Goal: Entertainment & Leisure: Browse casually

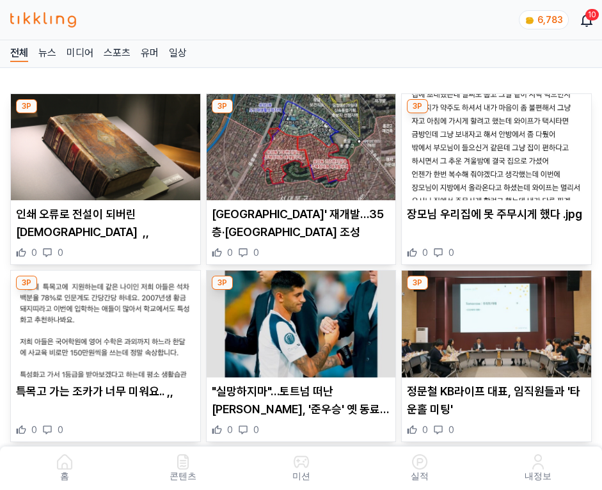
click at [494, 143] on img at bounding box center [496, 147] width 189 height 106
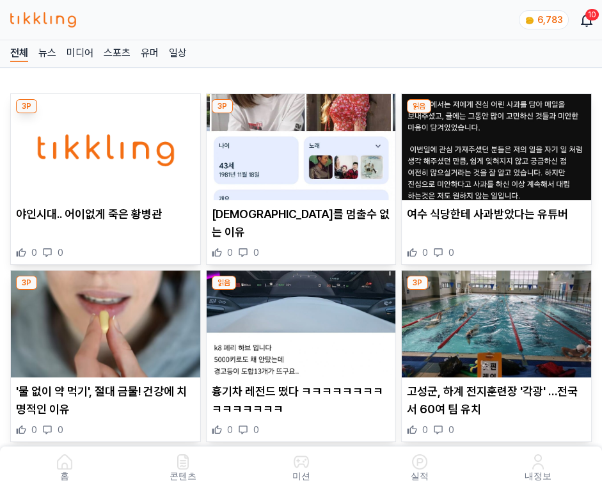
click at [494, 143] on img at bounding box center [496, 147] width 189 height 106
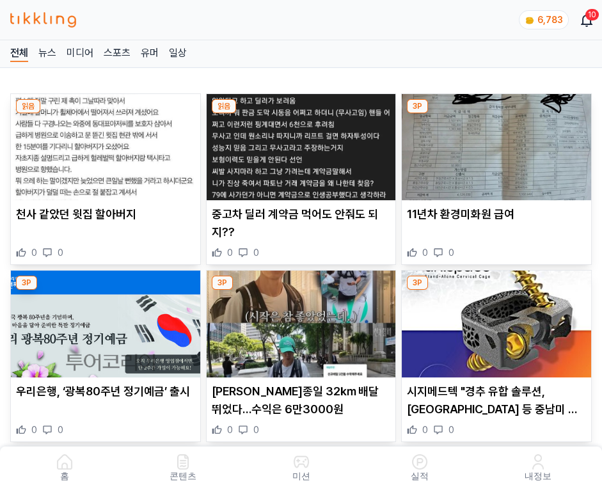
click at [494, 143] on img at bounding box center [496, 147] width 189 height 106
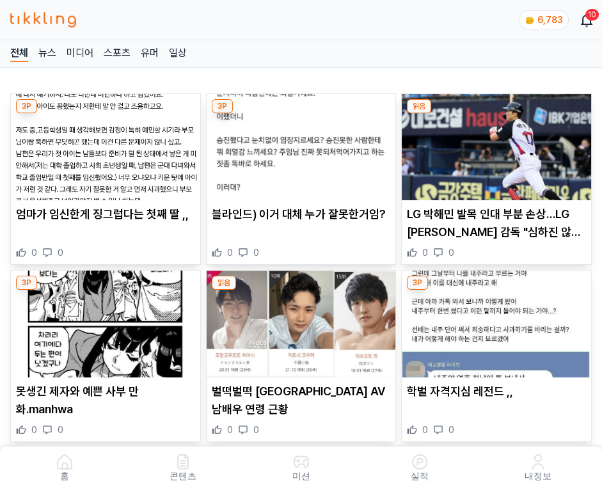
click at [494, 143] on img at bounding box center [496, 147] width 189 height 106
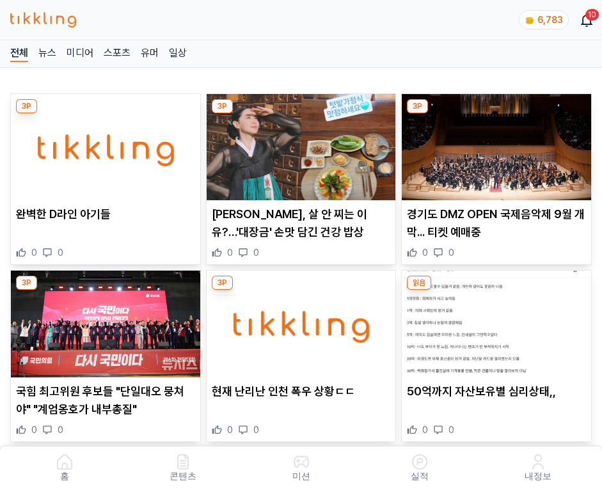
click at [494, 143] on img at bounding box center [496, 147] width 189 height 106
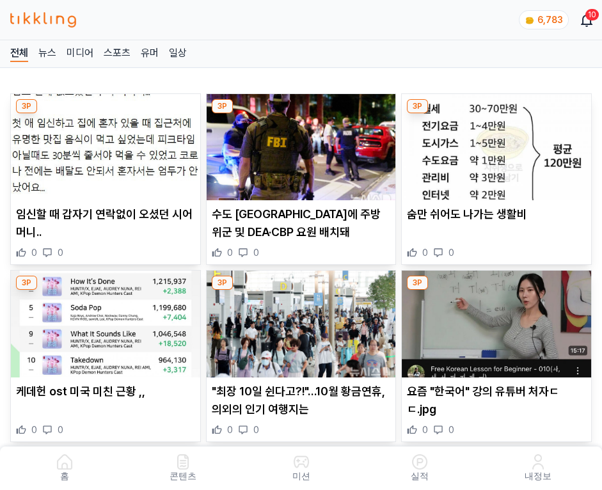
click at [494, 143] on img at bounding box center [496, 147] width 189 height 106
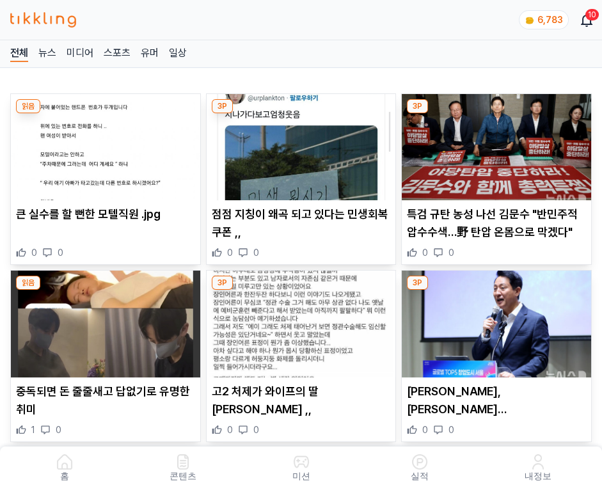
click at [494, 143] on img at bounding box center [496, 147] width 189 height 106
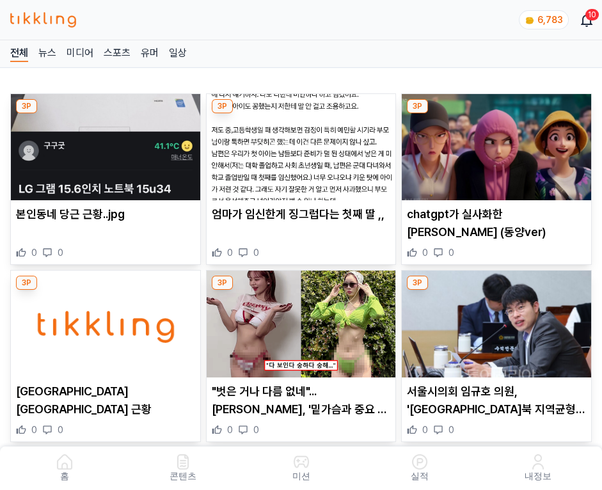
click at [494, 143] on img at bounding box center [496, 147] width 189 height 106
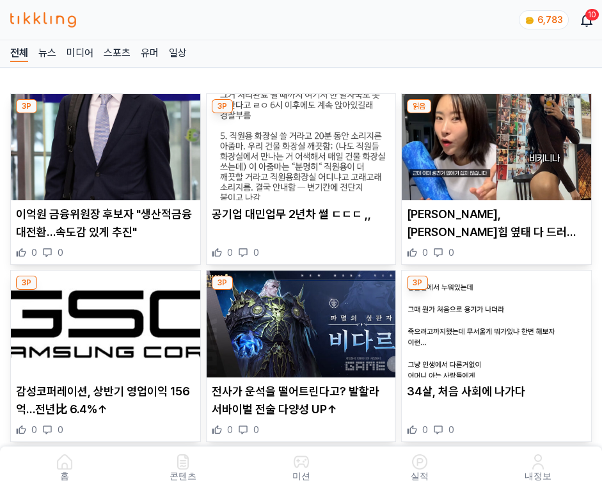
click at [494, 143] on img at bounding box center [496, 147] width 189 height 106
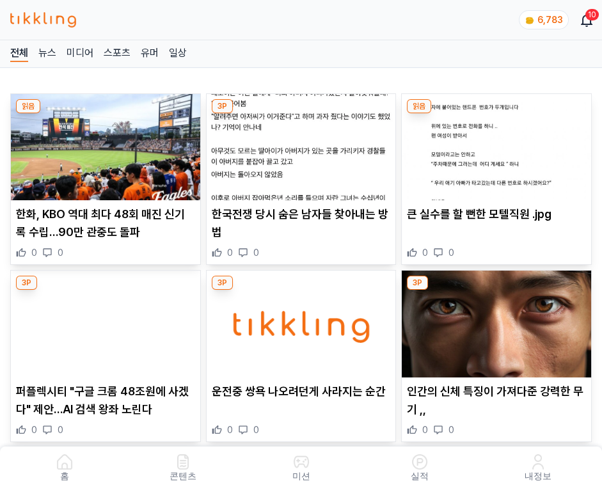
click at [494, 143] on img at bounding box center [496, 147] width 189 height 106
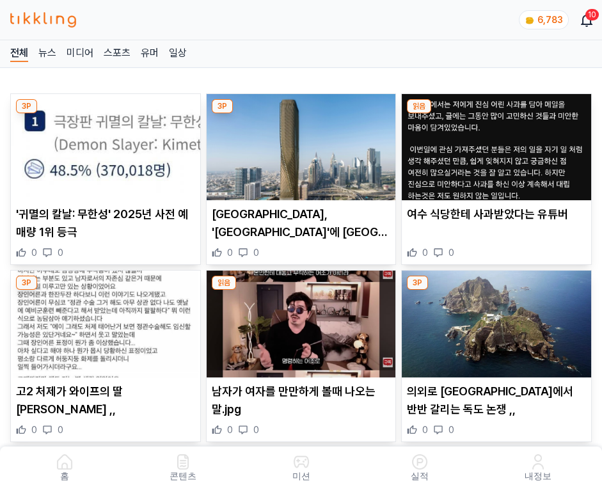
click at [494, 143] on img at bounding box center [496, 147] width 189 height 106
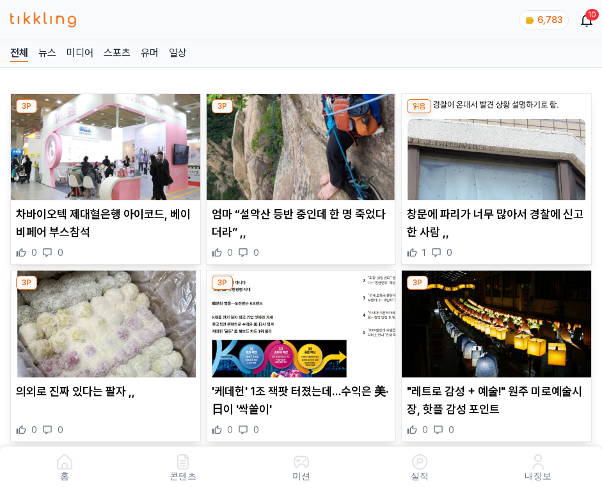
click at [494, 143] on img at bounding box center [496, 147] width 189 height 106
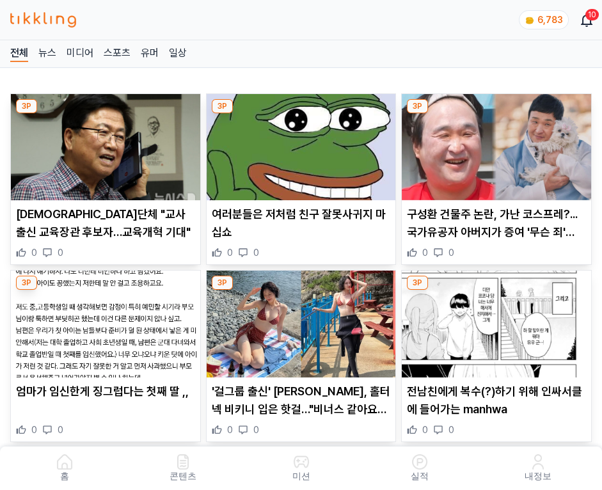
click at [494, 143] on img at bounding box center [496, 147] width 189 height 106
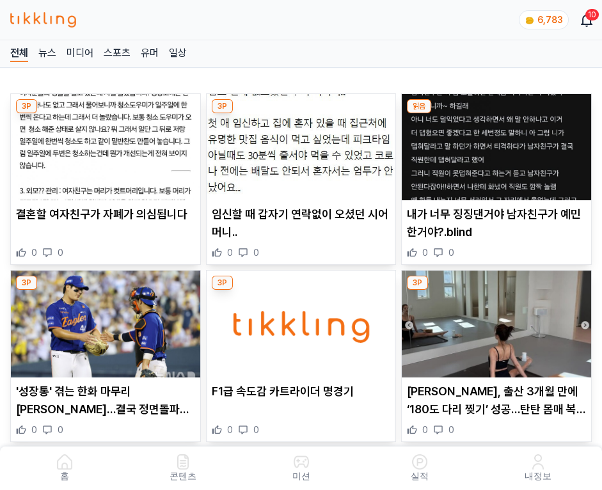
click at [494, 143] on img at bounding box center [496, 147] width 189 height 106
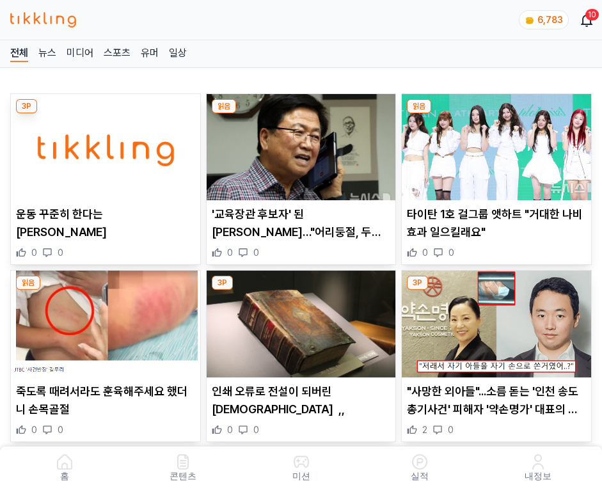
click at [494, 143] on img at bounding box center [496, 147] width 189 height 106
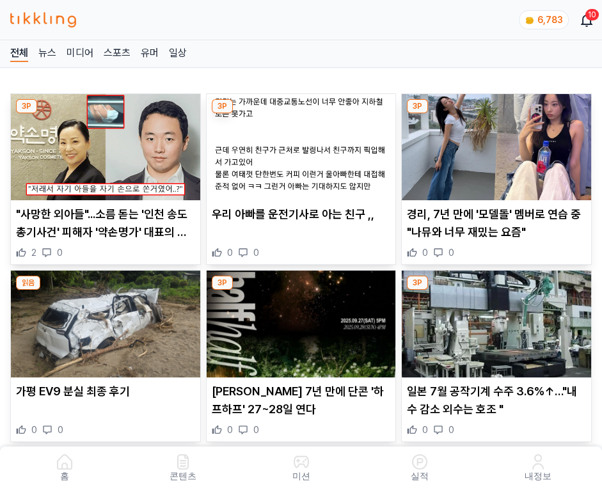
click at [494, 143] on img at bounding box center [496, 147] width 189 height 106
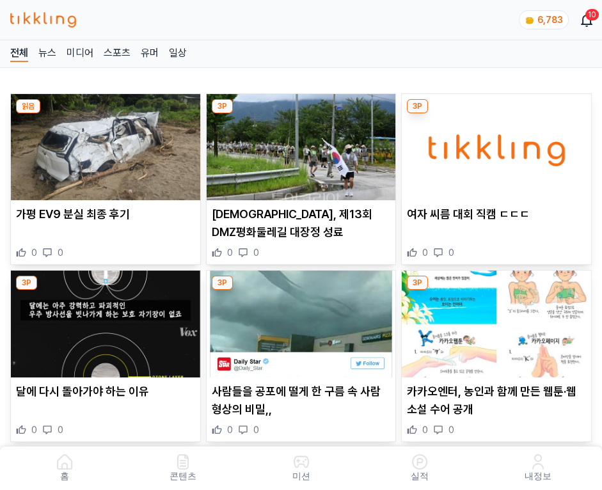
click at [494, 143] on img at bounding box center [496, 147] width 189 height 106
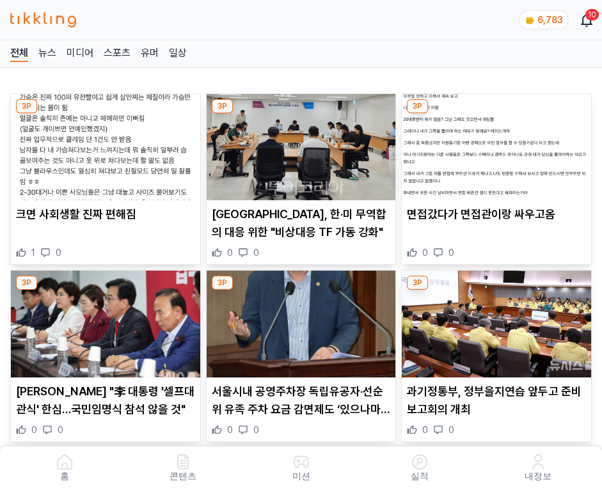
click at [494, 143] on img at bounding box center [496, 147] width 189 height 106
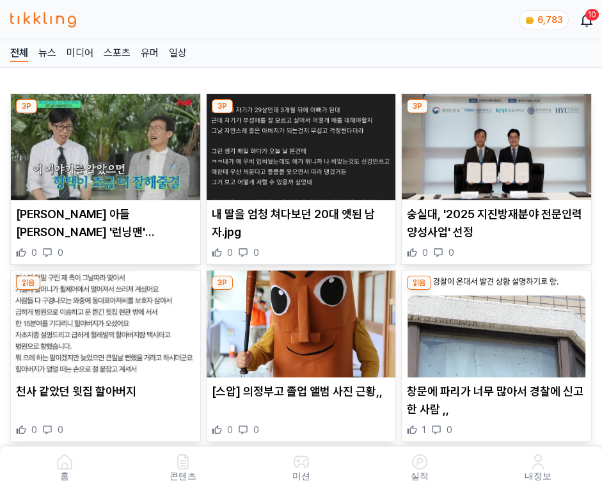
click at [494, 143] on img at bounding box center [496, 147] width 189 height 106
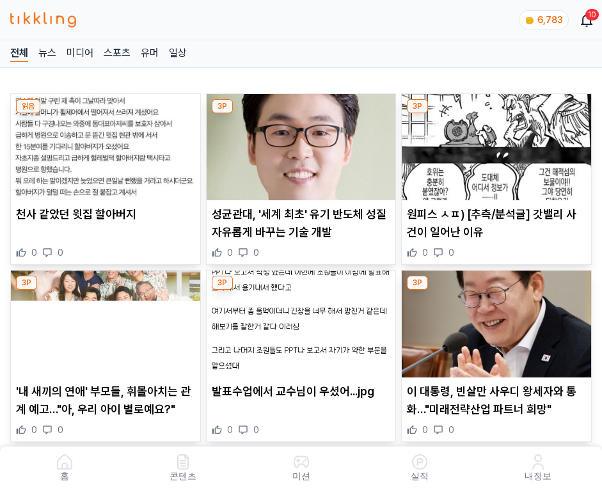
click at [494, 143] on img at bounding box center [496, 147] width 189 height 106
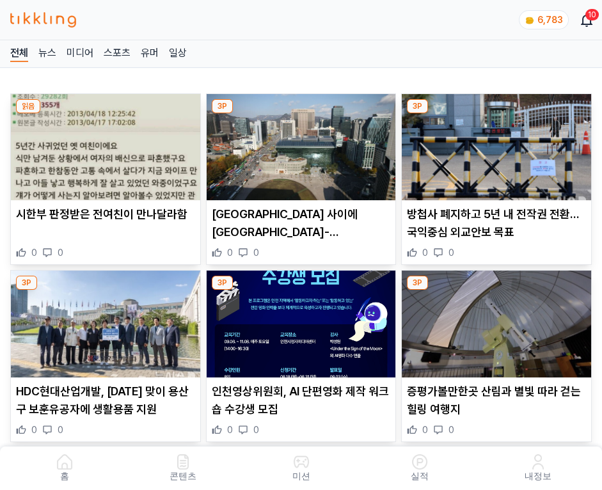
click at [494, 143] on img at bounding box center [496, 147] width 189 height 106
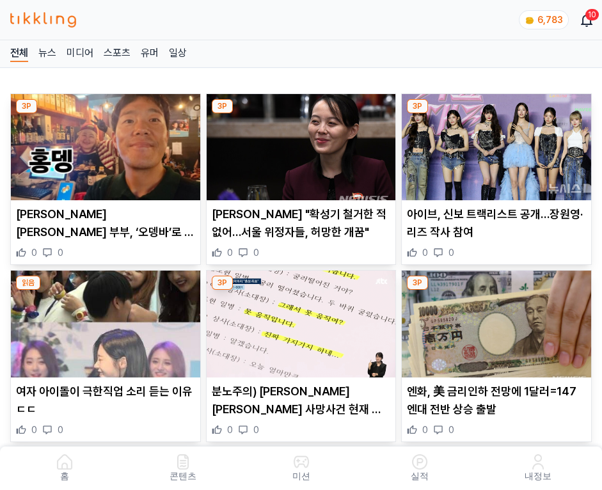
click at [494, 143] on img at bounding box center [496, 147] width 189 height 106
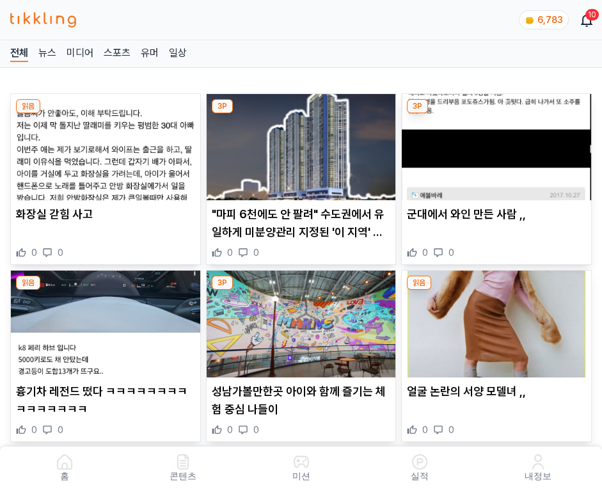
click at [494, 143] on img at bounding box center [496, 147] width 189 height 106
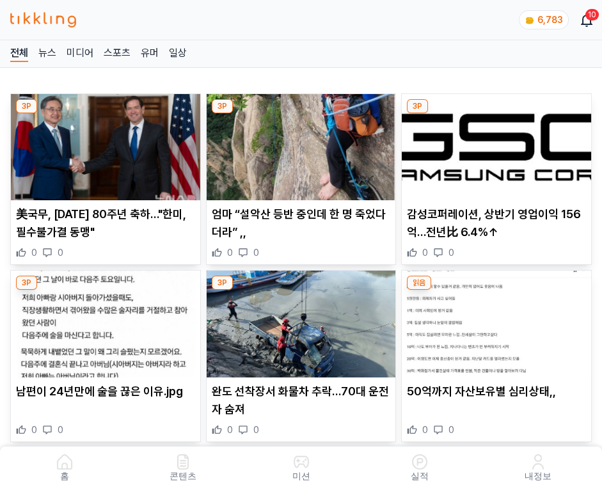
click at [494, 143] on img at bounding box center [496, 147] width 189 height 106
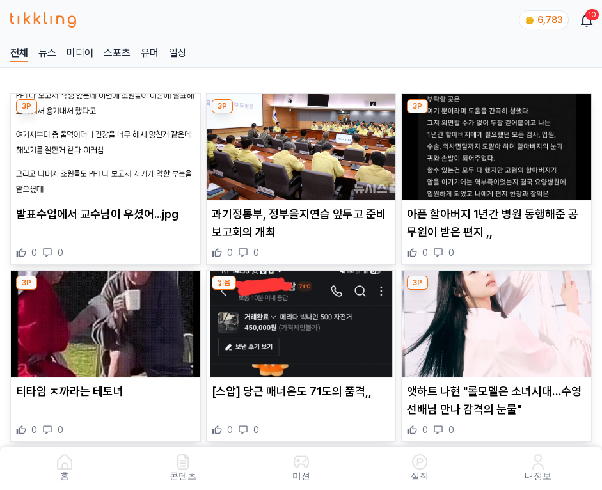
click at [494, 143] on img at bounding box center [496, 147] width 189 height 106
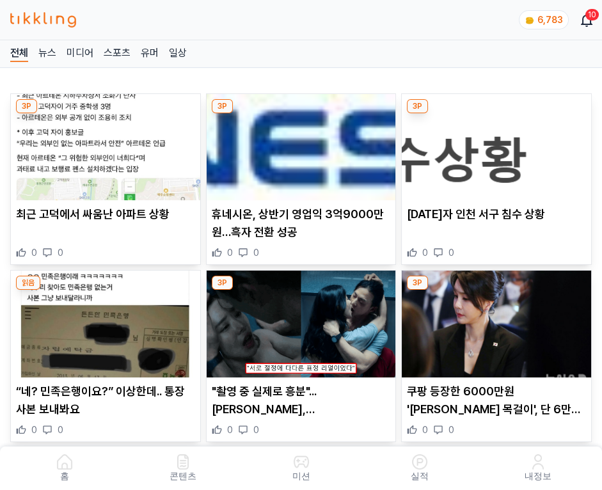
click at [494, 143] on img at bounding box center [496, 147] width 189 height 106
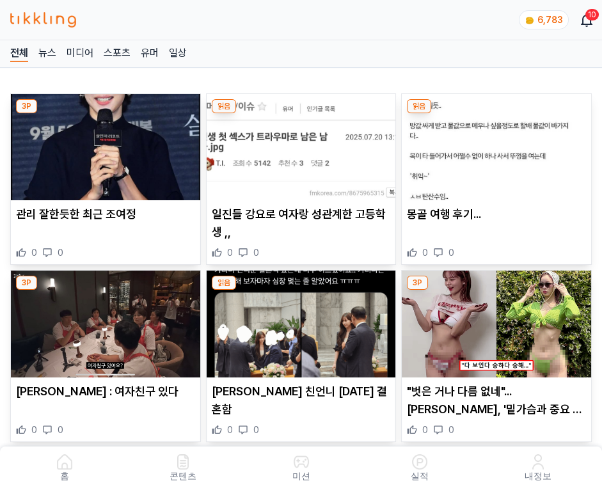
click at [494, 143] on img at bounding box center [496, 147] width 189 height 106
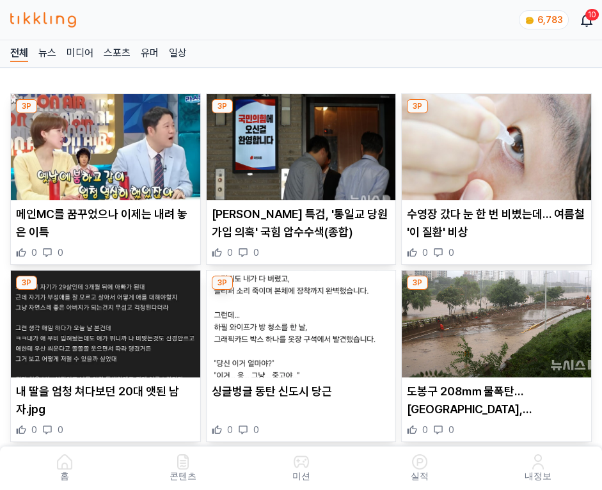
click at [494, 143] on img at bounding box center [496, 147] width 189 height 106
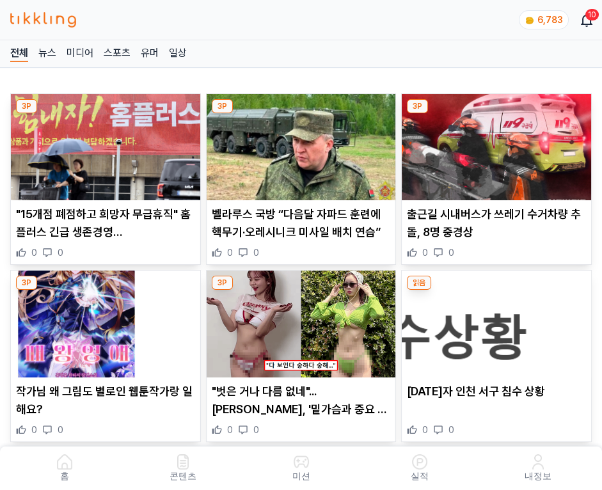
click at [494, 143] on img at bounding box center [496, 147] width 189 height 106
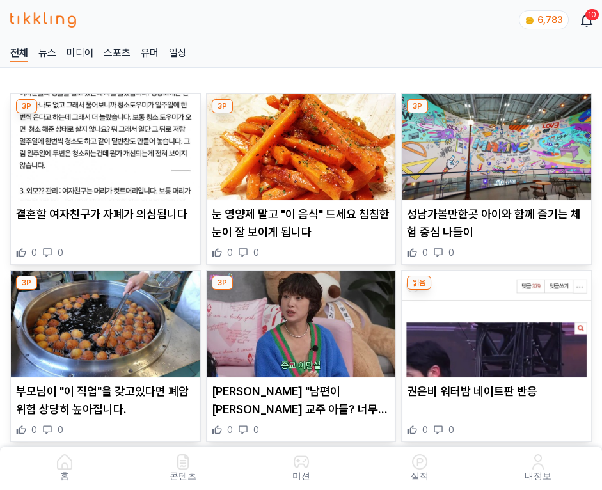
click at [494, 143] on img at bounding box center [496, 147] width 189 height 106
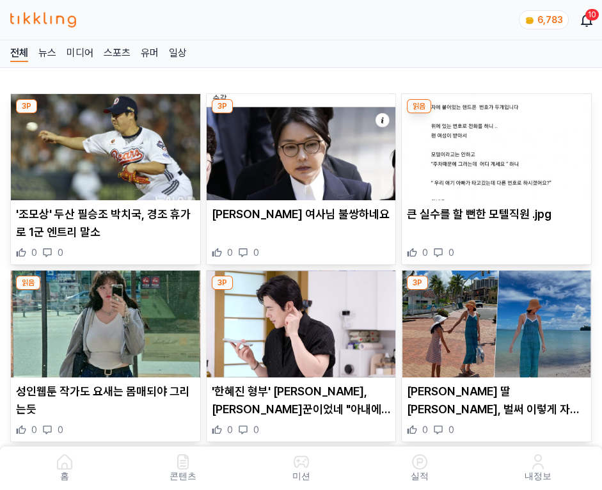
click at [494, 143] on img at bounding box center [496, 147] width 189 height 106
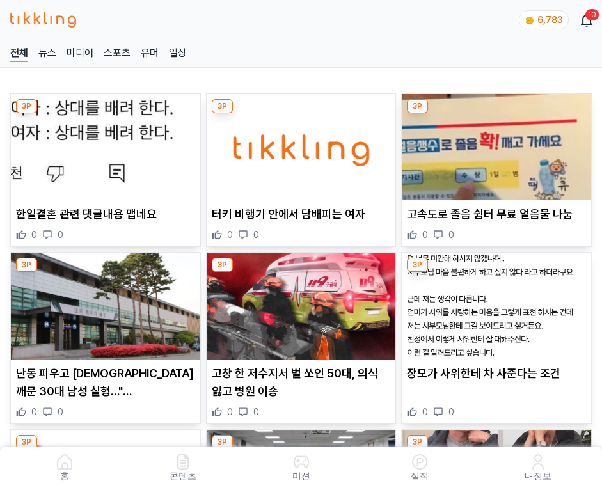
click at [494, 143] on img at bounding box center [496, 147] width 189 height 106
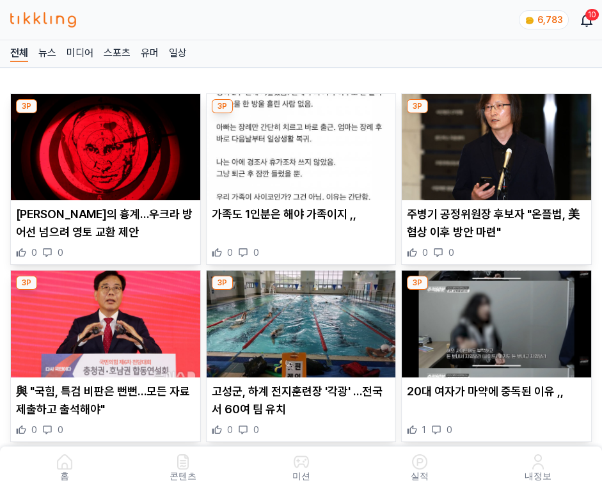
click at [494, 143] on img at bounding box center [496, 147] width 189 height 106
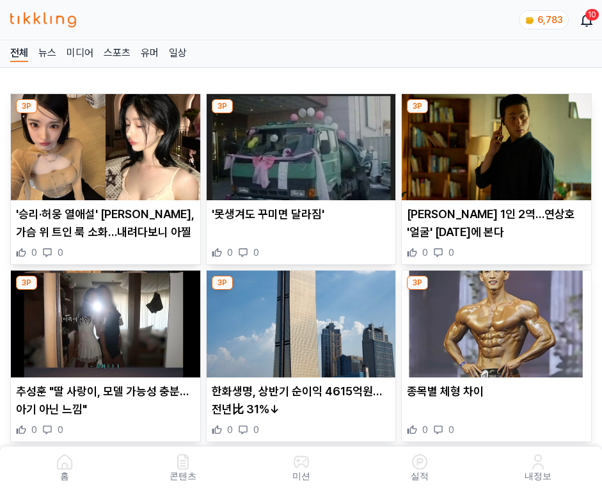
click at [494, 143] on img at bounding box center [496, 147] width 189 height 106
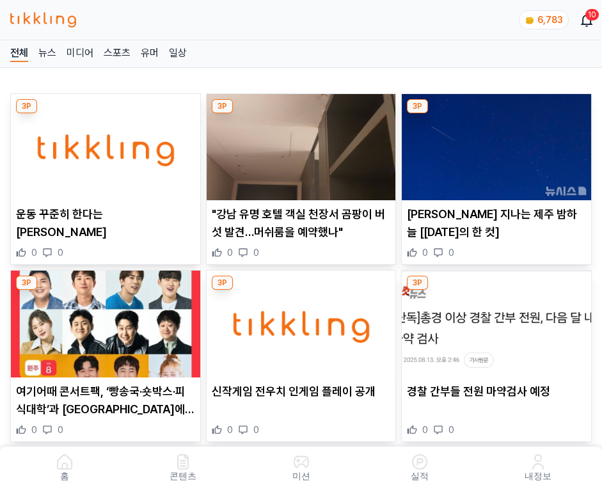
click at [494, 143] on img at bounding box center [496, 147] width 189 height 106
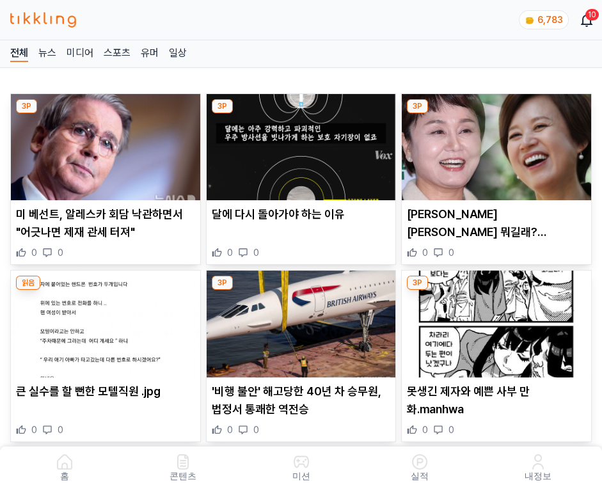
click at [494, 143] on img at bounding box center [496, 147] width 189 height 106
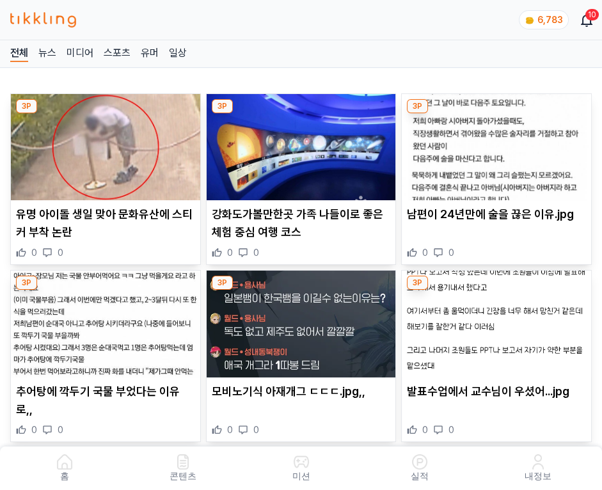
click at [494, 143] on img at bounding box center [496, 147] width 189 height 106
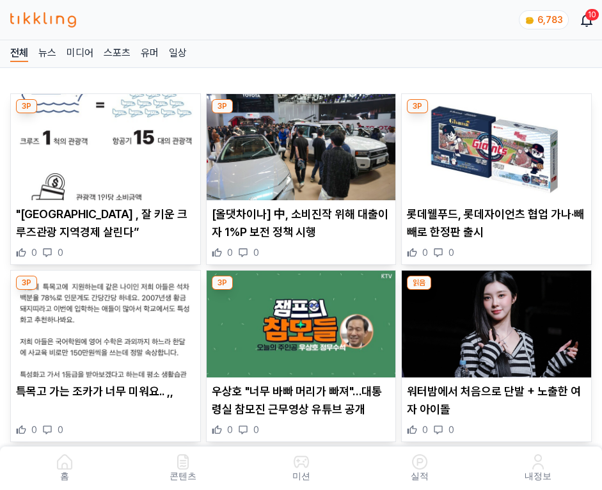
click at [494, 143] on img at bounding box center [496, 147] width 189 height 106
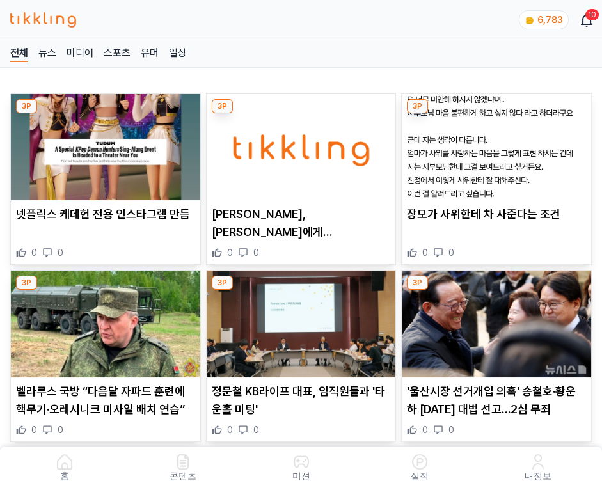
click at [494, 143] on img at bounding box center [496, 147] width 189 height 106
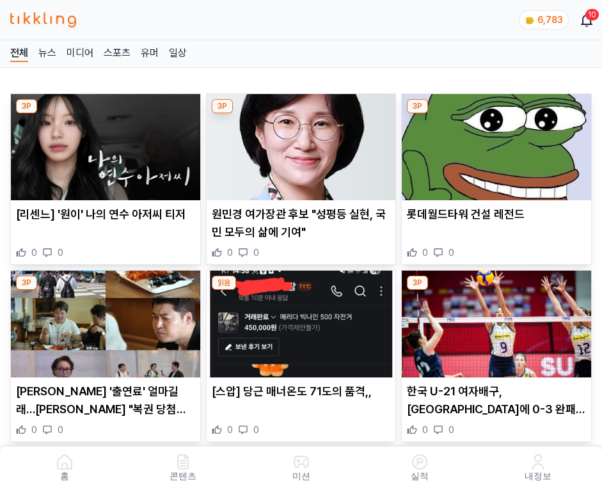
click at [494, 143] on img at bounding box center [496, 147] width 189 height 106
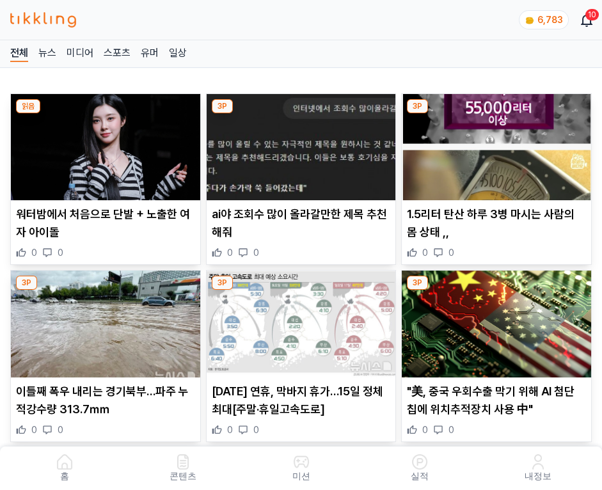
click at [494, 143] on img at bounding box center [496, 147] width 189 height 106
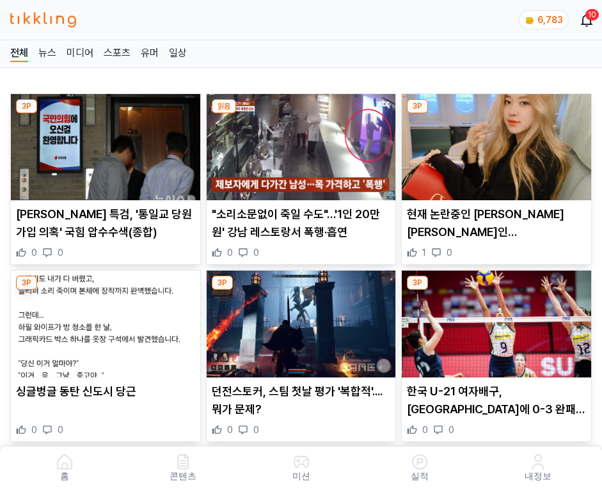
click at [494, 143] on img at bounding box center [496, 147] width 189 height 106
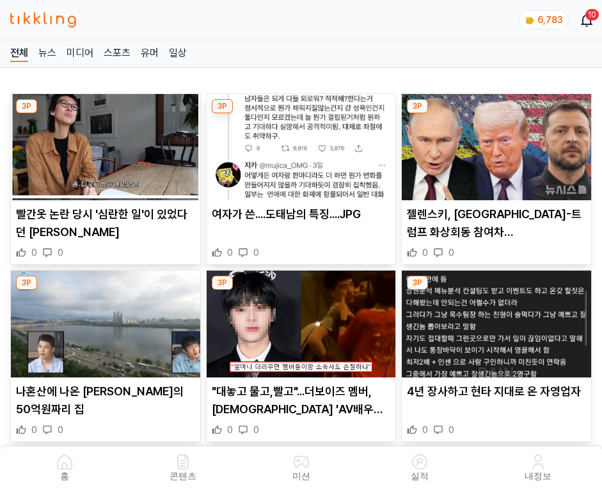
click at [494, 143] on img at bounding box center [496, 147] width 189 height 106
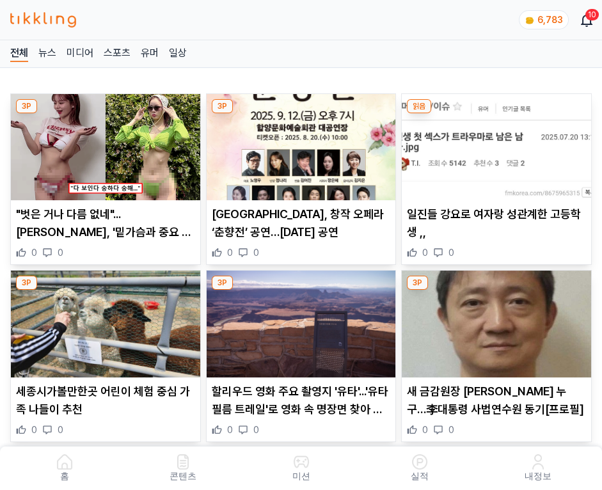
click at [494, 143] on img at bounding box center [496, 147] width 189 height 106
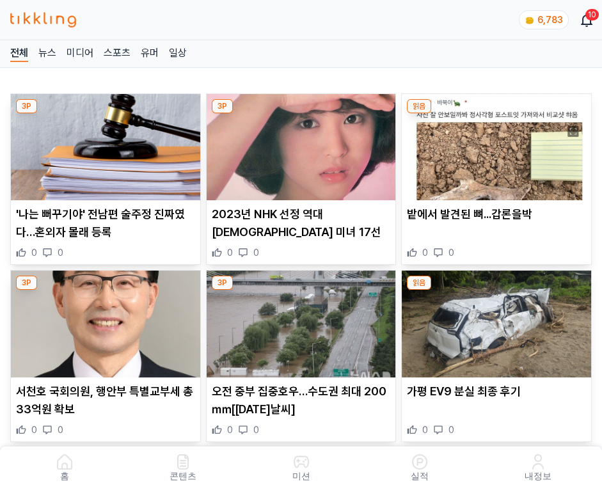
click at [494, 143] on img at bounding box center [496, 147] width 189 height 106
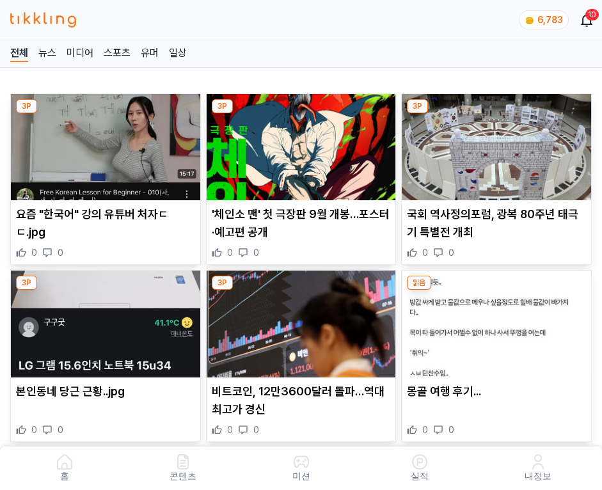
click at [494, 143] on img at bounding box center [496, 147] width 189 height 106
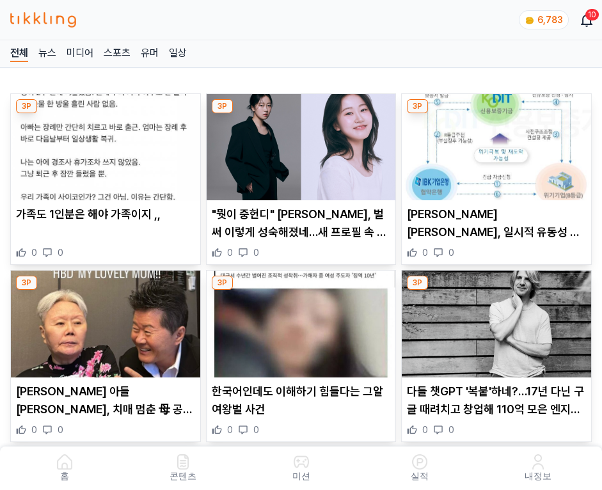
click at [494, 143] on img at bounding box center [496, 147] width 189 height 106
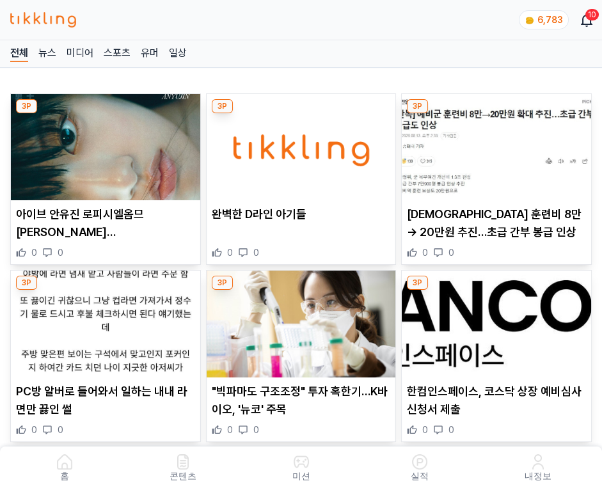
click at [494, 143] on img at bounding box center [496, 147] width 189 height 106
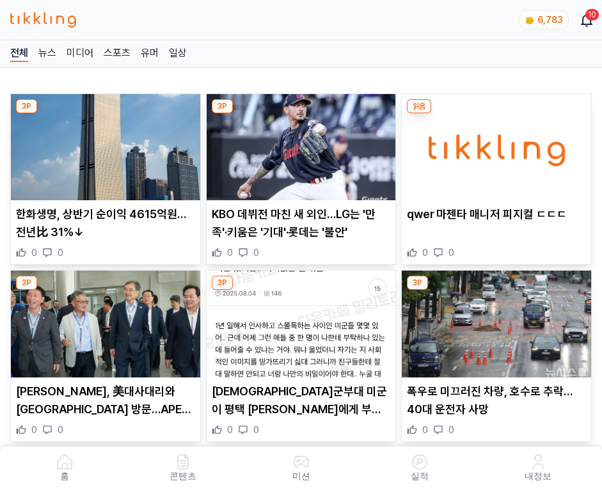
click at [494, 143] on img at bounding box center [496, 147] width 189 height 106
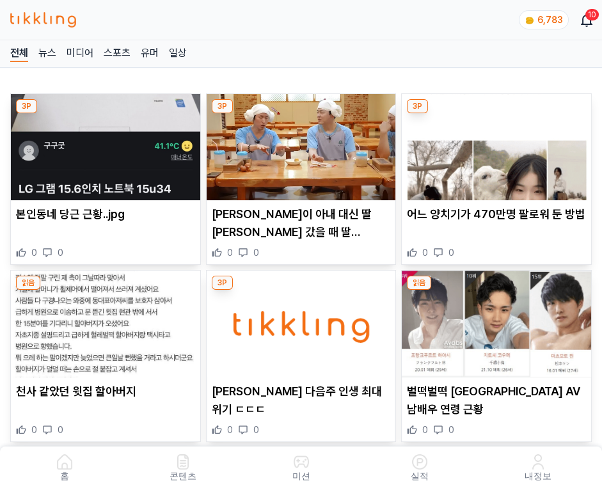
click at [494, 143] on img at bounding box center [496, 147] width 189 height 106
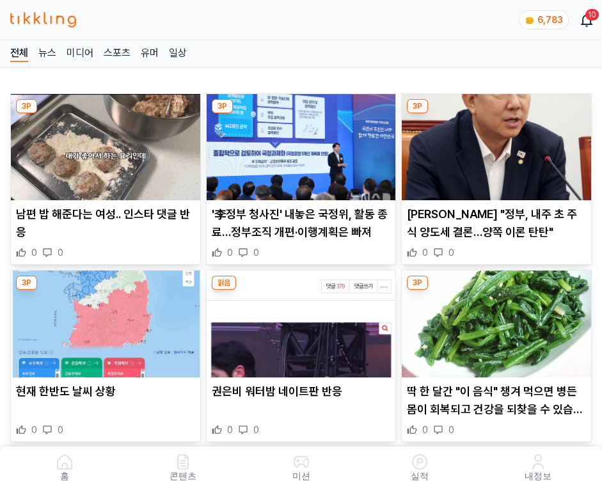
click at [494, 143] on img at bounding box center [496, 147] width 189 height 106
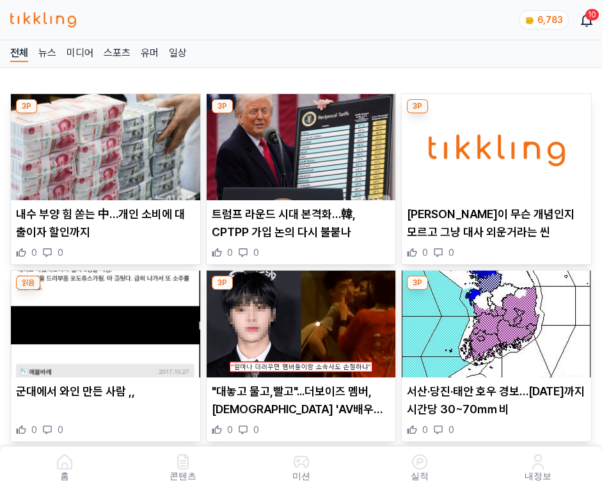
click at [494, 143] on img at bounding box center [496, 147] width 189 height 106
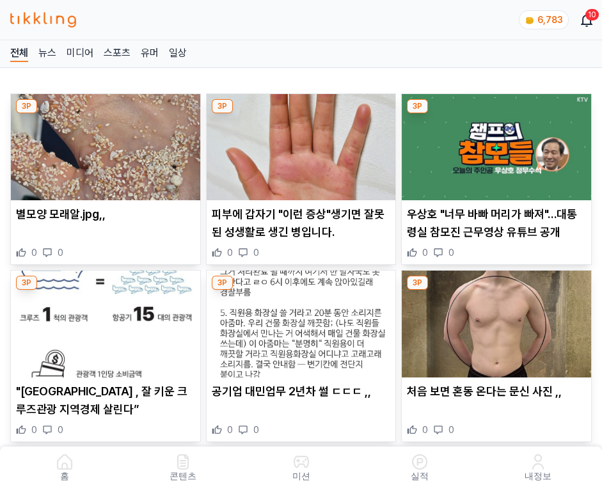
click at [494, 143] on img at bounding box center [496, 147] width 189 height 106
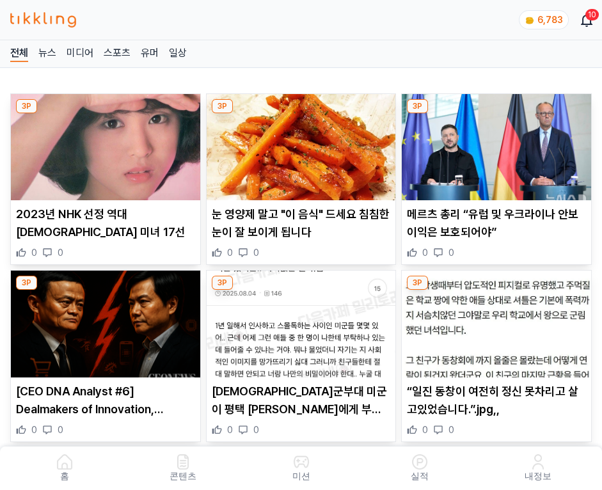
click at [494, 143] on img at bounding box center [496, 147] width 189 height 106
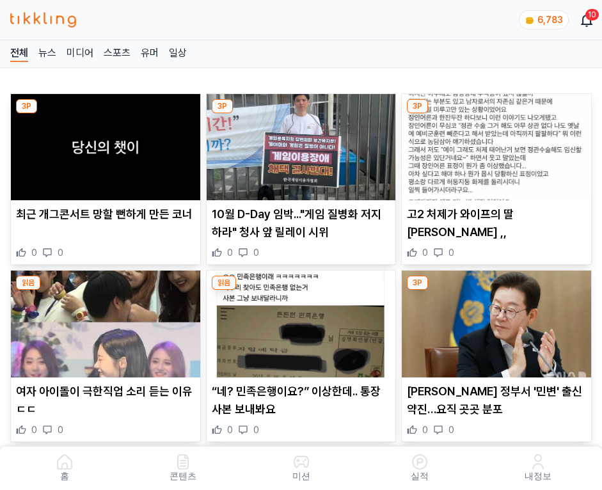
click at [494, 143] on img at bounding box center [496, 147] width 189 height 106
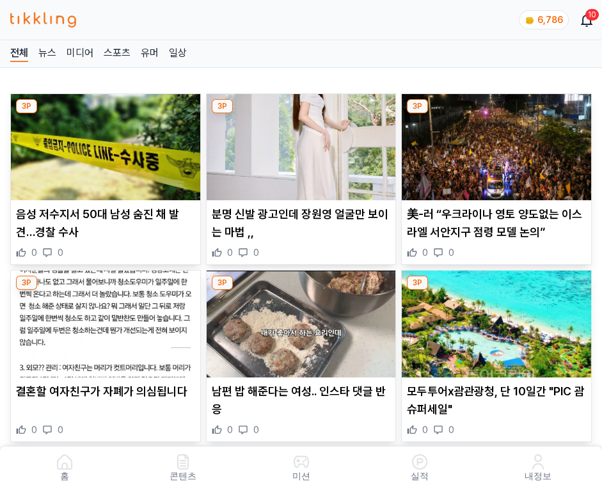
click at [494, 143] on img at bounding box center [496, 147] width 189 height 106
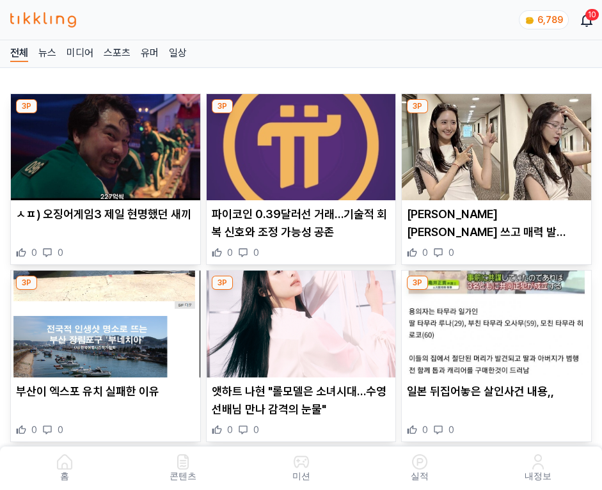
click at [494, 143] on img at bounding box center [496, 147] width 189 height 106
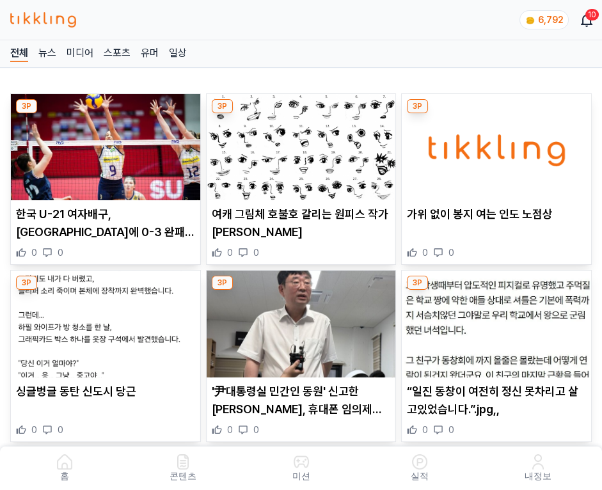
click at [494, 143] on img at bounding box center [496, 147] width 189 height 106
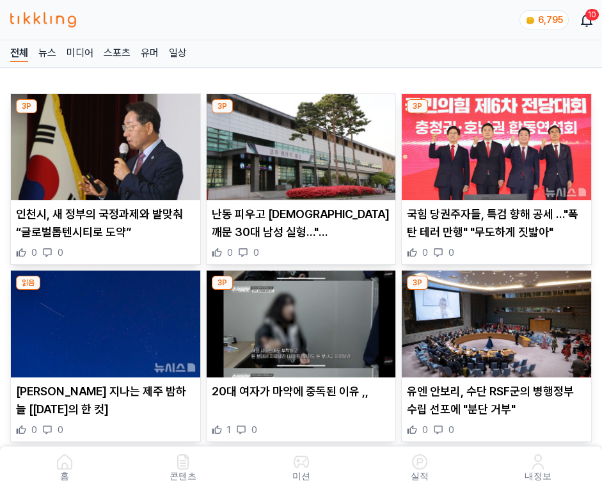
click at [494, 143] on img at bounding box center [496, 147] width 189 height 106
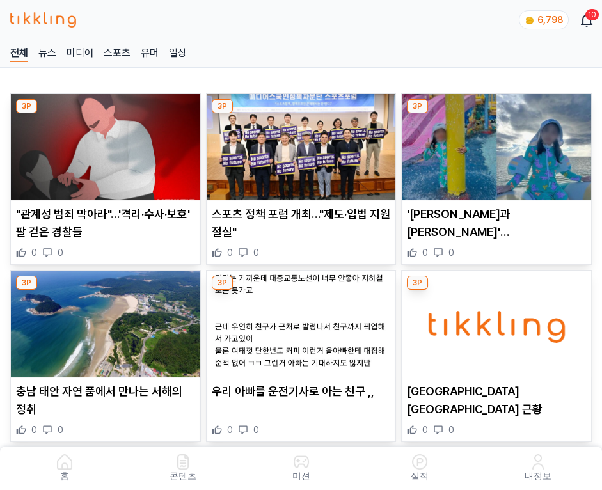
click at [494, 143] on img at bounding box center [496, 147] width 189 height 106
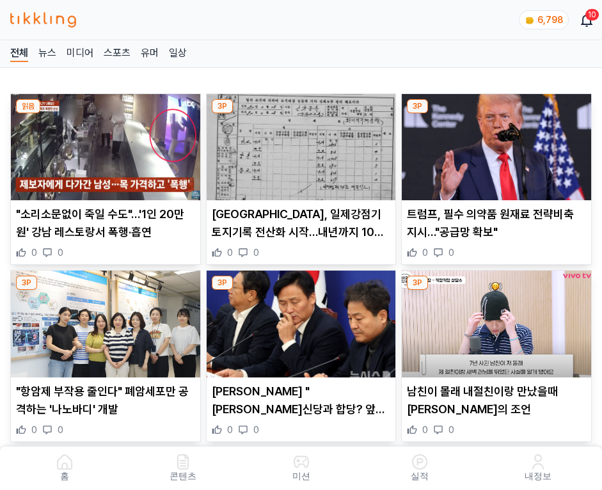
click at [494, 143] on img at bounding box center [496, 147] width 189 height 106
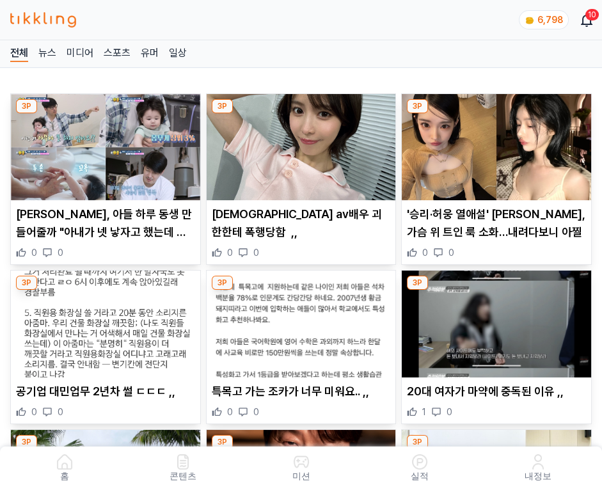
click at [494, 143] on img at bounding box center [496, 147] width 189 height 106
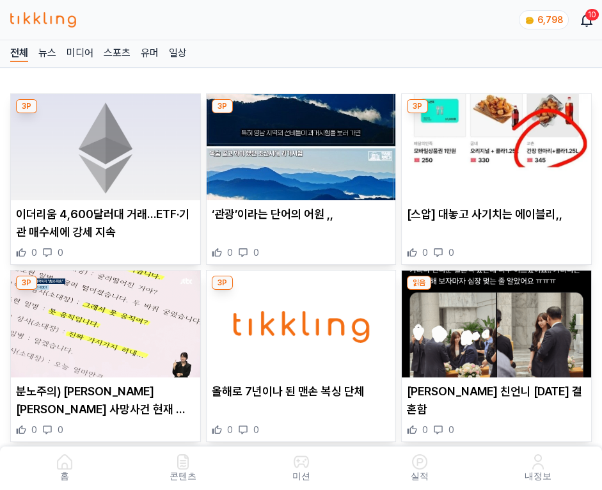
click at [494, 143] on img at bounding box center [496, 147] width 189 height 106
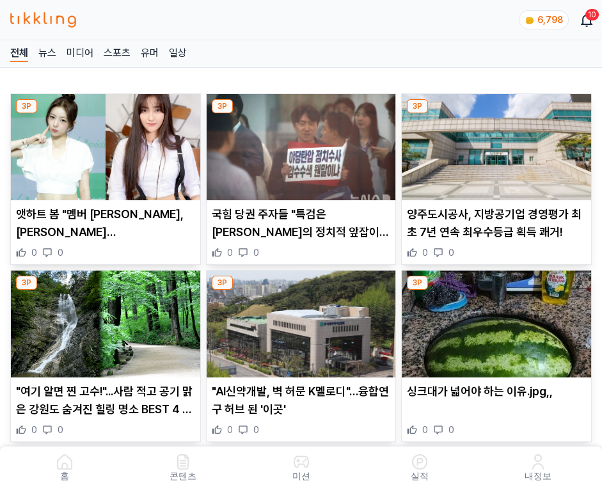
click at [494, 143] on img at bounding box center [496, 147] width 189 height 106
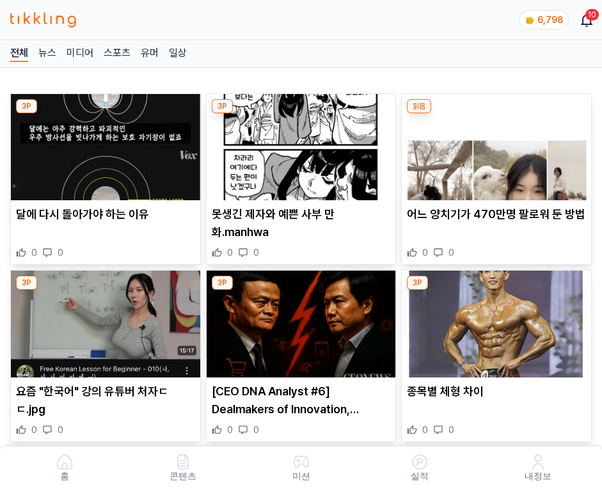
click at [494, 143] on img at bounding box center [496, 147] width 189 height 106
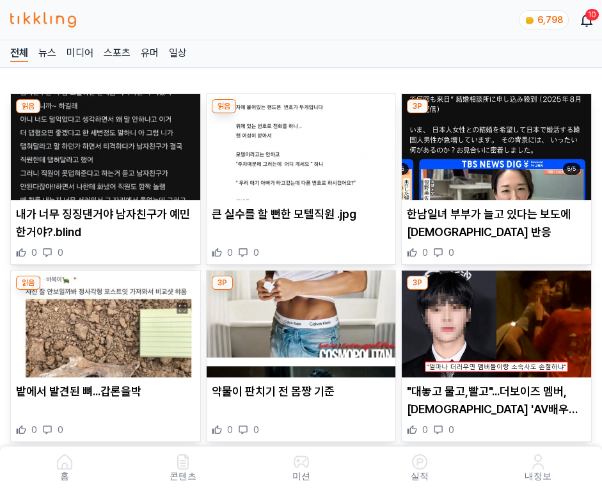
click at [494, 143] on img at bounding box center [496, 147] width 189 height 106
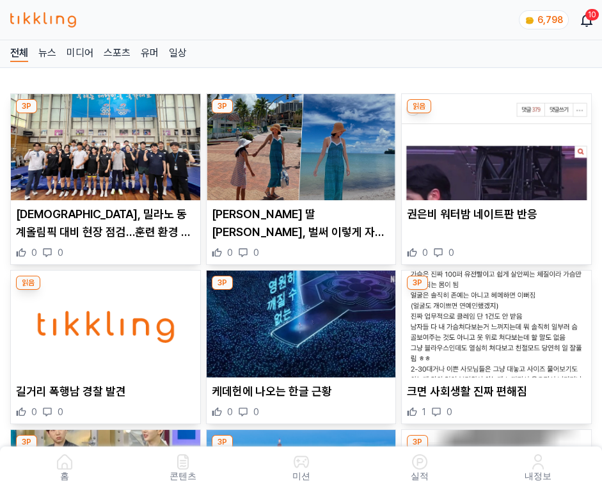
click at [494, 143] on img at bounding box center [496, 147] width 189 height 106
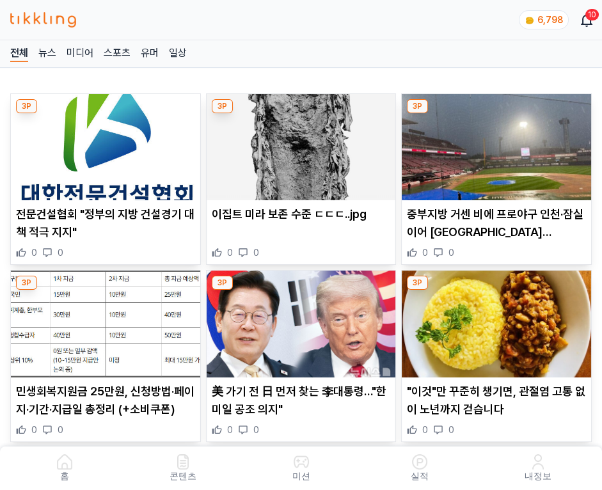
click at [494, 143] on img at bounding box center [496, 147] width 189 height 106
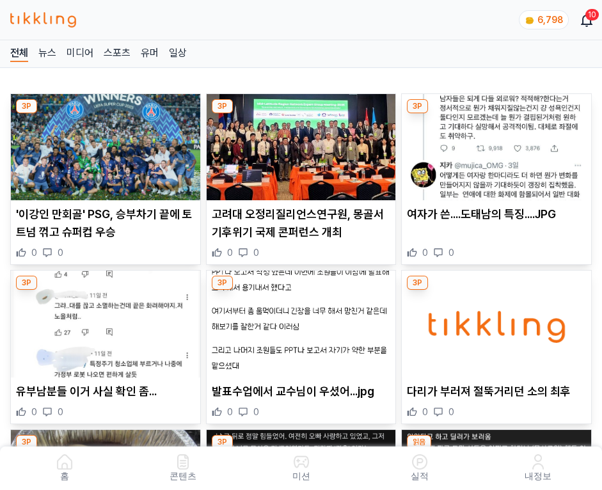
click at [494, 143] on img at bounding box center [496, 147] width 189 height 106
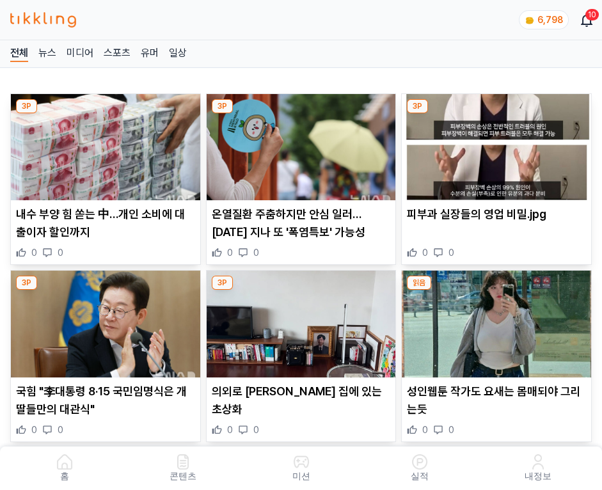
click at [494, 143] on img at bounding box center [496, 147] width 189 height 106
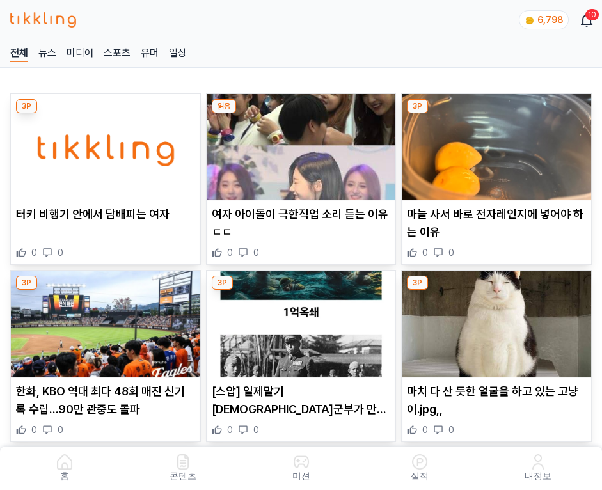
click at [494, 143] on img at bounding box center [496, 147] width 189 height 106
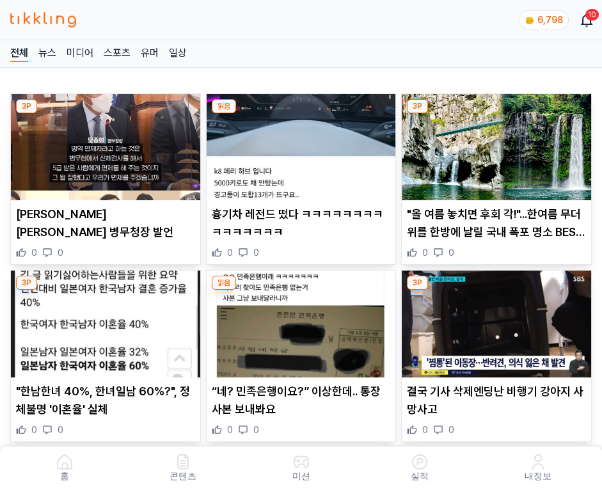
click at [494, 143] on img at bounding box center [496, 147] width 189 height 106
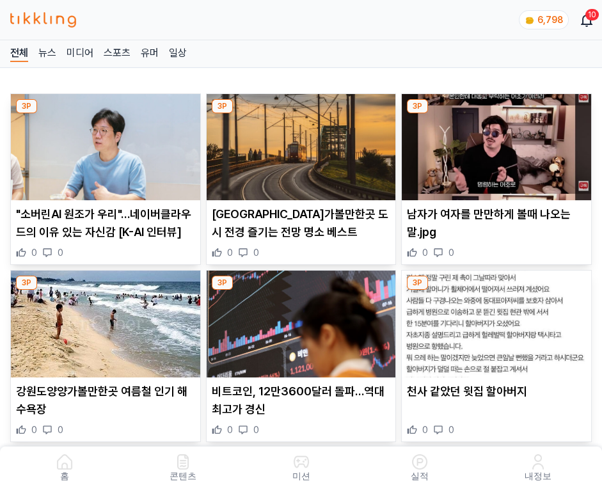
click at [494, 143] on img at bounding box center [496, 147] width 189 height 106
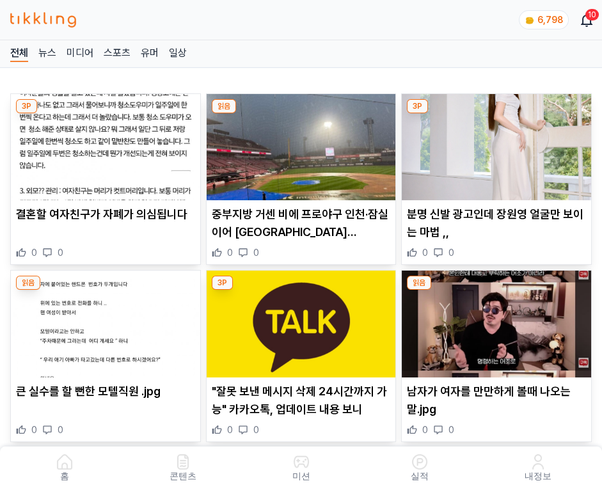
click at [494, 143] on img at bounding box center [496, 147] width 189 height 106
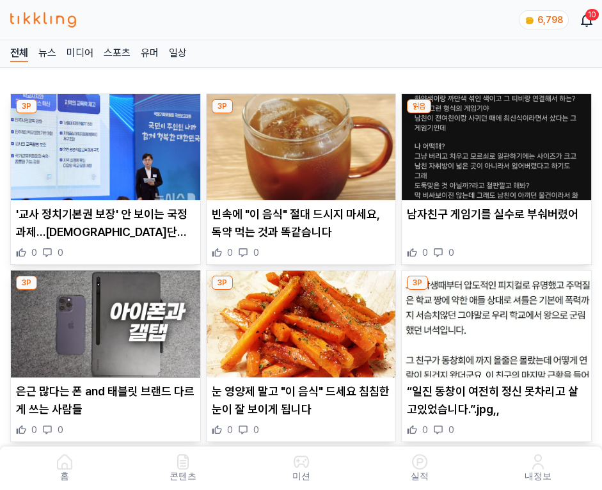
click at [494, 143] on img at bounding box center [496, 147] width 189 height 106
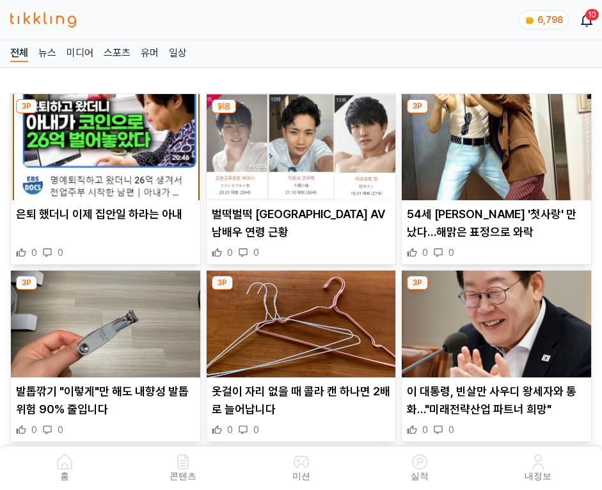
click at [494, 143] on img at bounding box center [496, 147] width 189 height 106
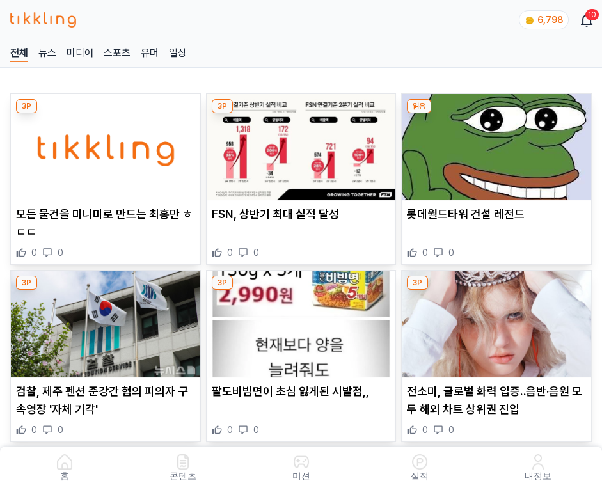
click at [494, 143] on img at bounding box center [496, 147] width 189 height 106
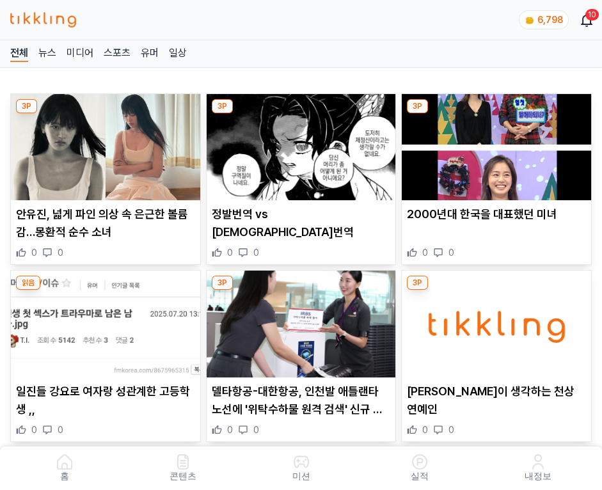
click at [494, 143] on img at bounding box center [496, 147] width 189 height 106
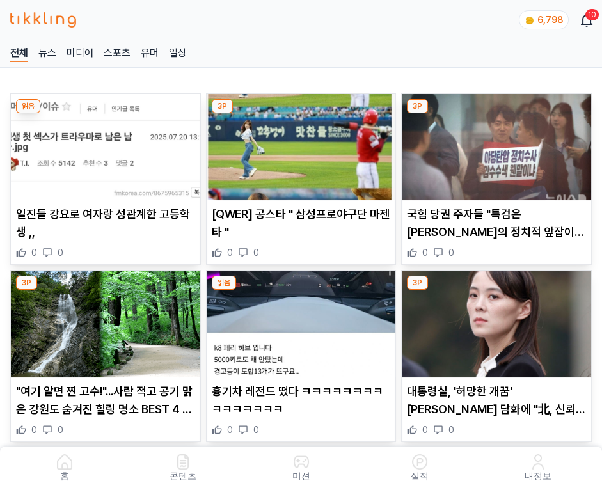
click at [494, 143] on img at bounding box center [496, 147] width 189 height 106
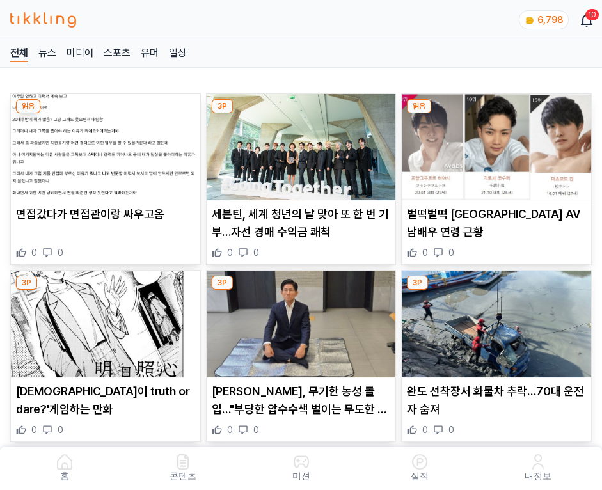
click at [494, 143] on img at bounding box center [496, 147] width 189 height 106
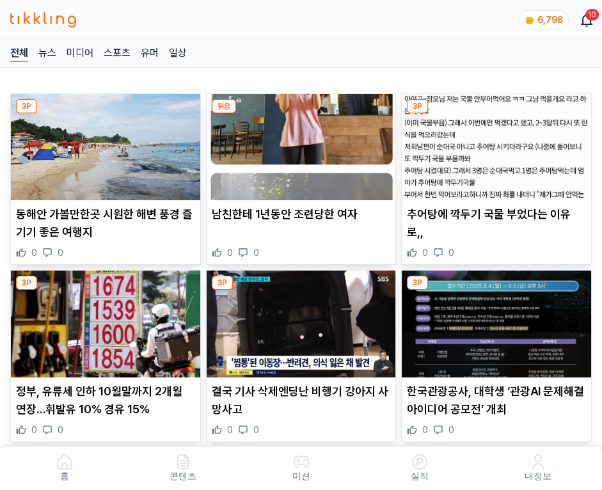
click at [494, 143] on img at bounding box center [496, 147] width 189 height 106
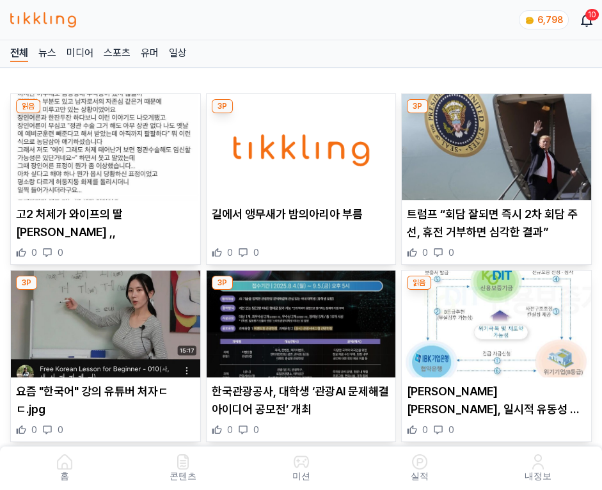
click at [494, 143] on img at bounding box center [496, 147] width 189 height 106
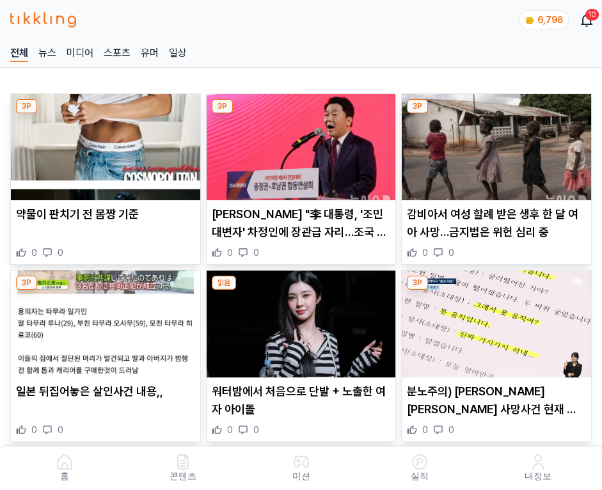
click at [494, 143] on img at bounding box center [496, 147] width 189 height 106
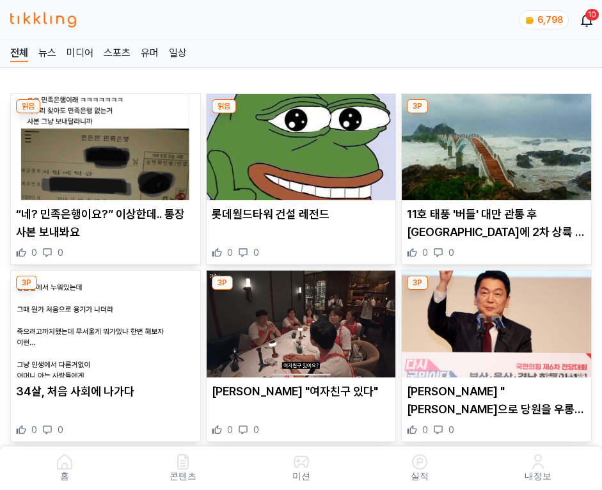
click at [494, 143] on img at bounding box center [496, 147] width 189 height 106
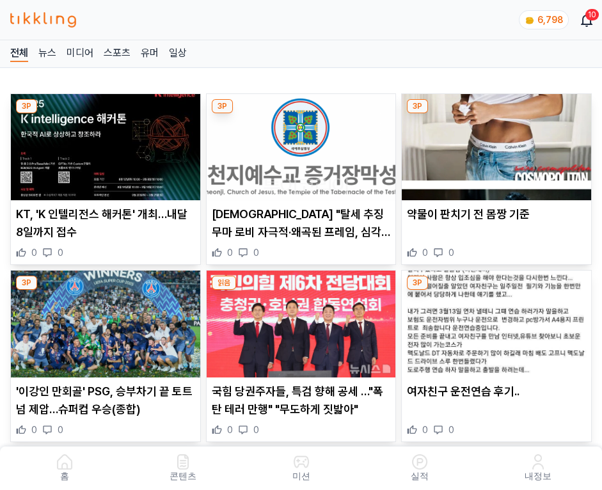
click at [494, 143] on img at bounding box center [496, 147] width 189 height 106
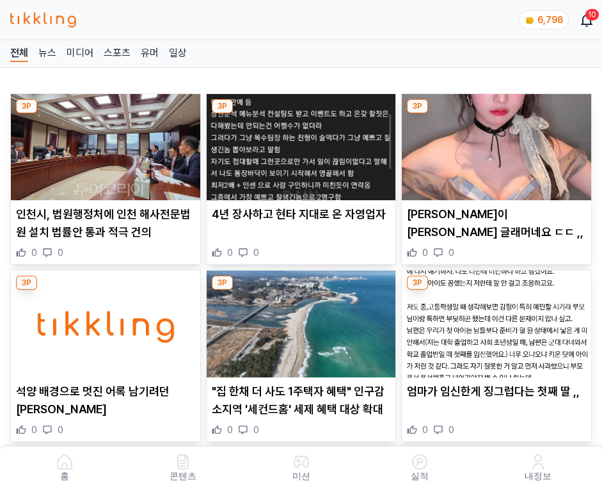
click at [494, 143] on img at bounding box center [496, 147] width 189 height 106
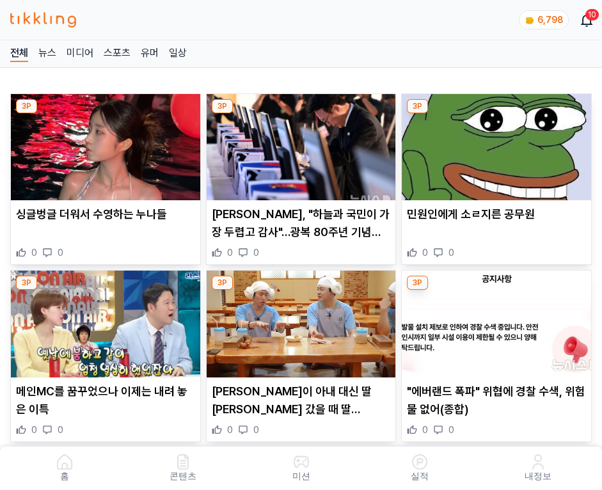
click at [494, 143] on img at bounding box center [496, 147] width 189 height 106
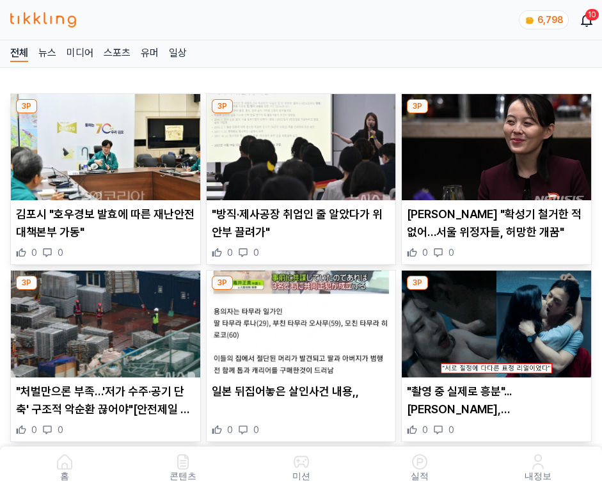
click at [494, 143] on img at bounding box center [496, 147] width 189 height 106
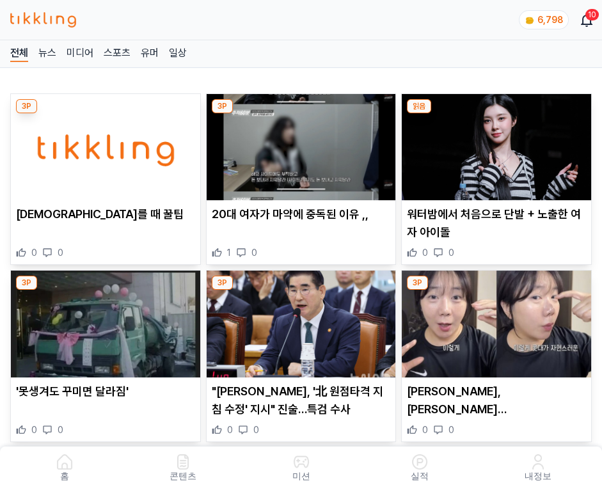
click at [494, 143] on img at bounding box center [496, 147] width 189 height 106
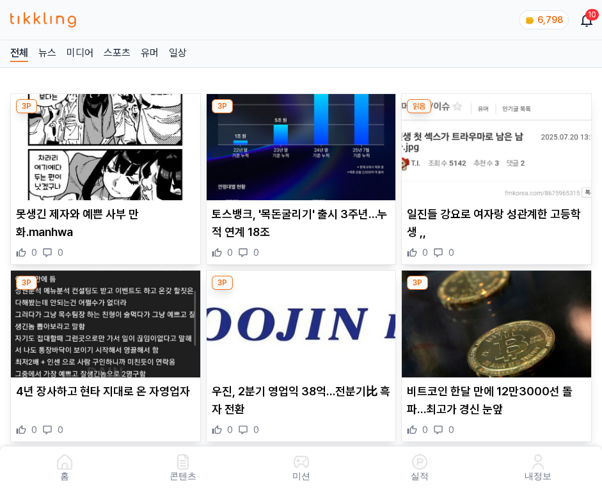
click at [494, 143] on img at bounding box center [496, 147] width 189 height 106
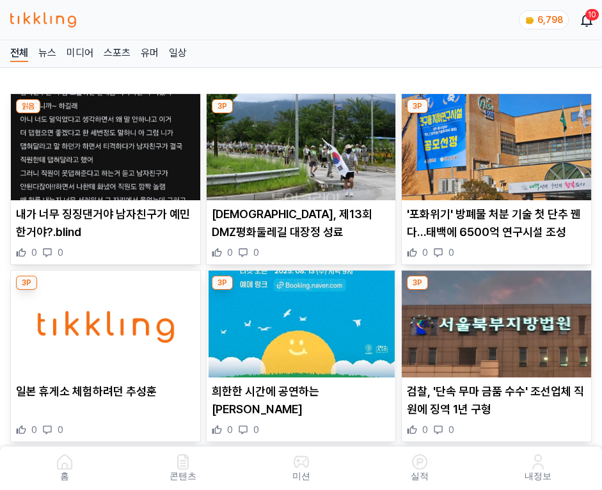
click at [494, 143] on img at bounding box center [496, 147] width 189 height 106
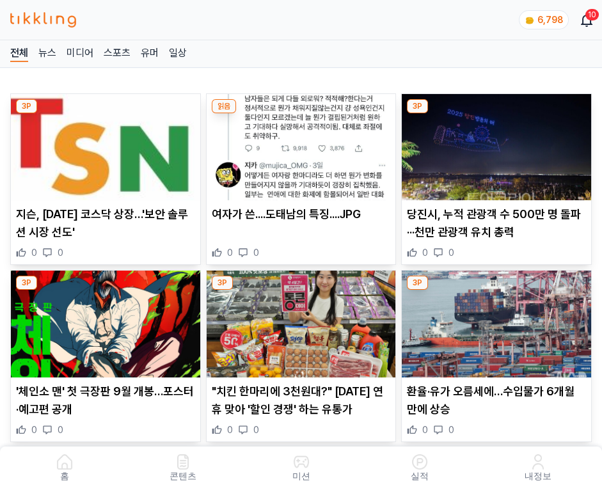
click at [494, 143] on img at bounding box center [496, 147] width 189 height 106
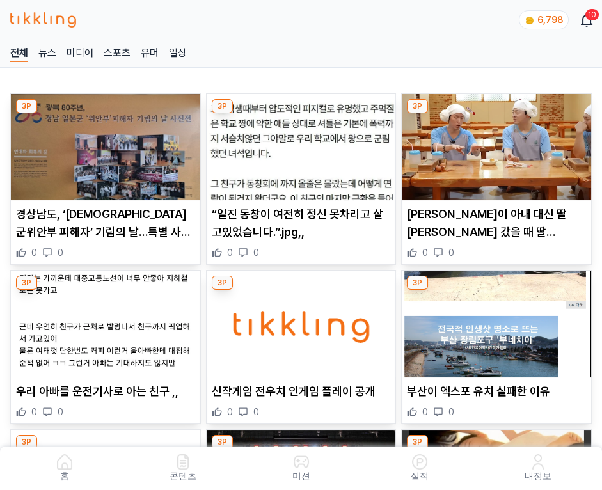
click at [494, 143] on img at bounding box center [496, 147] width 189 height 106
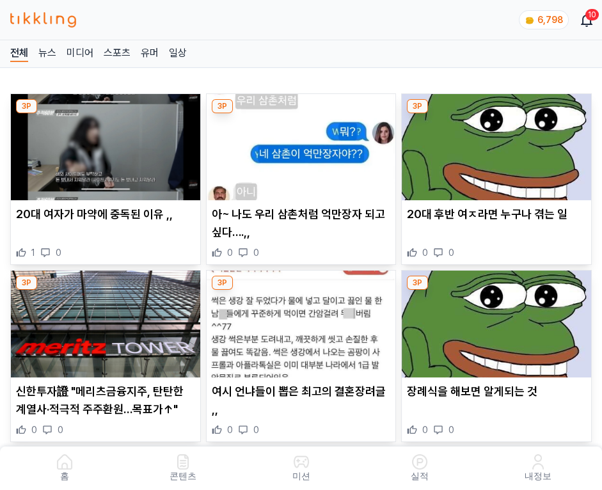
click at [494, 143] on img at bounding box center [496, 147] width 189 height 106
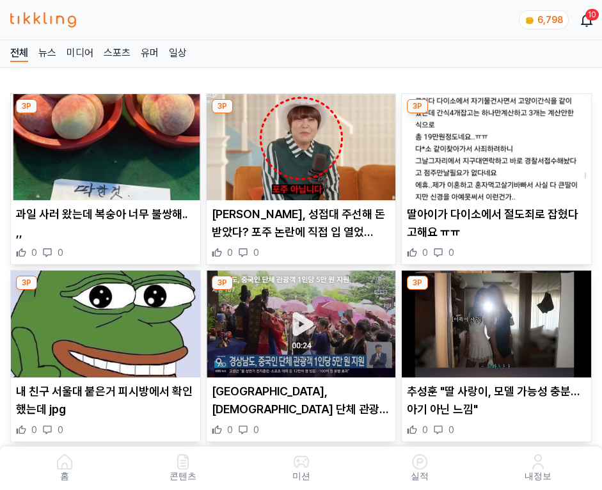
click at [494, 143] on img at bounding box center [496, 147] width 189 height 106
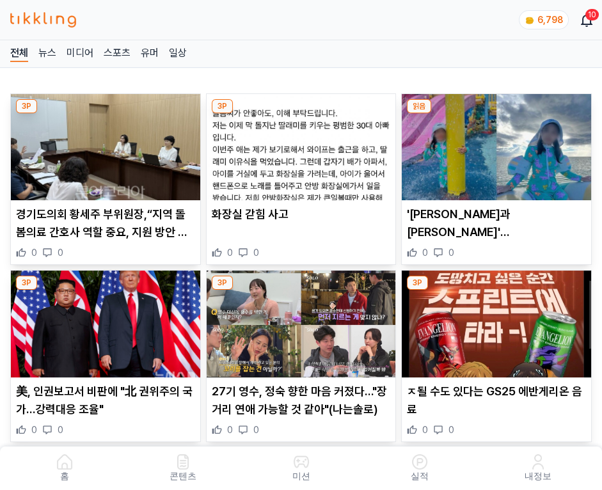
click at [494, 143] on img at bounding box center [496, 147] width 189 height 106
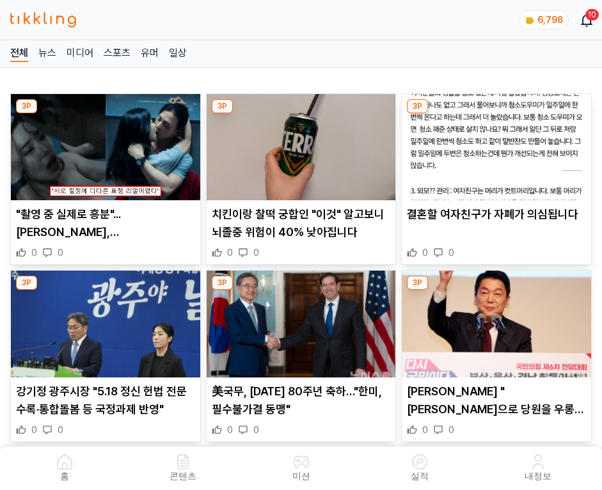
click at [494, 143] on img at bounding box center [496, 147] width 189 height 106
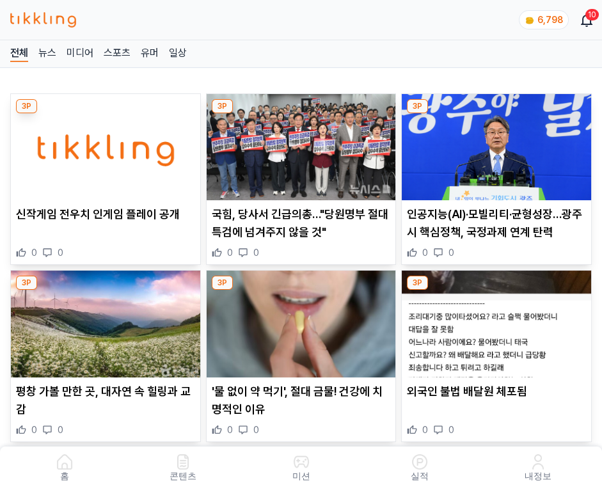
click at [494, 143] on img at bounding box center [496, 147] width 189 height 106
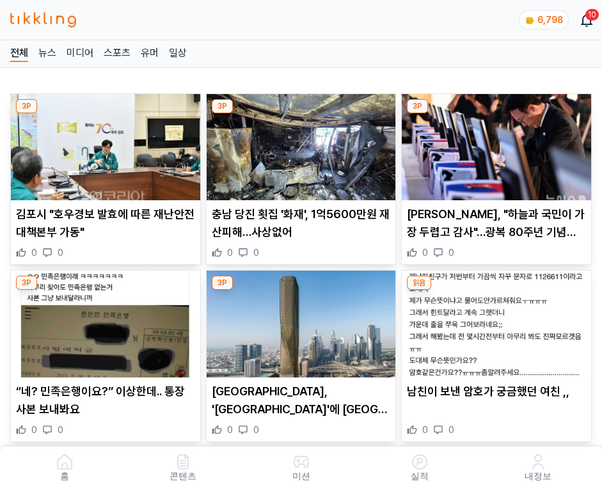
click at [494, 143] on img at bounding box center [496, 147] width 189 height 106
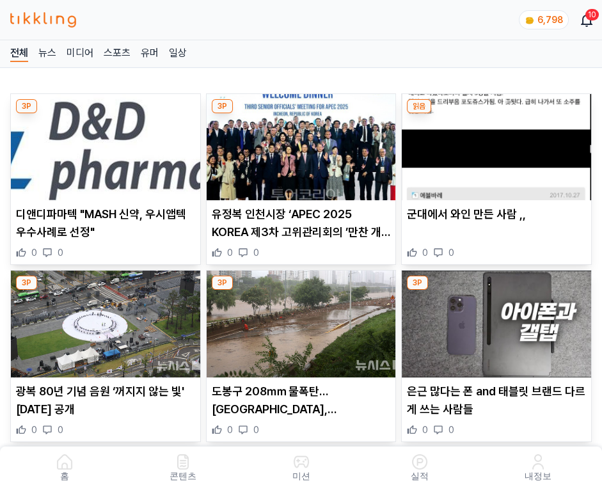
click at [494, 143] on img at bounding box center [496, 147] width 189 height 106
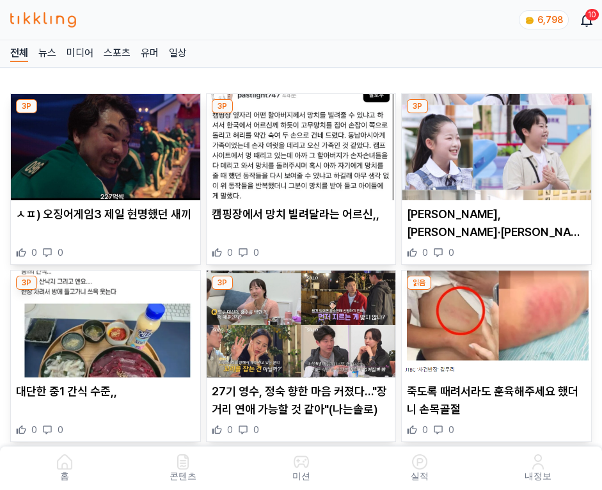
click at [494, 143] on img at bounding box center [496, 147] width 189 height 106
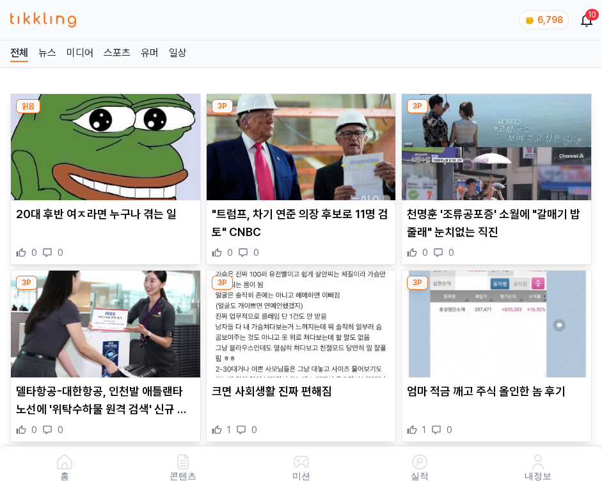
click at [494, 143] on img at bounding box center [496, 147] width 189 height 106
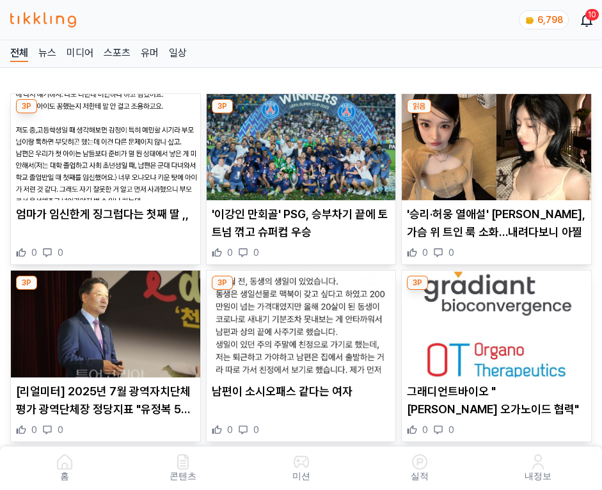
click at [494, 143] on img at bounding box center [496, 147] width 189 height 106
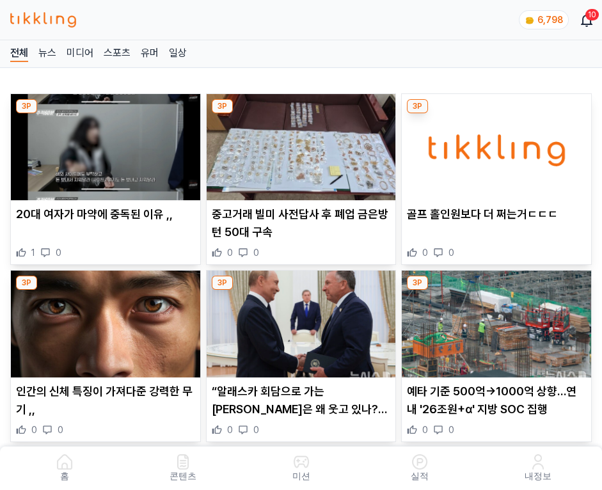
click at [494, 143] on img at bounding box center [496, 147] width 189 height 106
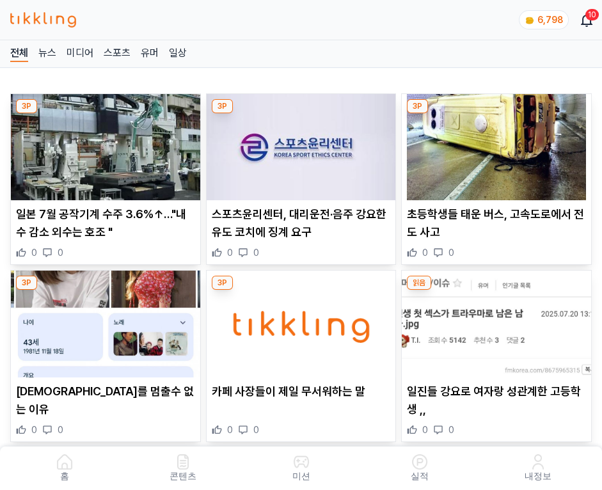
click at [494, 143] on img at bounding box center [496, 147] width 189 height 106
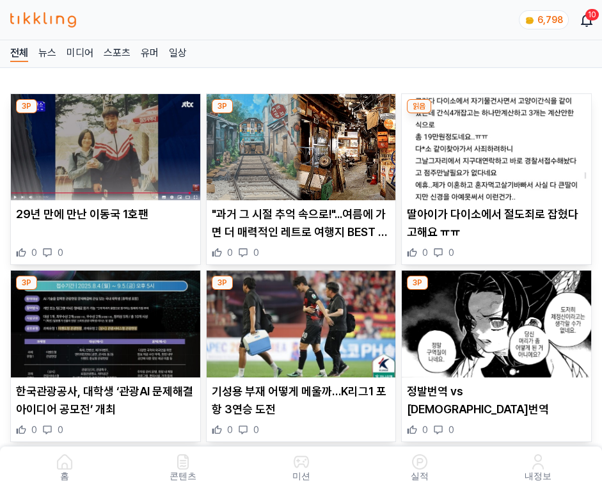
click at [494, 143] on img at bounding box center [496, 147] width 189 height 106
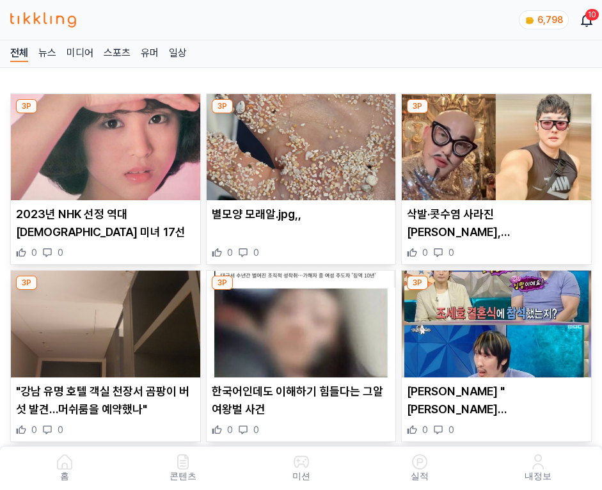
click at [494, 143] on img at bounding box center [496, 147] width 189 height 106
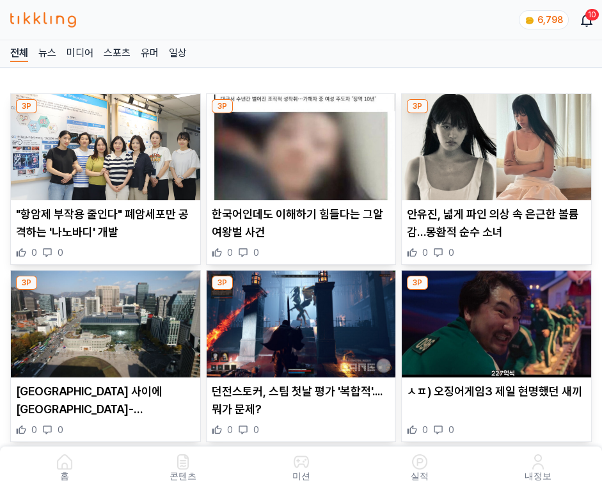
click at [494, 143] on img at bounding box center [496, 147] width 189 height 106
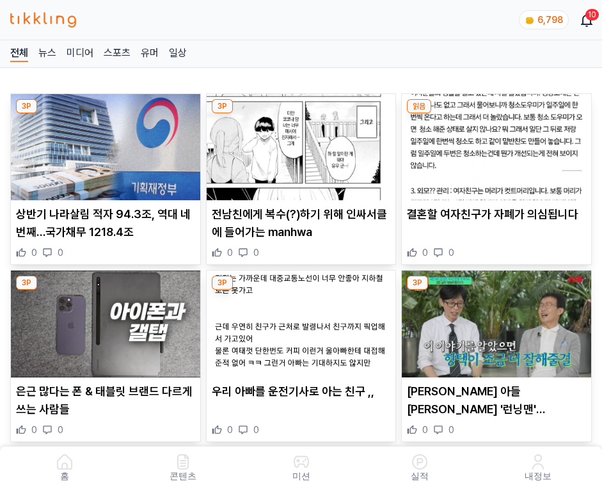
click at [494, 143] on img at bounding box center [496, 147] width 189 height 106
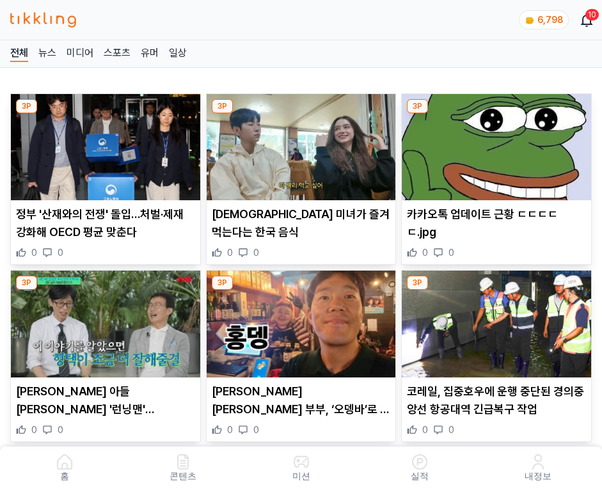
click at [494, 143] on img at bounding box center [496, 147] width 189 height 106
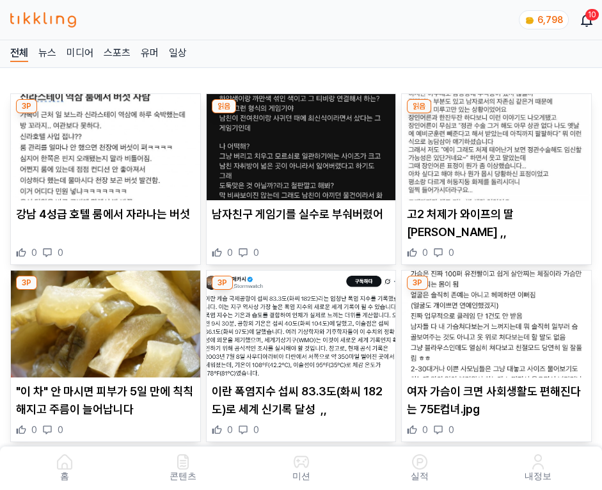
click at [494, 143] on img at bounding box center [496, 147] width 189 height 106
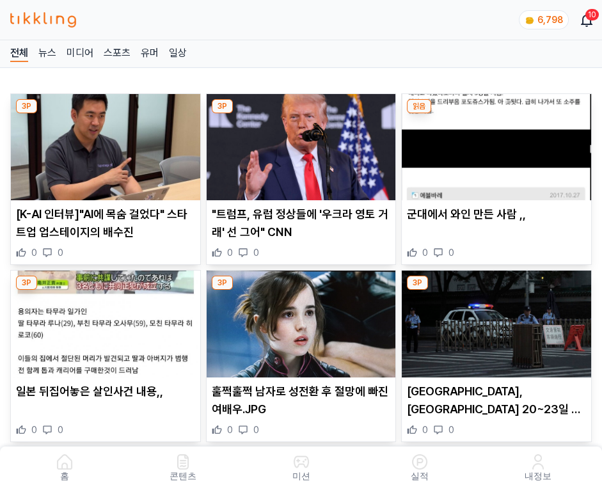
click at [494, 143] on img at bounding box center [496, 147] width 189 height 106
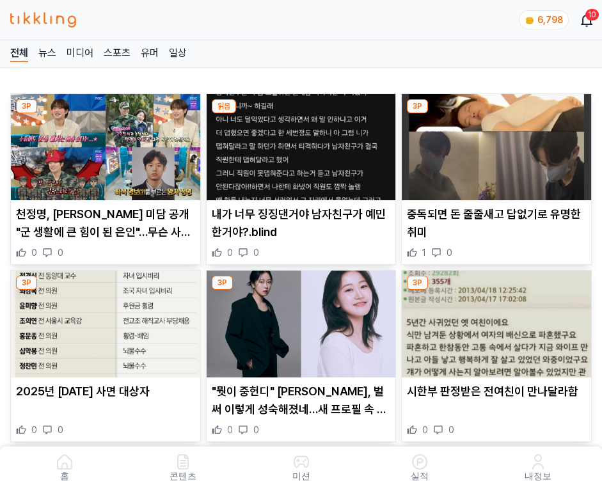
click at [494, 143] on img at bounding box center [496, 147] width 189 height 106
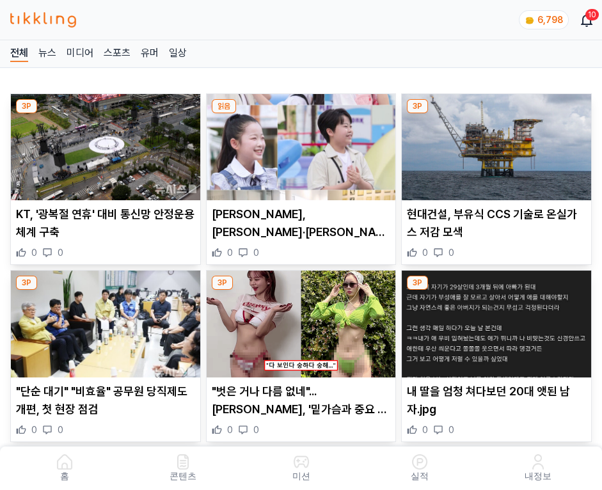
click at [494, 143] on img at bounding box center [496, 147] width 189 height 106
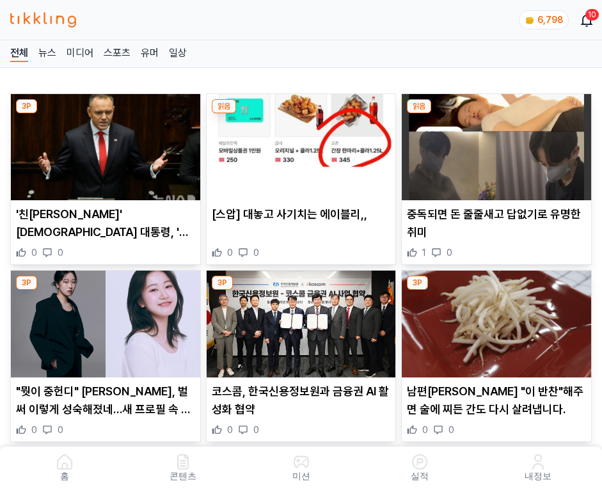
click at [494, 143] on img at bounding box center [496, 147] width 189 height 106
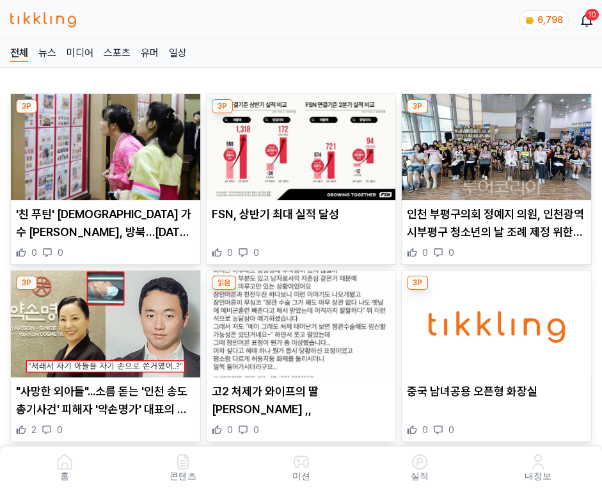
click at [494, 143] on img at bounding box center [496, 147] width 189 height 106
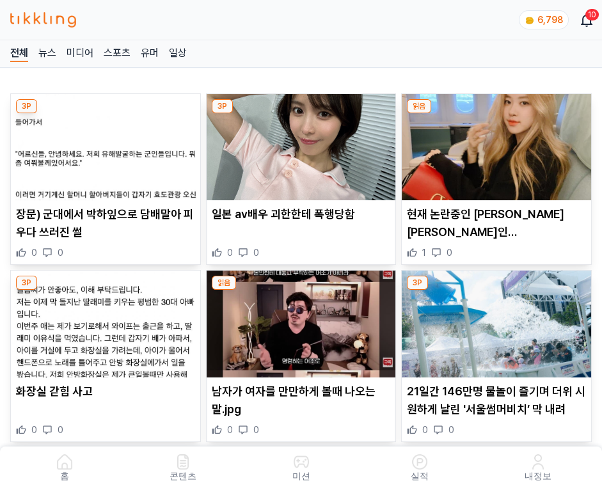
click at [494, 143] on img at bounding box center [496, 147] width 189 height 106
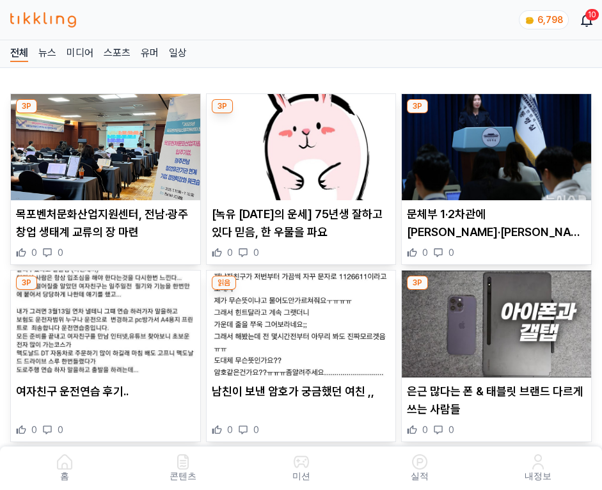
click at [494, 143] on img at bounding box center [496, 147] width 189 height 106
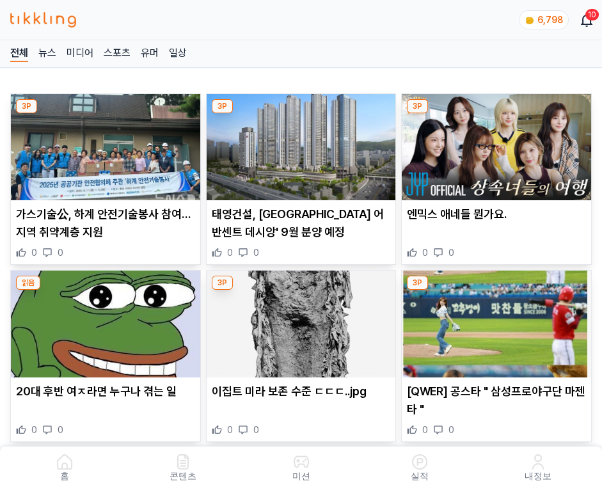
click at [494, 143] on img at bounding box center [496, 147] width 189 height 106
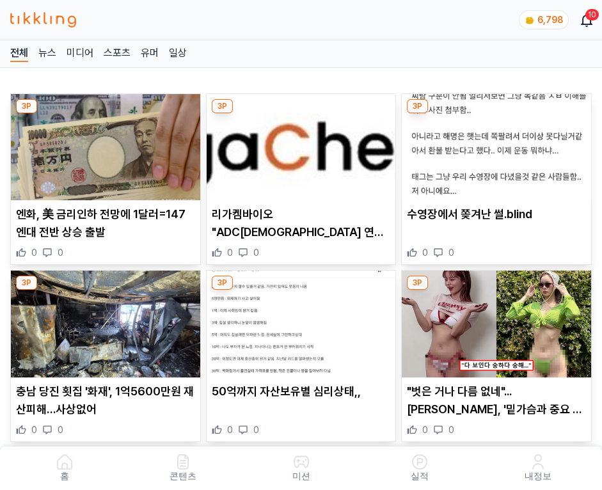
click at [494, 143] on img at bounding box center [496, 147] width 189 height 106
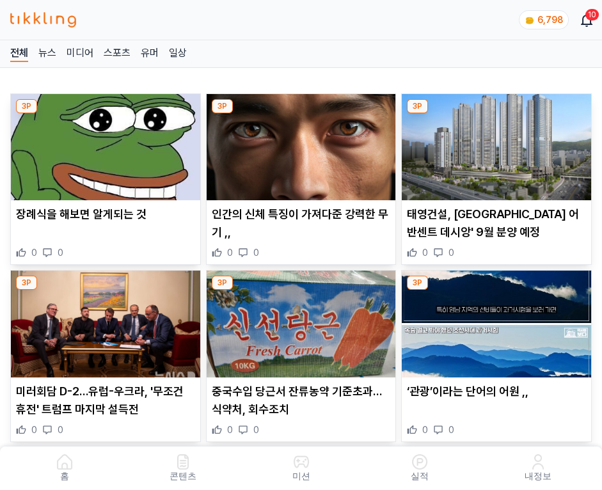
click at [494, 143] on img at bounding box center [496, 147] width 189 height 106
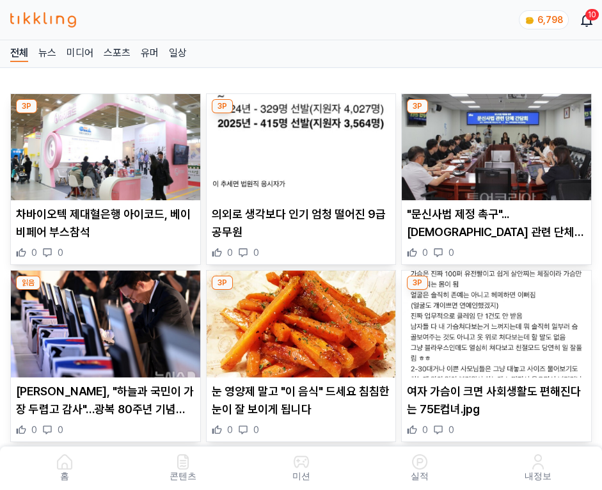
click at [494, 143] on img at bounding box center [496, 147] width 189 height 106
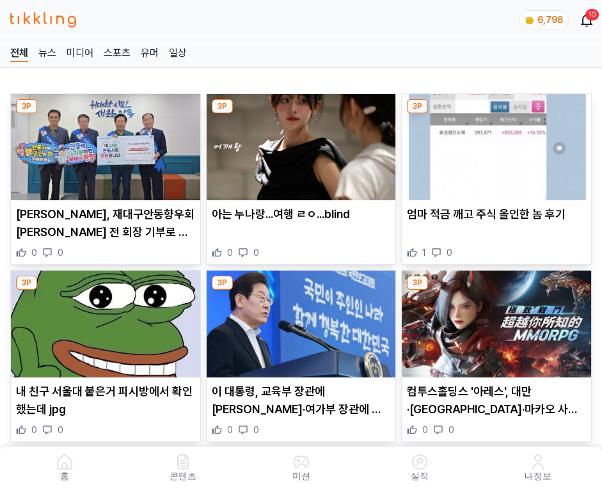
click at [494, 143] on img at bounding box center [496, 147] width 189 height 106
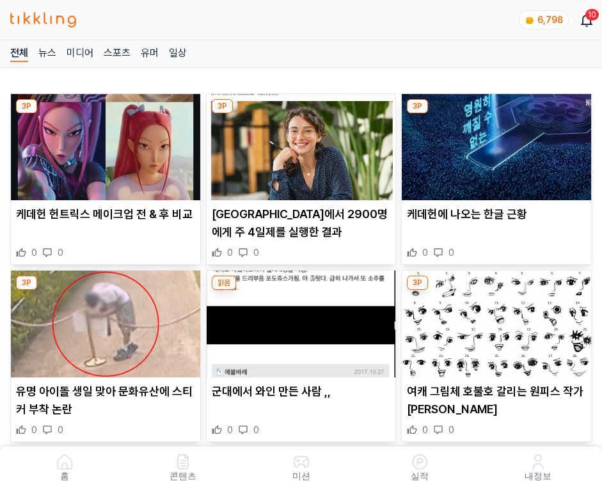
click at [494, 143] on img at bounding box center [496, 147] width 189 height 106
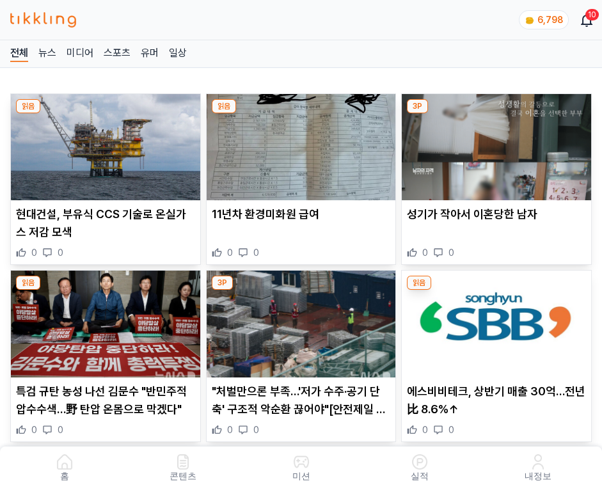
click at [494, 143] on img at bounding box center [496, 147] width 189 height 106
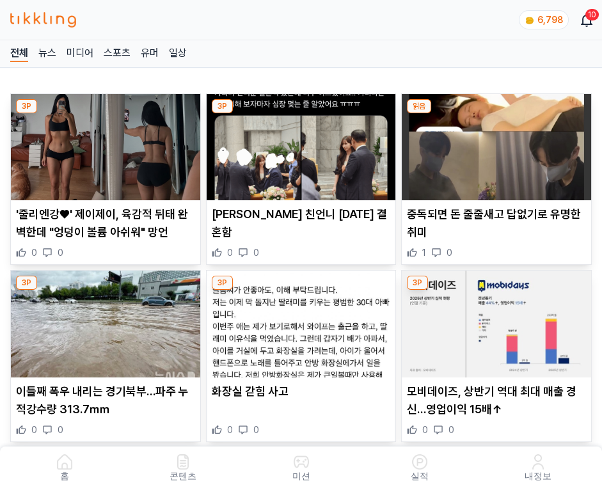
click at [494, 143] on img at bounding box center [496, 147] width 189 height 106
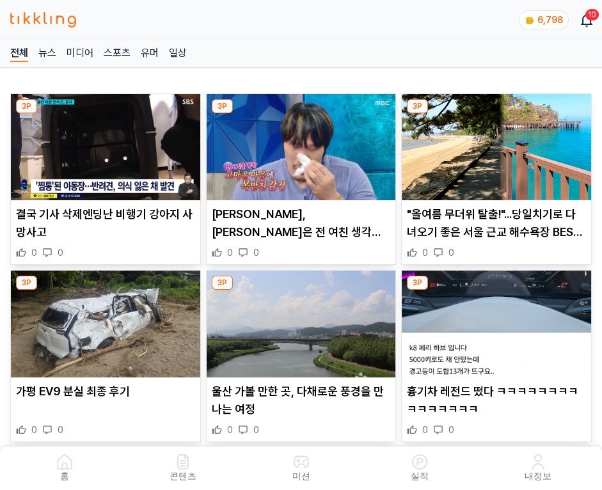
click at [494, 143] on img at bounding box center [496, 147] width 189 height 106
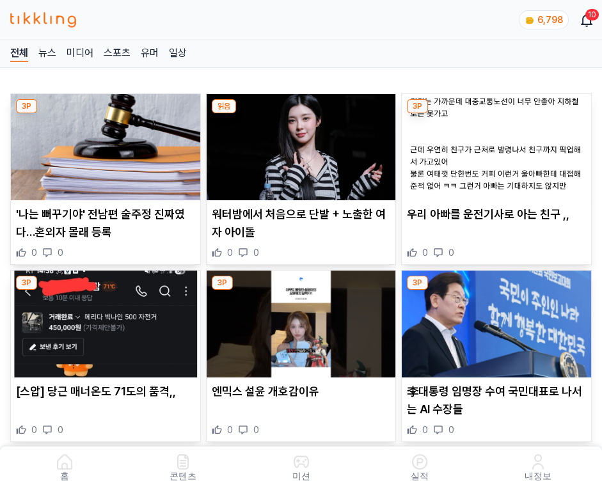
click at [494, 143] on img at bounding box center [496, 147] width 189 height 106
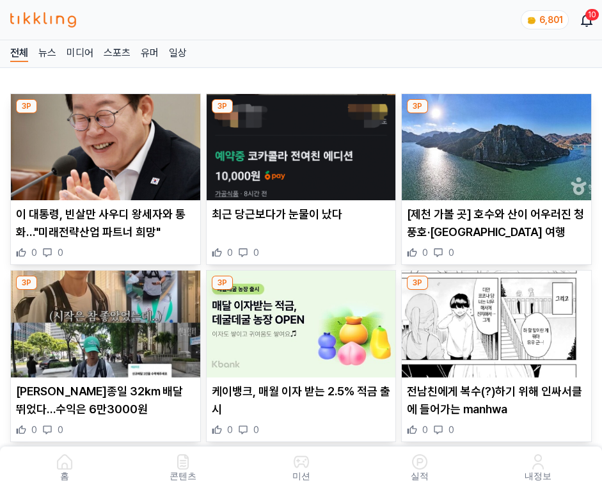
click at [494, 143] on img at bounding box center [496, 147] width 189 height 106
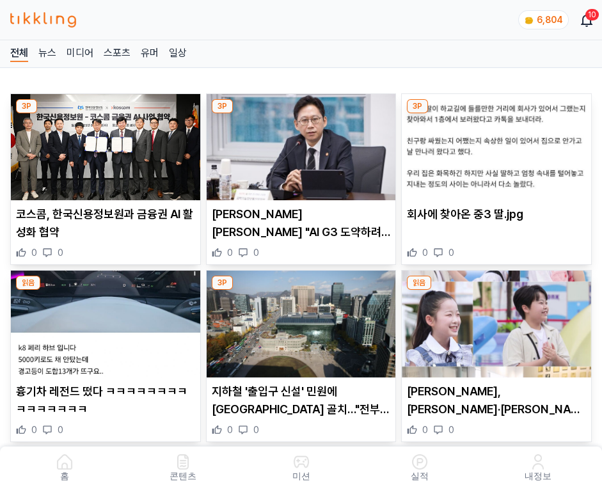
click at [494, 143] on img at bounding box center [496, 147] width 189 height 106
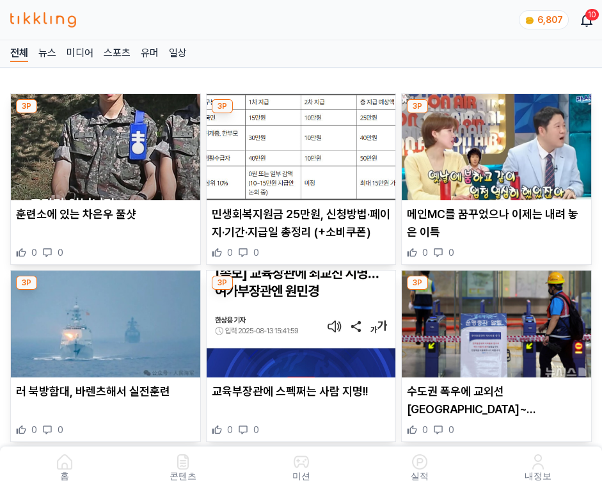
click at [494, 143] on img at bounding box center [496, 147] width 189 height 106
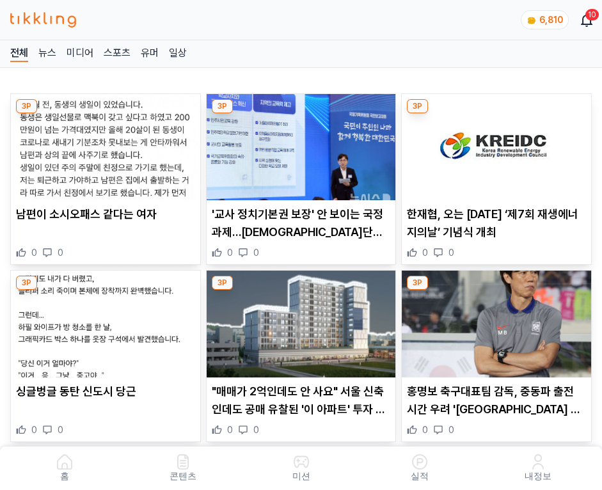
click at [494, 143] on img at bounding box center [496, 147] width 189 height 106
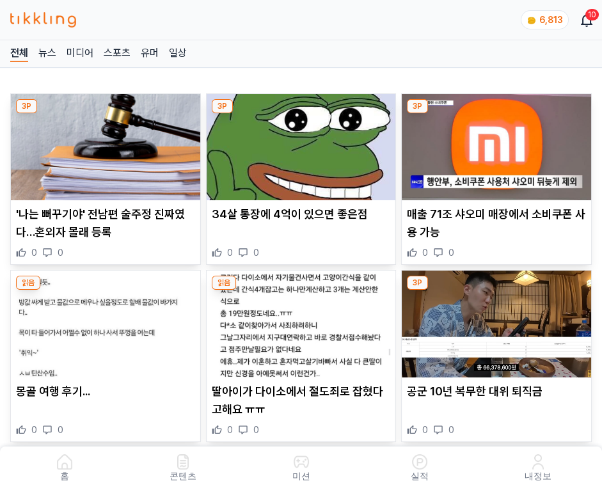
click at [494, 143] on img at bounding box center [496, 147] width 189 height 106
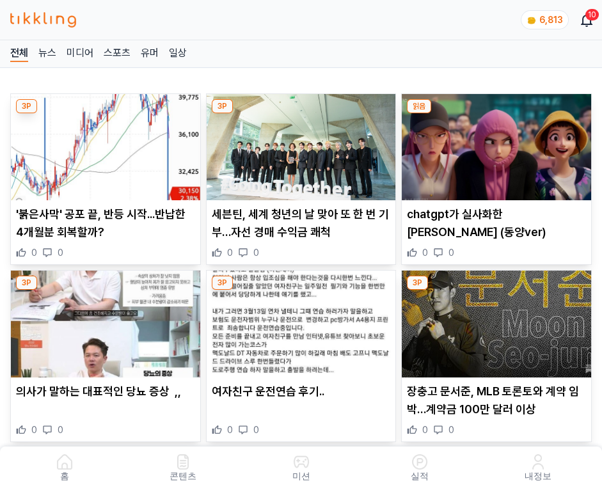
click img
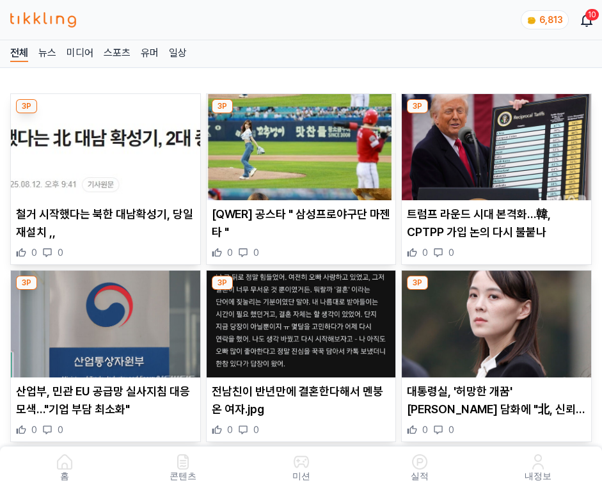
click at [494, 143] on img at bounding box center [496, 147] width 189 height 106
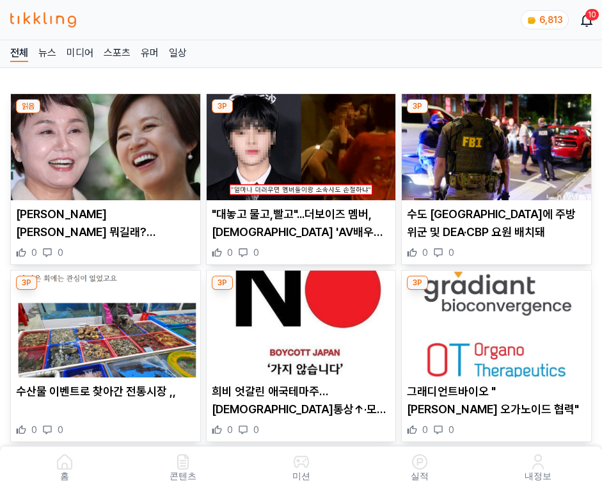
click at [494, 143] on img at bounding box center [496, 147] width 189 height 106
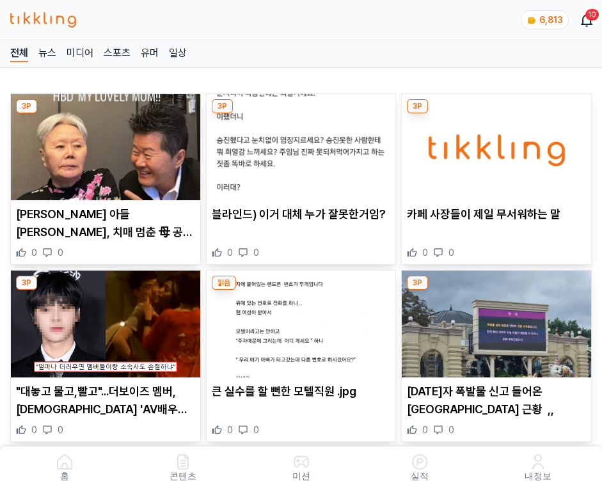
click at [494, 143] on img at bounding box center [496, 147] width 189 height 106
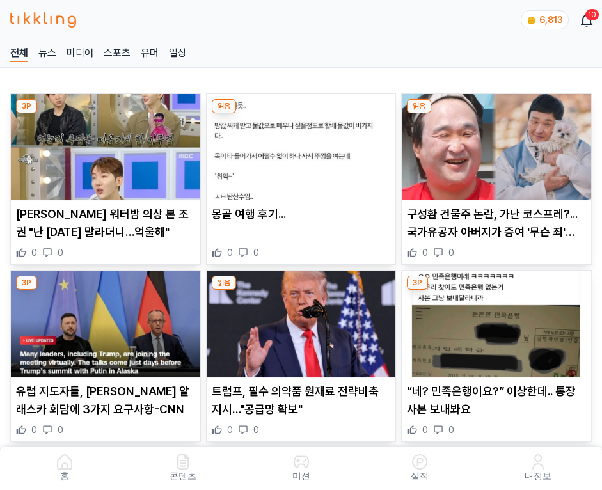
click at [494, 143] on img at bounding box center [496, 147] width 189 height 106
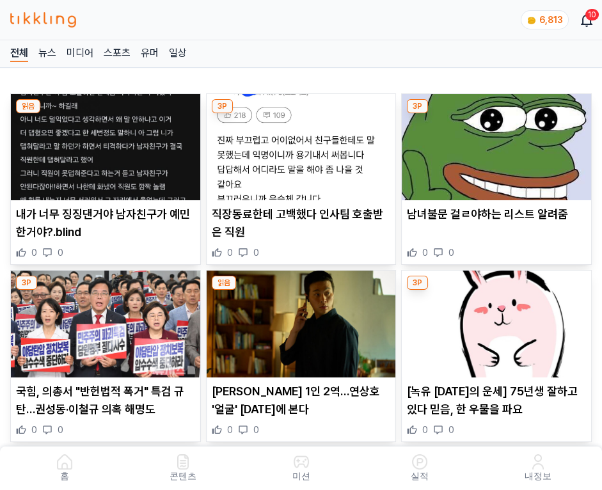
click at [494, 143] on img at bounding box center [496, 147] width 189 height 106
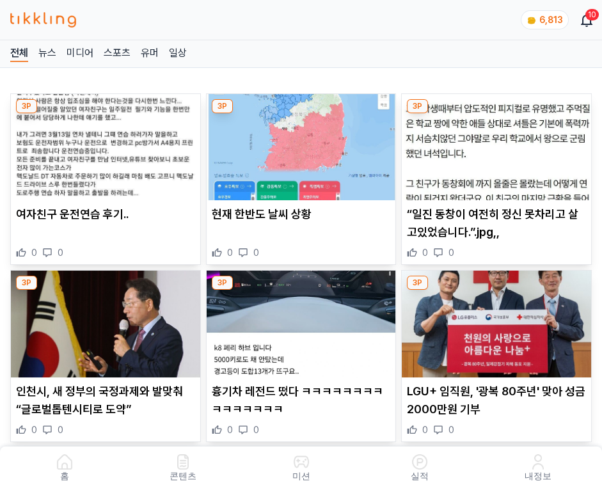
click at [494, 143] on img at bounding box center [496, 147] width 189 height 106
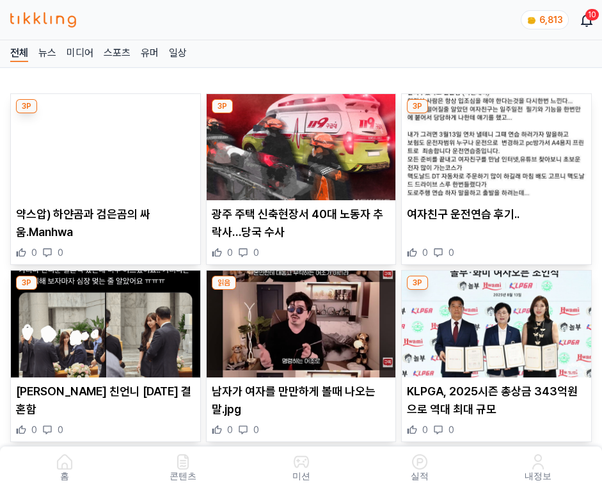
click at [494, 143] on img at bounding box center [496, 147] width 189 height 106
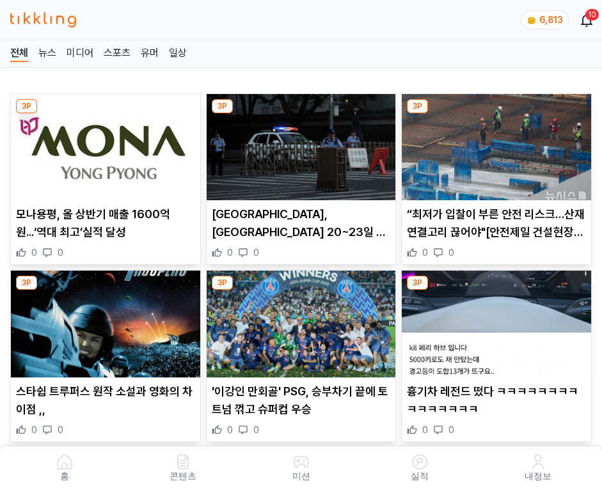
click at [494, 143] on img at bounding box center [496, 147] width 189 height 106
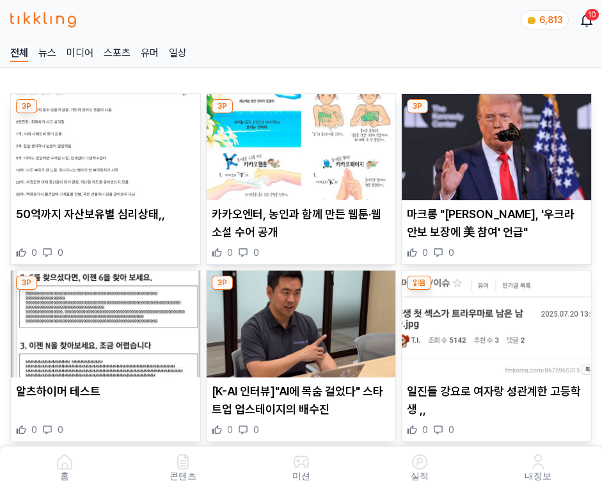
click at [494, 143] on img at bounding box center [496, 147] width 189 height 106
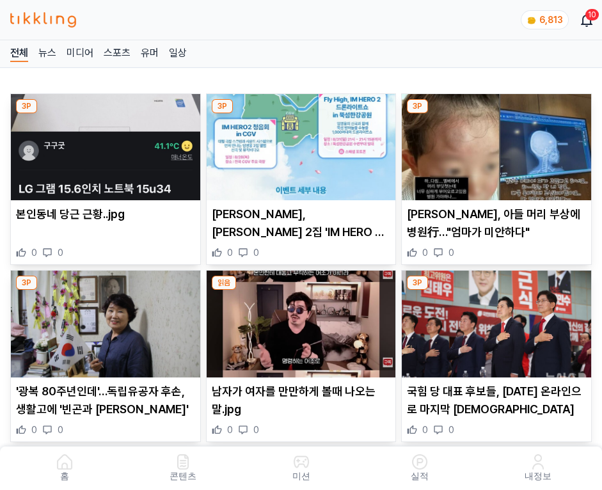
click at [494, 143] on img at bounding box center [496, 147] width 189 height 106
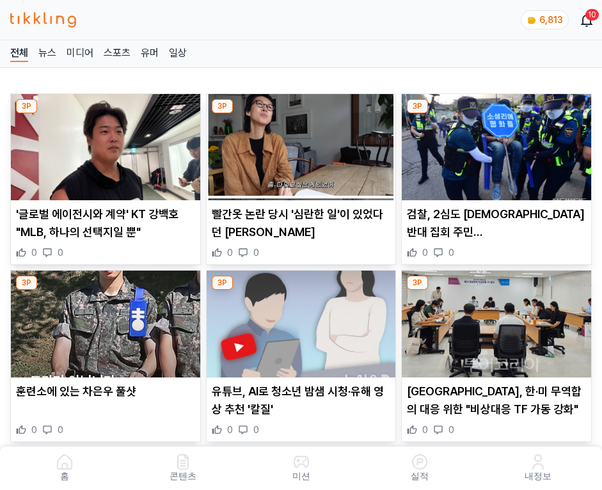
click at [494, 143] on img at bounding box center [496, 147] width 189 height 106
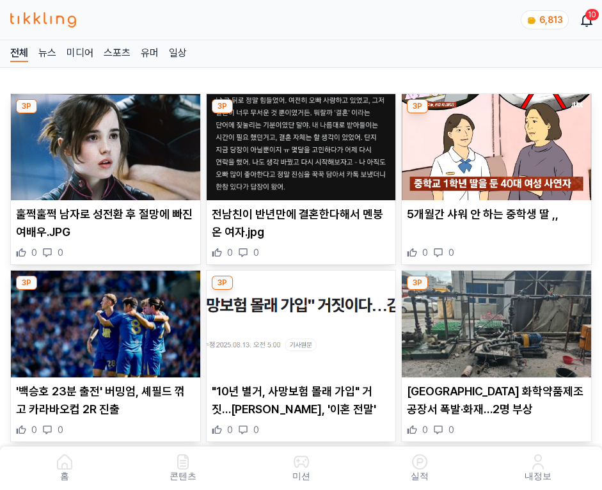
click at [494, 143] on img at bounding box center [496, 147] width 189 height 106
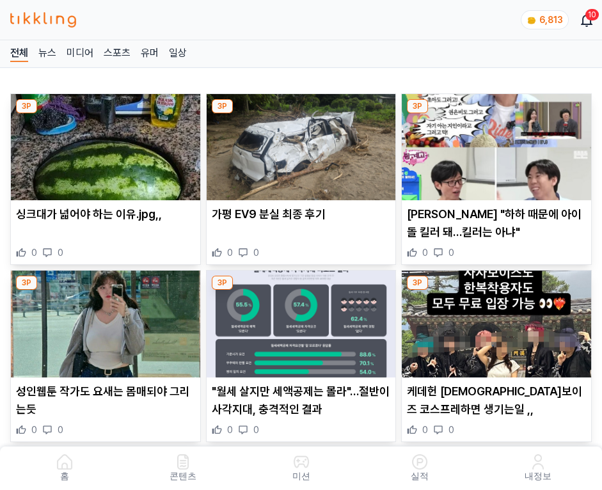
click at [494, 143] on img at bounding box center [496, 147] width 189 height 106
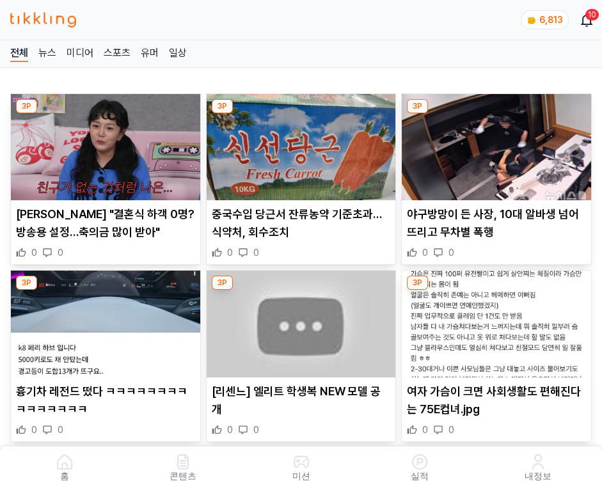
click at [494, 143] on img at bounding box center [496, 147] width 189 height 106
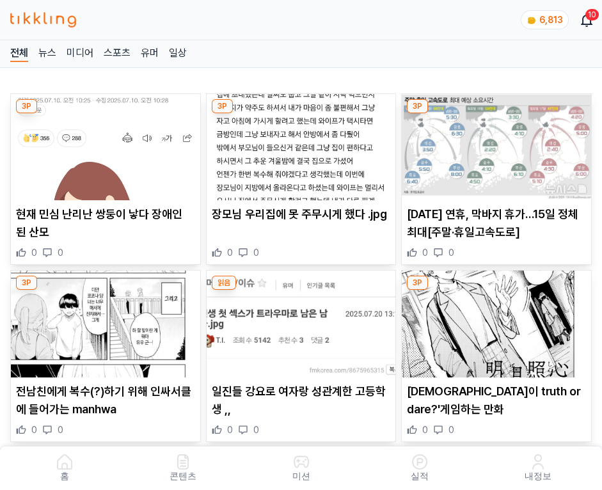
click at [494, 143] on img at bounding box center [496, 147] width 189 height 106
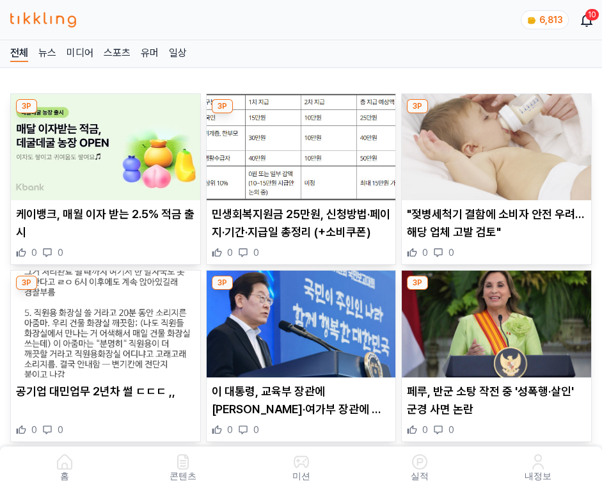
click at [494, 143] on img at bounding box center [496, 147] width 189 height 106
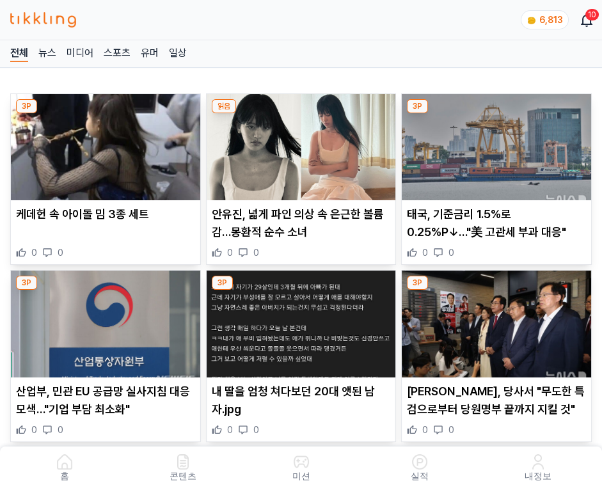
click at [494, 143] on img at bounding box center [496, 147] width 189 height 106
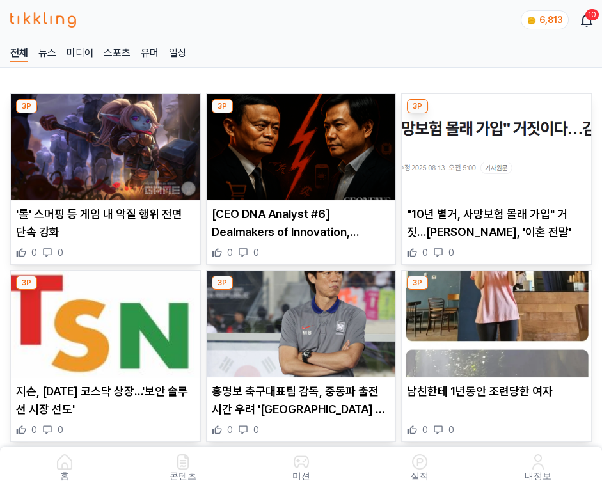
click at [494, 143] on img at bounding box center [496, 147] width 189 height 106
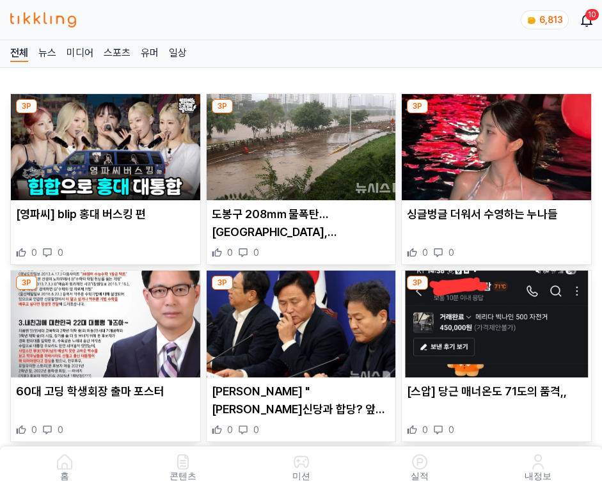
click at [494, 143] on img at bounding box center [496, 147] width 189 height 106
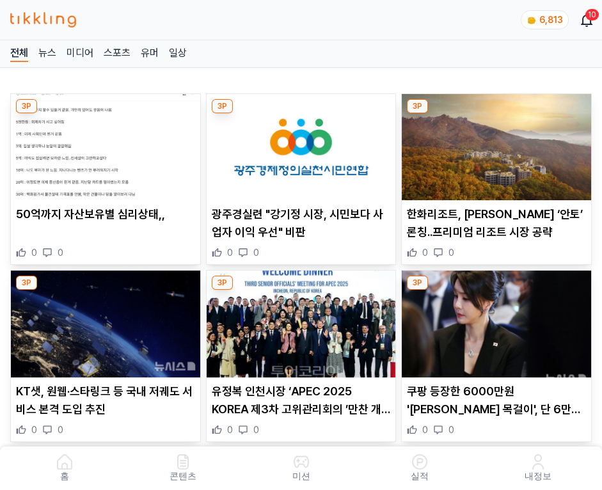
click at [494, 143] on img at bounding box center [496, 147] width 189 height 106
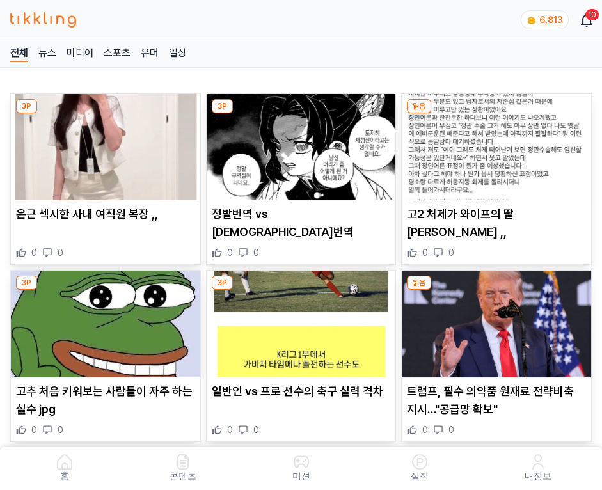
click at [494, 143] on img at bounding box center [496, 147] width 189 height 106
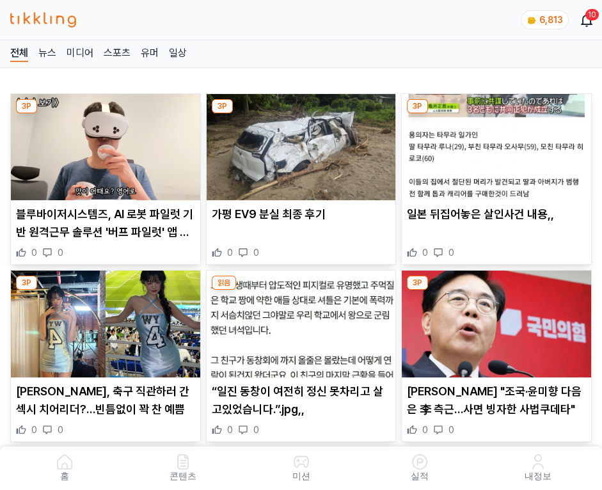
click at [494, 143] on img at bounding box center [496, 147] width 189 height 106
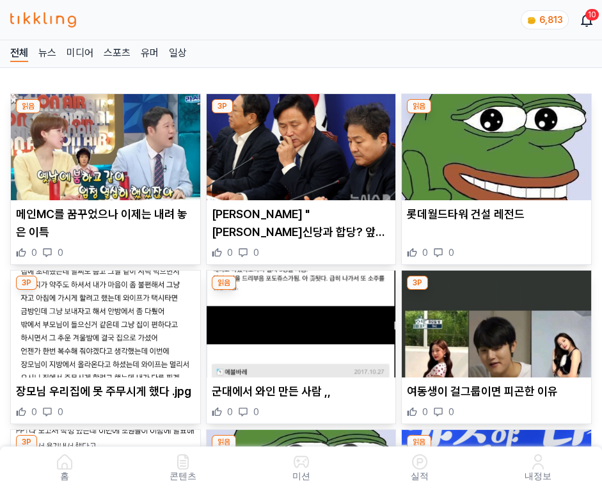
click at [494, 143] on img at bounding box center [496, 147] width 189 height 106
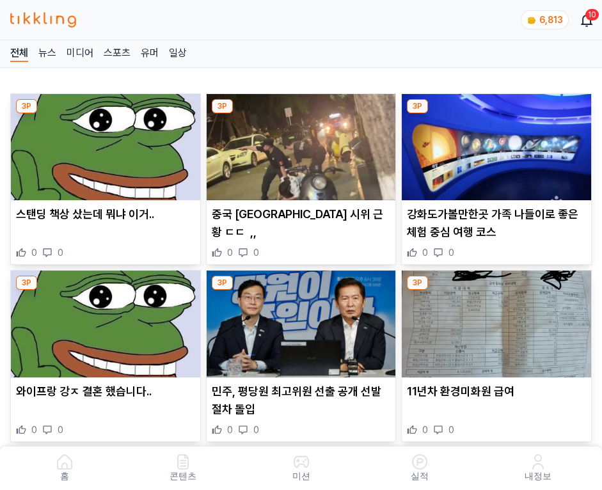
click at [494, 143] on img at bounding box center [496, 147] width 189 height 106
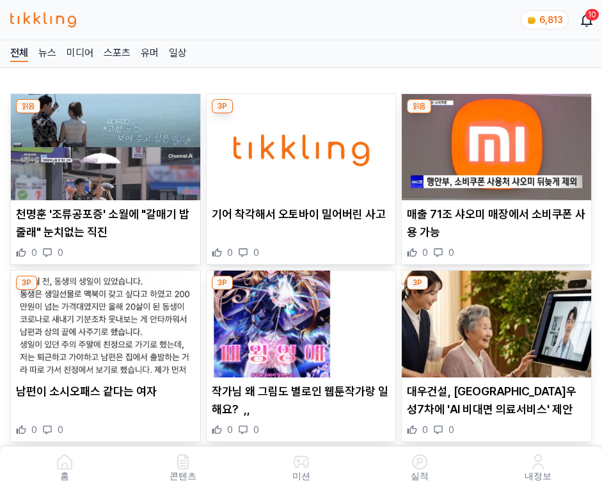
click at [494, 143] on img at bounding box center [496, 147] width 189 height 106
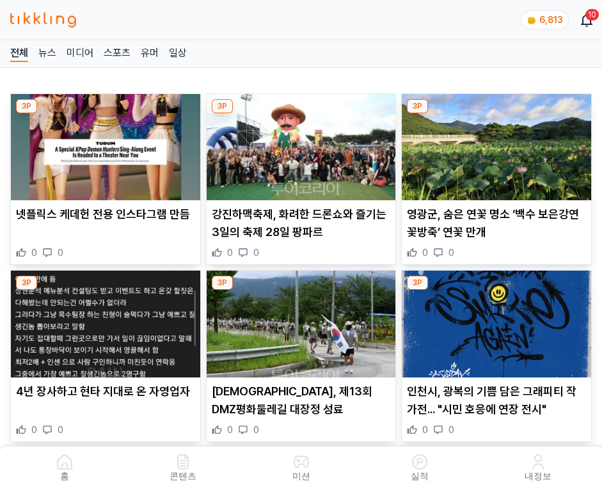
click at [494, 143] on img at bounding box center [496, 147] width 189 height 106
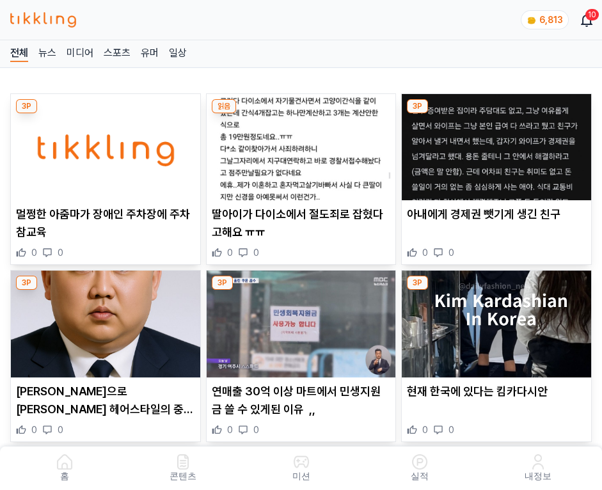
click at [494, 143] on img at bounding box center [496, 147] width 189 height 106
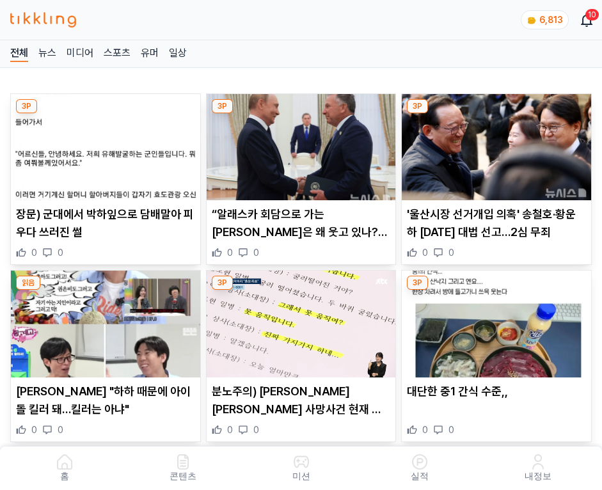
click at [494, 143] on img at bounding box center [496, 147] width 189 height 106
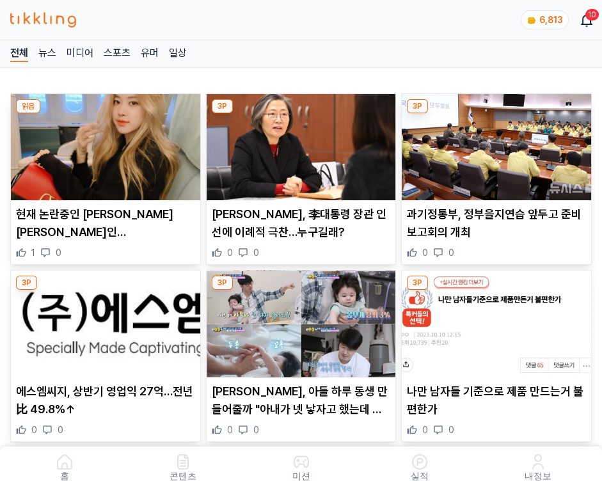
click at [494, 143] on img at bounding box center [496, 147] width 189 height 106
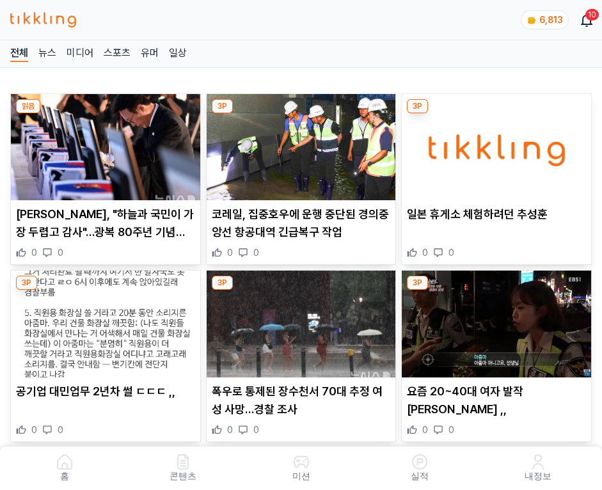
click at [494, 143] on img at bounding box center [496, 147] width 189 height 106
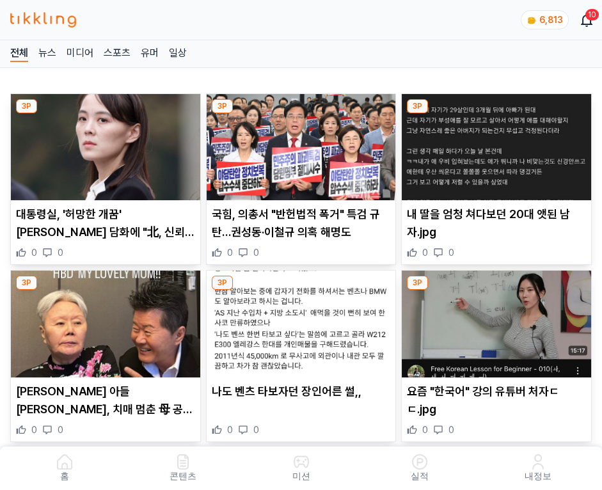
click at [494, 143] on img at bounding box center [496, 147] width 189 height 106
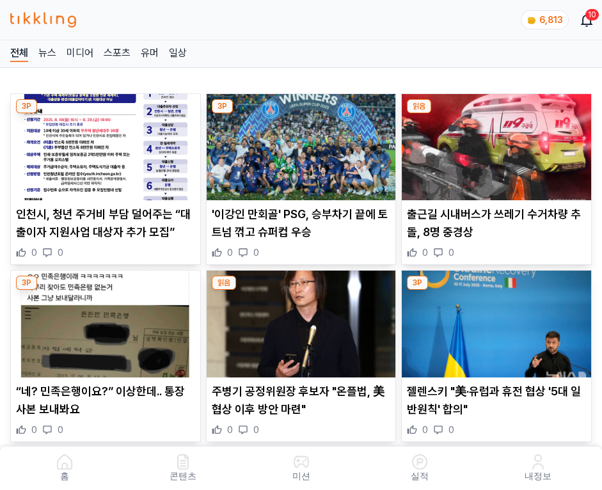
click at [494, 143] on img at bounding box center [496, 147] width 189 height 106
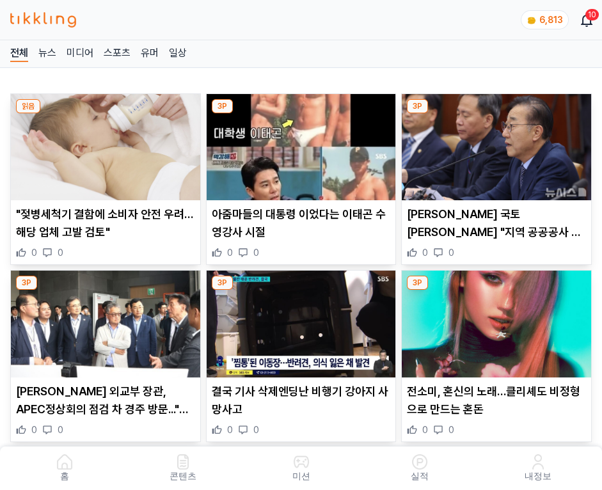
click at [494, 143] on img at bounding box center [496, 147] width 189 height 106
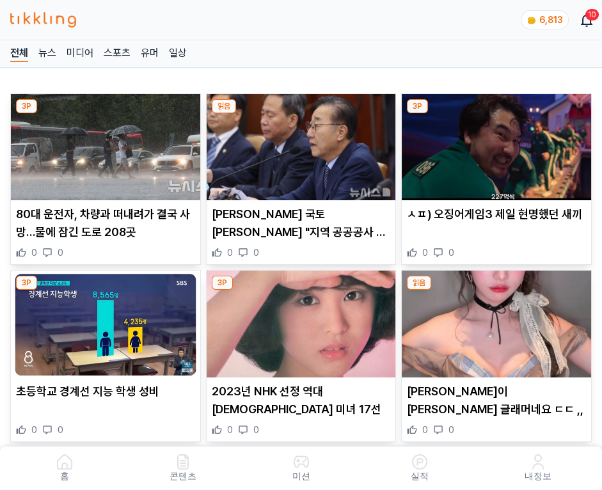
click at [494, 143] on img at bounding box center [496, 147] width 189 height 106
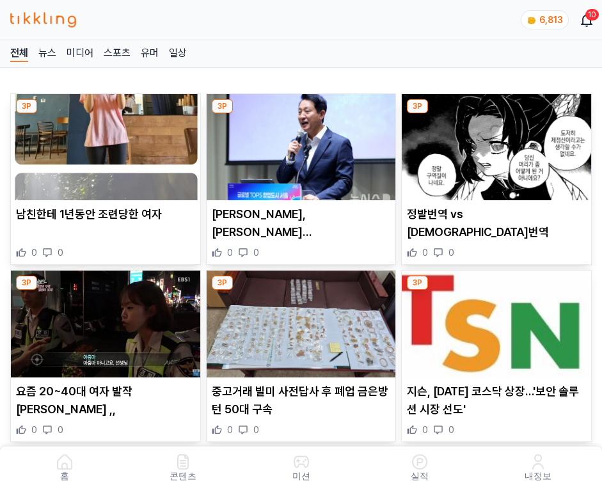
click at [494, 143] on img at bounding box center [496, 147] width 189 height 106
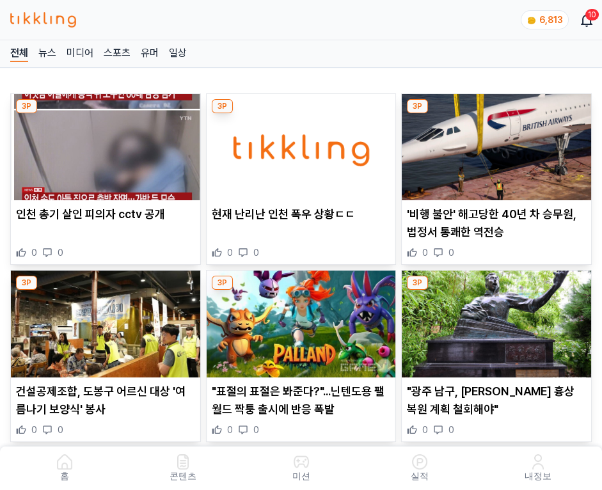
click at [494, 143] on img at bounding box center [496, 147] width 189 height 106
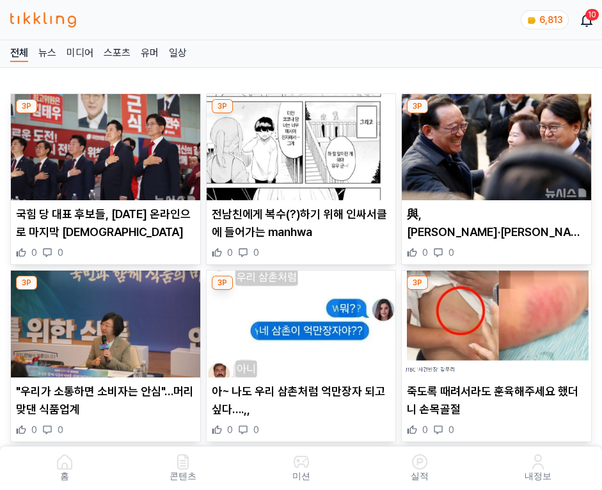
click at [494, 143] on img at bounding box center [496, 147] width 189 height 106
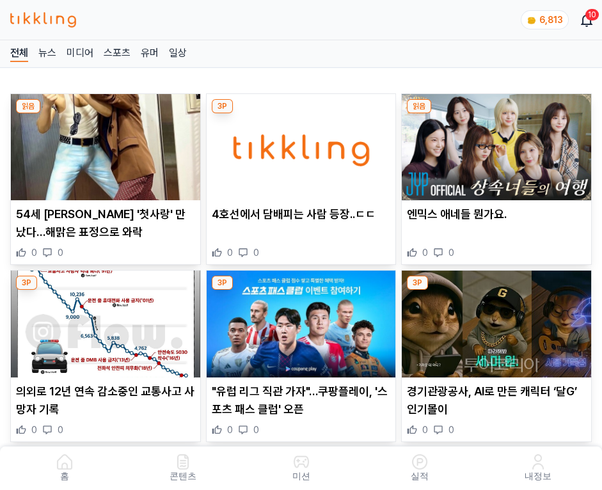
click at [494, 143] on img at bounding box center [496, 147] width 189 height 106
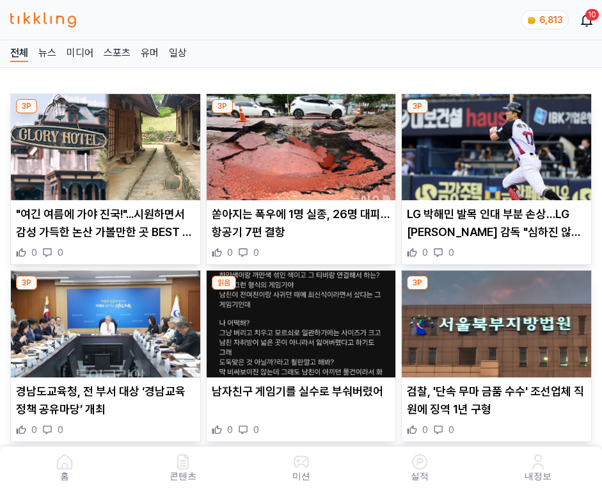
click at [494, 143] on img at bounding box center [496, 147] width 189 height 106
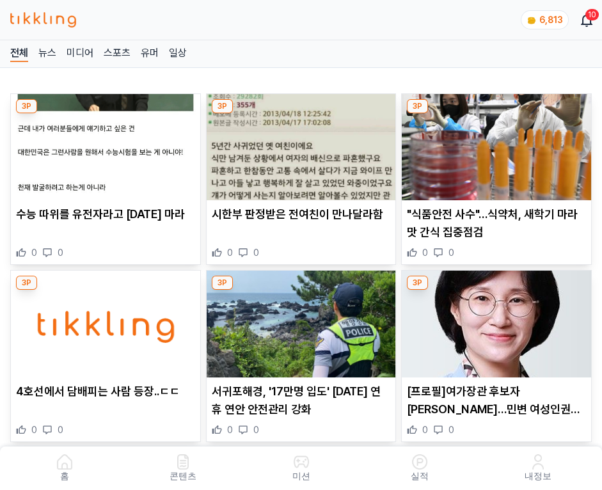
click at [494, 143] on img at bounding box center [496, 147] width 189 height 106
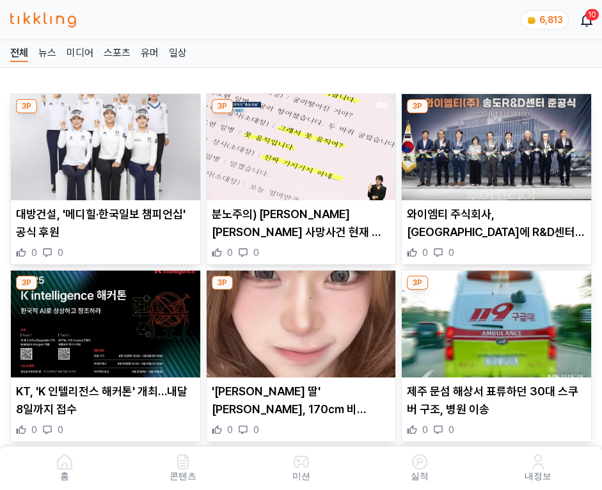
click at [494, 143] on img at bounding box center [496, 147] width 189 height 106
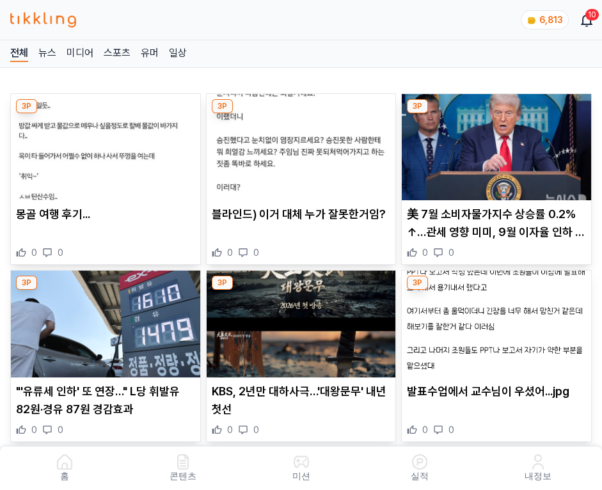
click at [494, 143] on img at bounding box center [496, 147] width 189 height 106
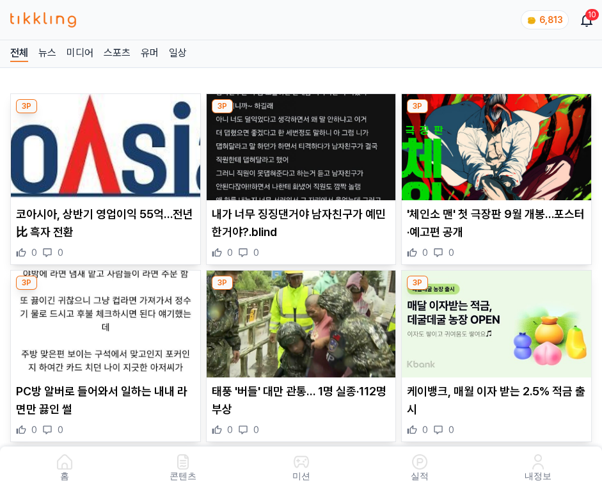
click at [494, 143] on img at bounding box center [496, 147] width 189 height 106
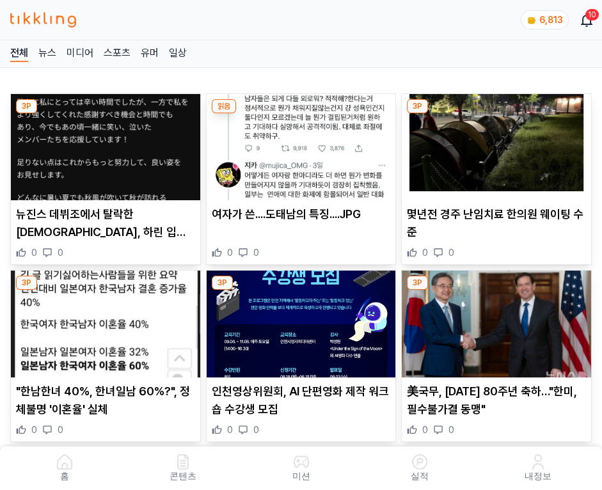
click at [494, 143] on img at bounding box center [496, 147] width 189 height 106
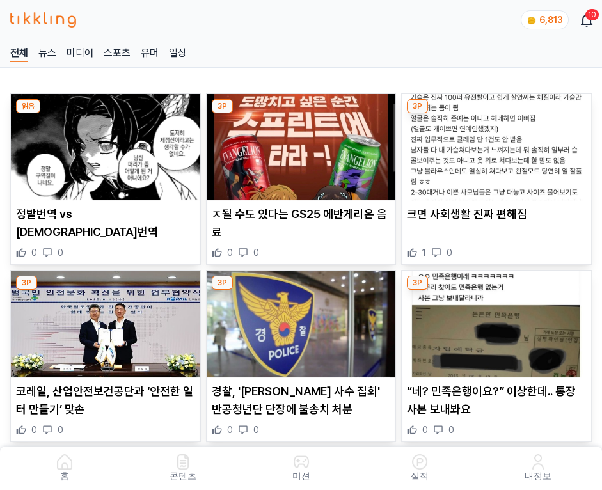
click at [494, 143] on img at bounding box center [496, 147] width 189 height 106
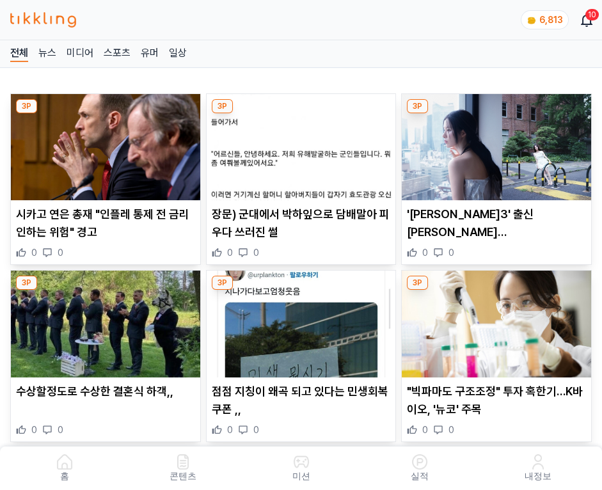
click at [494, 143] on img at bounding box center [496, 147] width 189 height 106
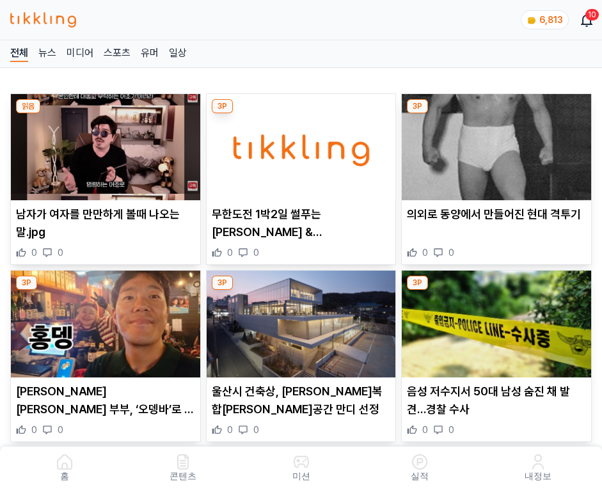
click at [494, 143] on img at bounding box center [496, 147] width 189 height 106
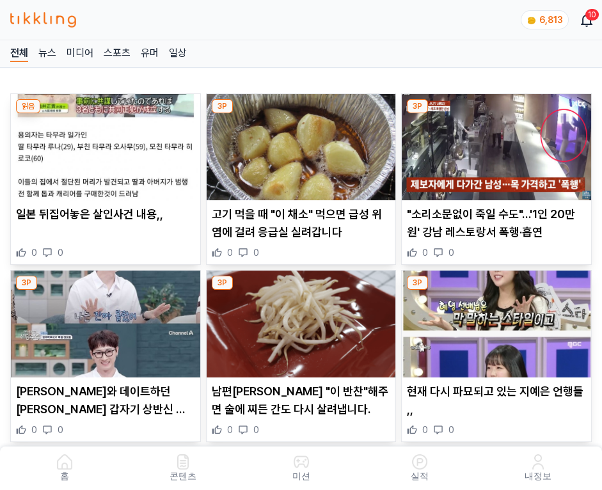
click at [494, 143] on img at bounding box center [496, 147] width 189 height 106
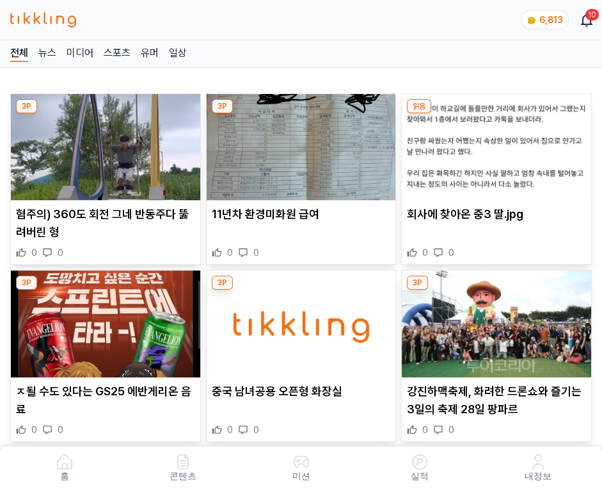
click at [494, 143] on img at bounding box center [496, 147] width 189 height 106
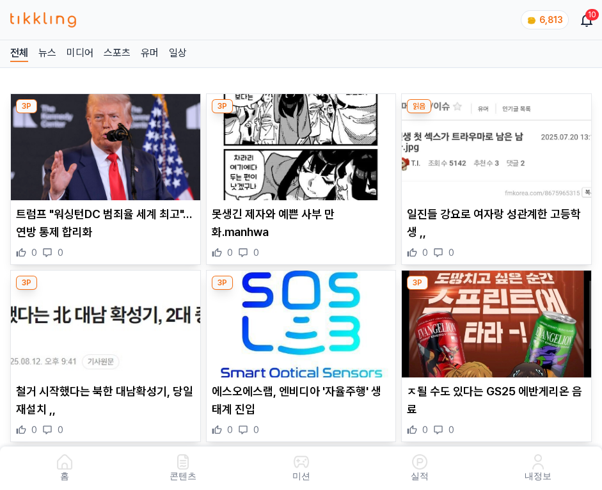
click at [494, 143] on img at bounding box center [496, 147] width 189 height 106
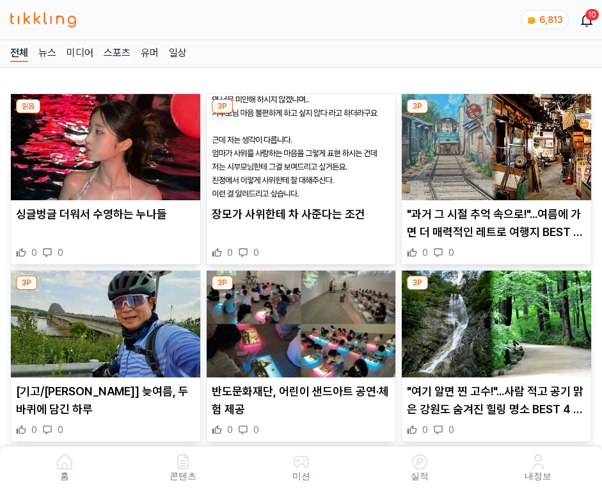
click at [494, 143] on img at bounding box center [496, 147] width 189 height 106
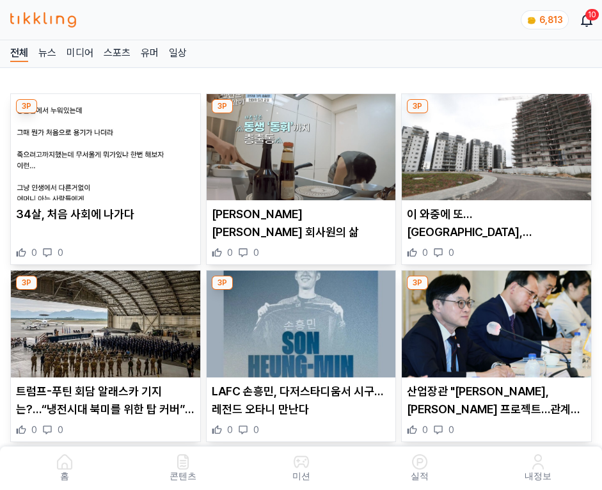
click at [494, 143] on img at bounding box center [496, 147] width 189 height 106
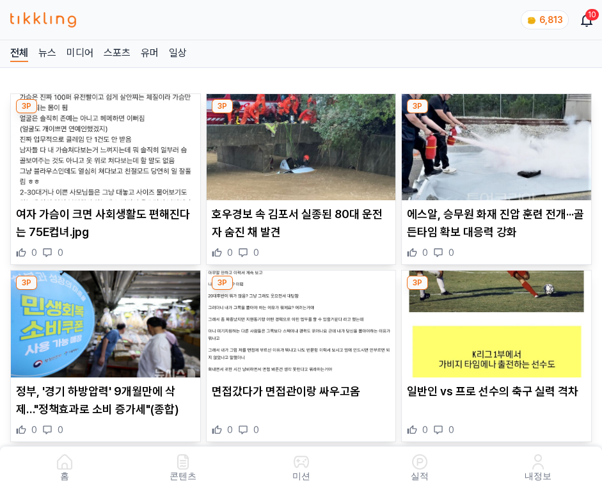
click at [494, 143] on img at bounding box center [496, 147] width 189 height 106
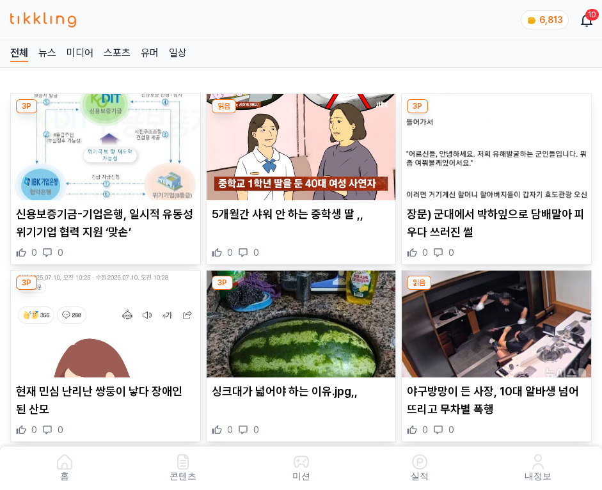
click at [494, 143] on img at bounding box center [496, 147] width 189 height 106
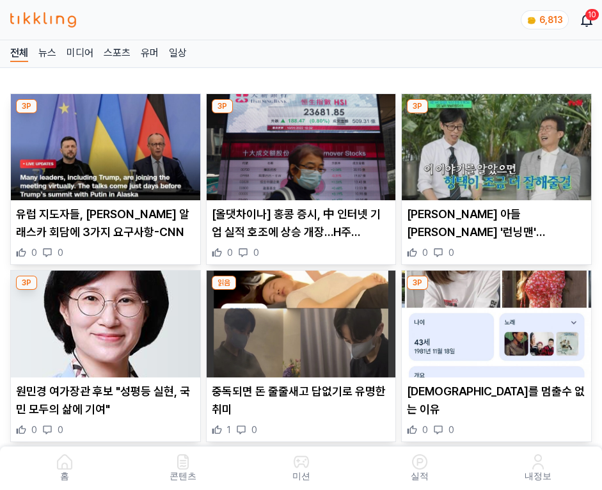
click at [494, 143] on img at bounding box center [496, 147] width 189 height 106
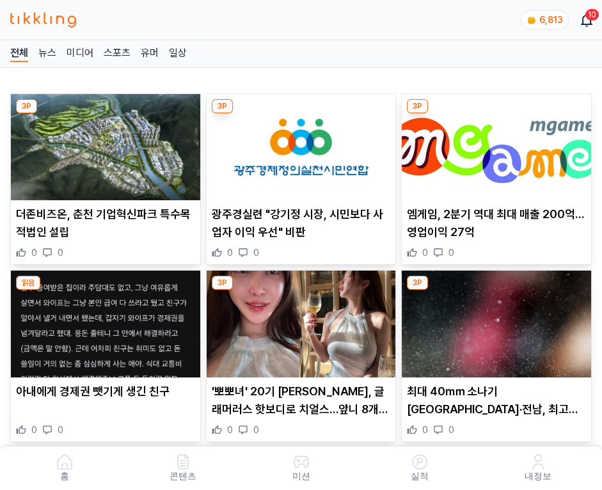
click at [494, 143] on img at bounding box center [496, 147] width 189 height 106
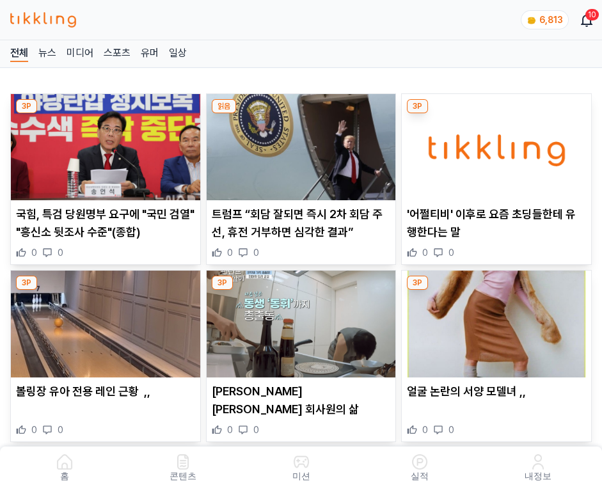
click at [494, 143] on img at bounding box center [496, 147] width 189 height 106
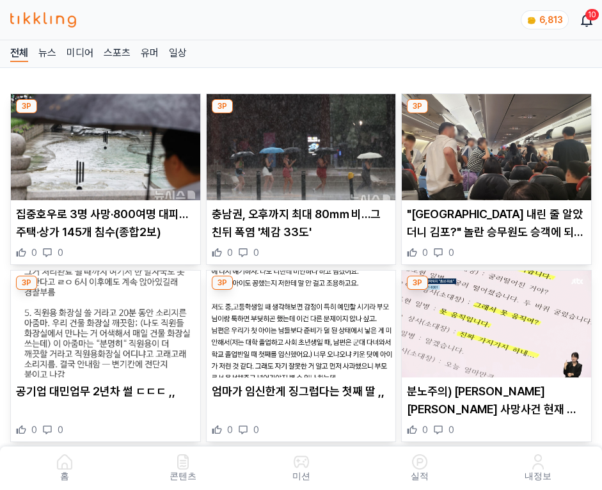
click at [494, 143] on img at bounding box center [496, 147] width 189 height 106
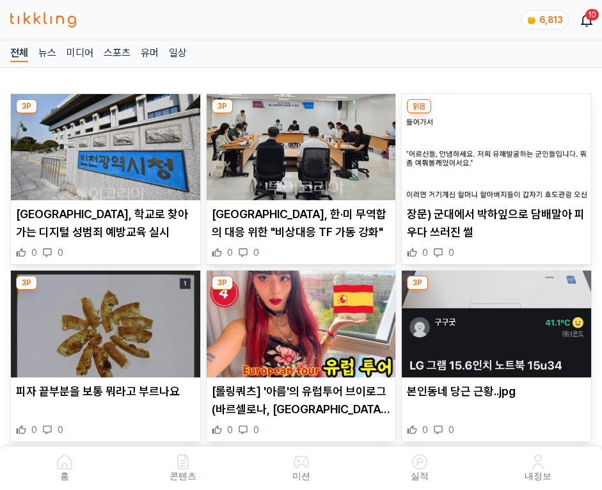
click at [494, 143] on img at bounding box center [496, 147] width 189 height 106
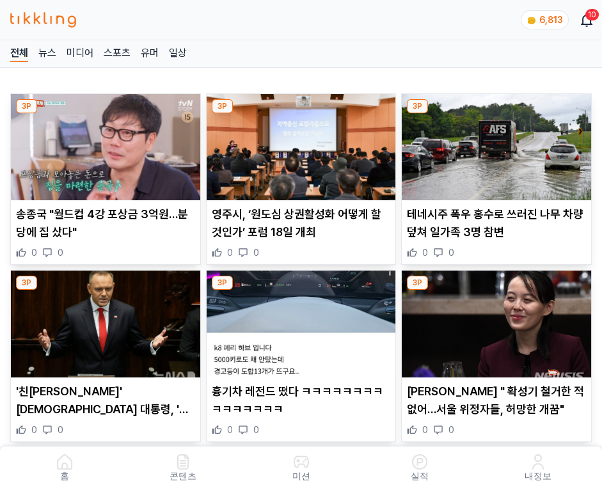
click at [494, 143] on img at bounding box center [496, 147] width 189 height 106
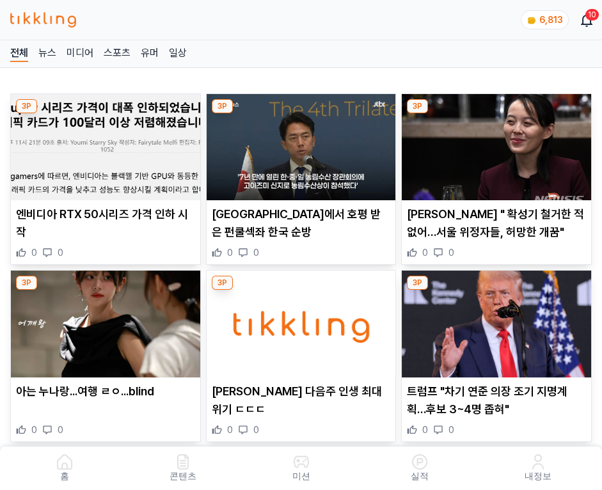
click at [494, 143] on img at bounding box center [496, 147] width 189 height 106
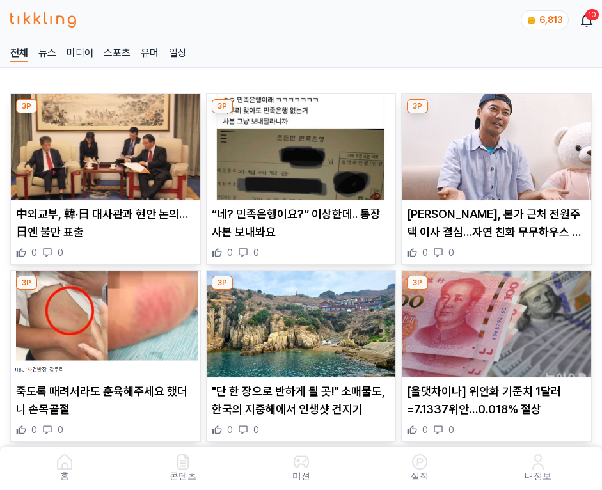
click at [494, 143] on img at bounding box center [496, 147] width 189 height 106
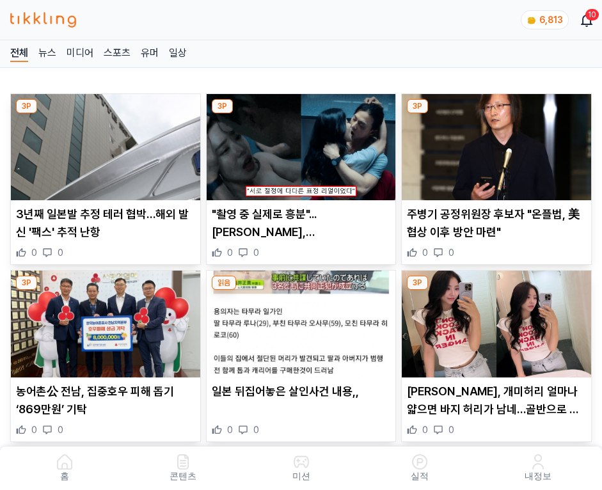
click at [494, 143] on img at bounding box center [496, 147] width 189 height 106
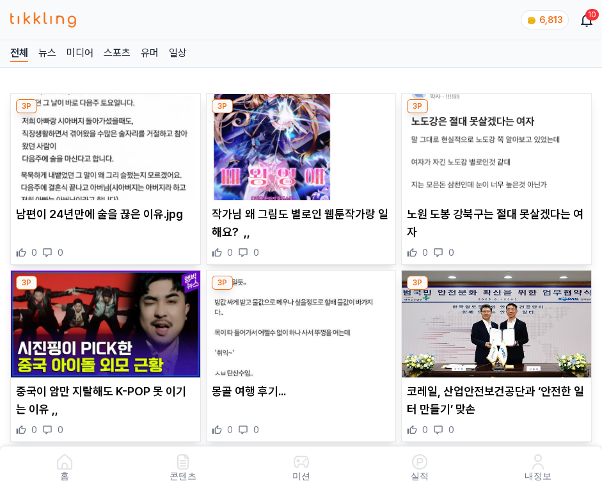
click at [494, 143] on img at bounding box center [496, 147] width 189 height 106
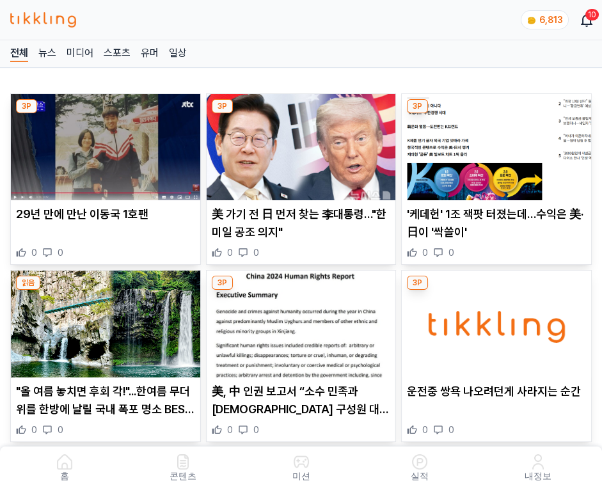
click at [494, 143] on img at bounding box center [496, 147] width 189 height 106
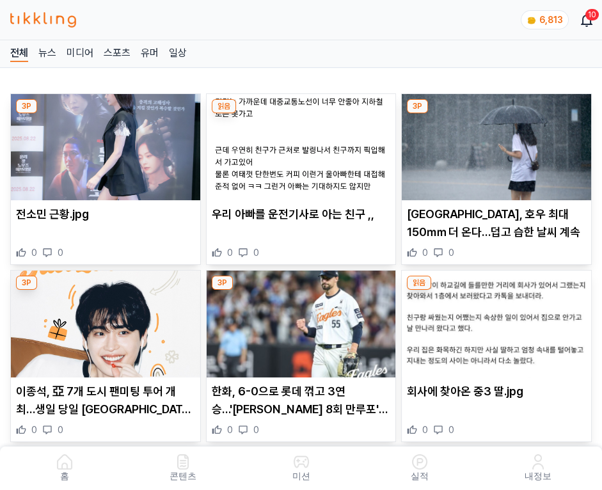
click at [494, 143] on img at bounding box center [496, 147] width 189 height 106
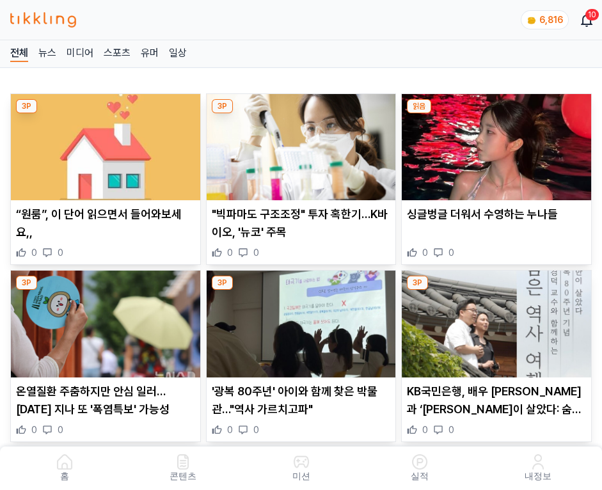
click at [494, 143] on img at bounding box center [496, 147] width 189 height 106
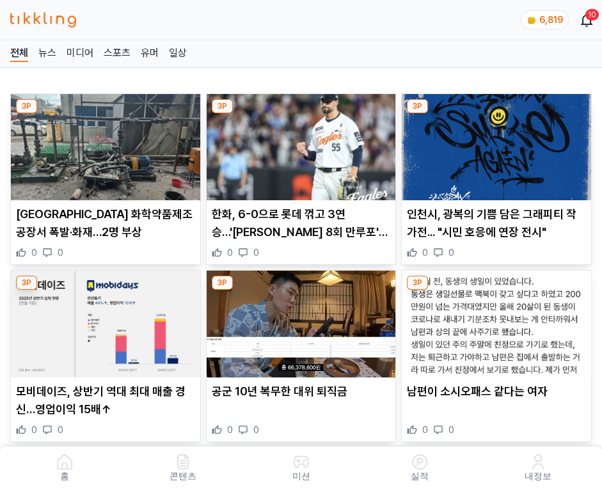
click at [494, 143] on img at bounding box center [496, 147] width 189 height 106
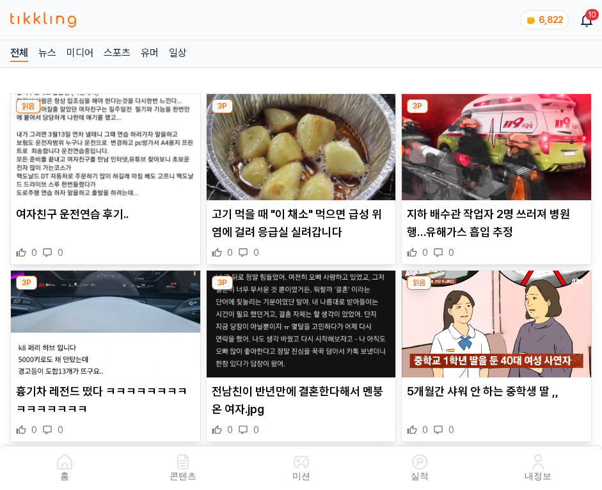
click at [494, 143] on img at bounding box center [496, 147] width 189 height 106
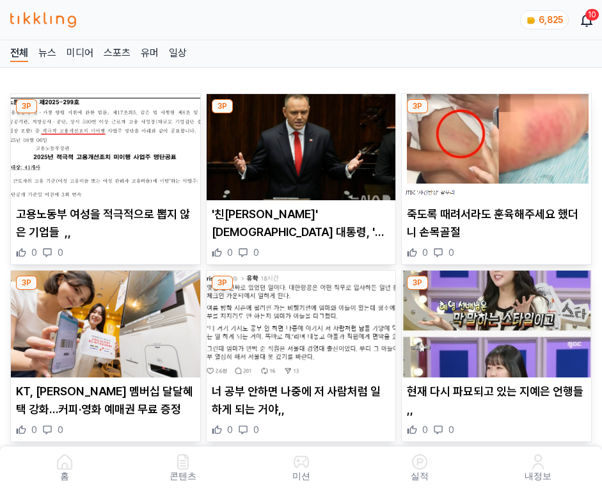
click at [494, 143] on img at bounding box center [496, 147] width 189 height 106
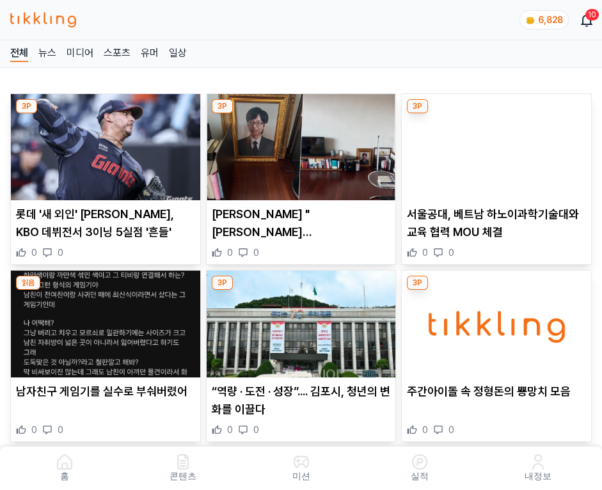
click at [494, 143] on img at bounding box center [496, 147] width 189 height 106
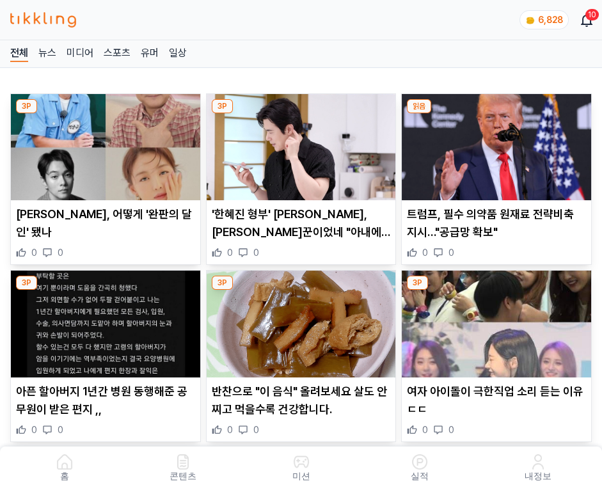
click at [494, 143] on img at bounding box center [496, 147] width 189 height 106
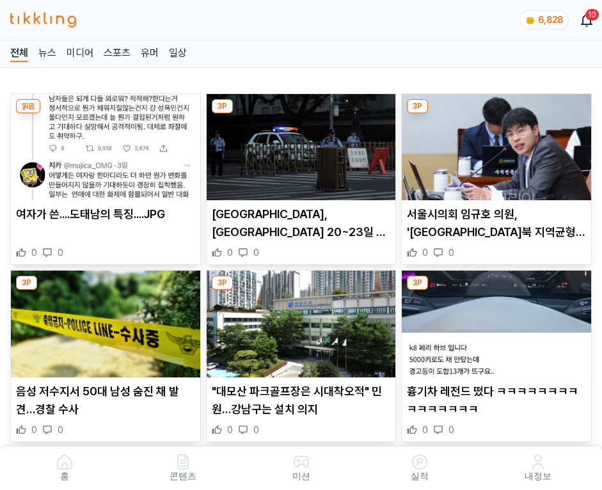
click at [494, 143] on img at bounding box center [496, 147] width 189 height 106
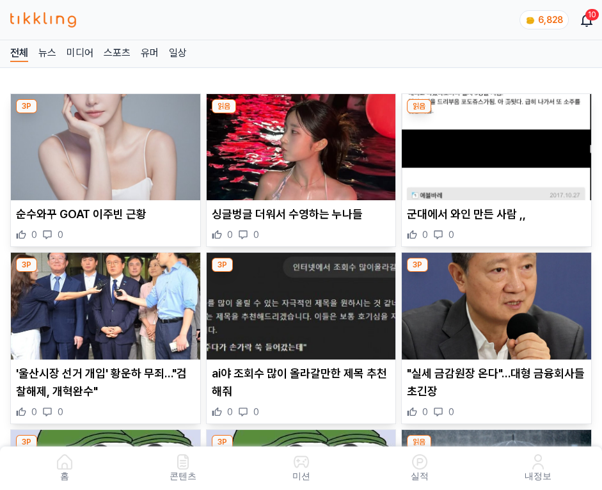
click at [494, 143] on img at bounding box center [496, 147] width 189 height 106
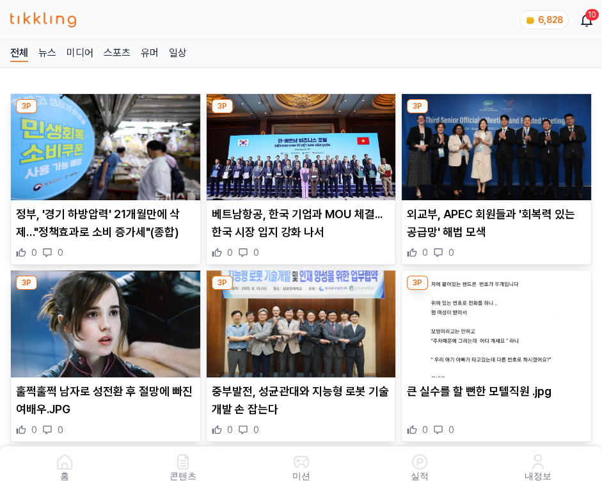
click at [494, 143] on img at bounding box center [496, 147] width 189 height 106
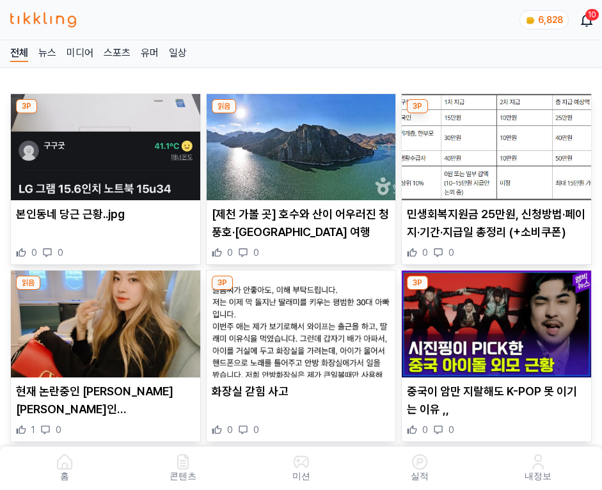
click at [494, 143] on img at bounding box center [496, 147] width 189 height 106
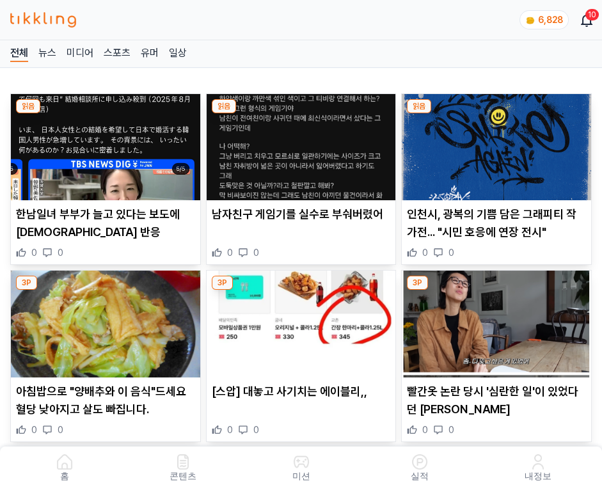
click at [494, 143] on img at bounding box center [496, 147] width 189 height 106
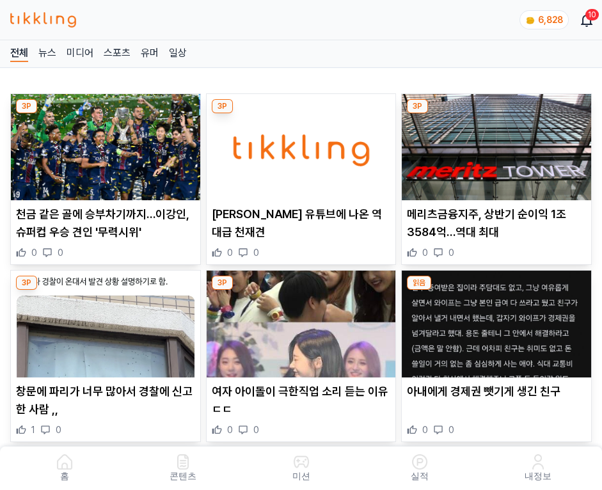
click at [494, 143] on img at bounding box center [496, 147] width 189 height 106
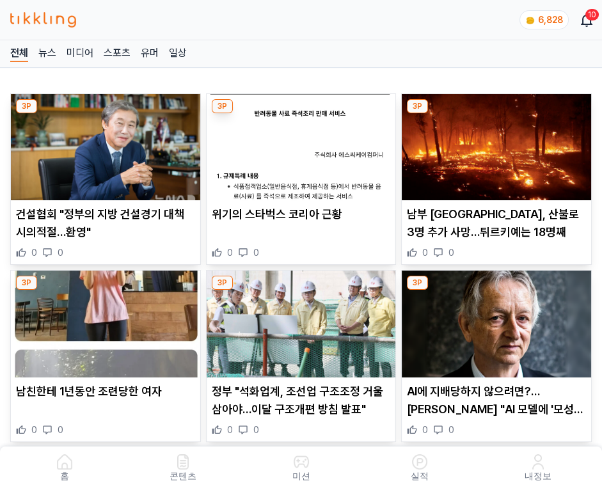
click at [494, 143] on img at bounding box center [496, 147] width 189 height 106
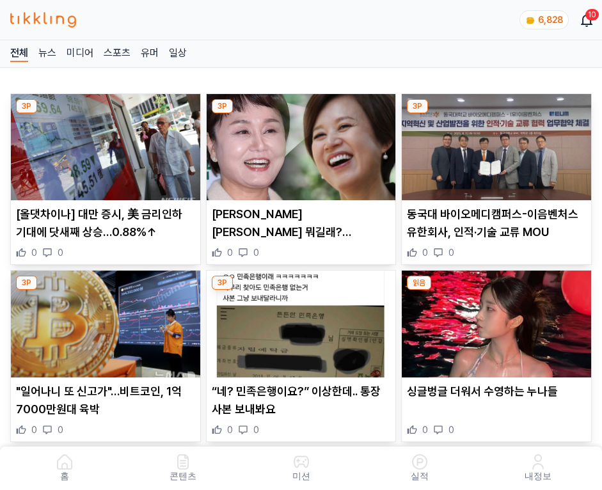
click at [494, 143] on img at bounding box center [496, 147] width 189 height 106
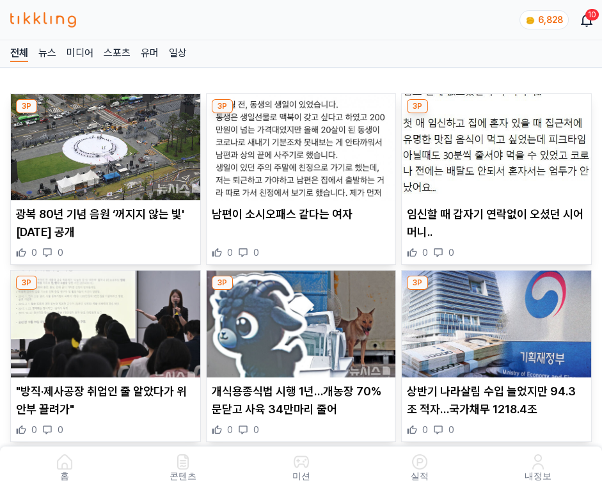
click at [494, 143] on img at bounding box center [496, 147] width 189 height 106
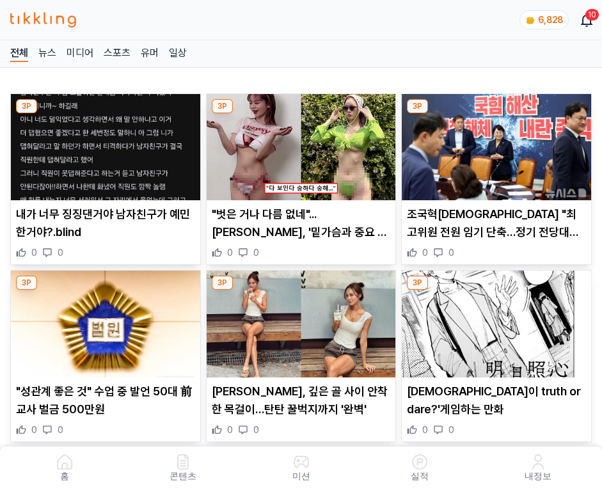
click at [494, 143] on img at bounding box center [496, 147] width 189 height 106
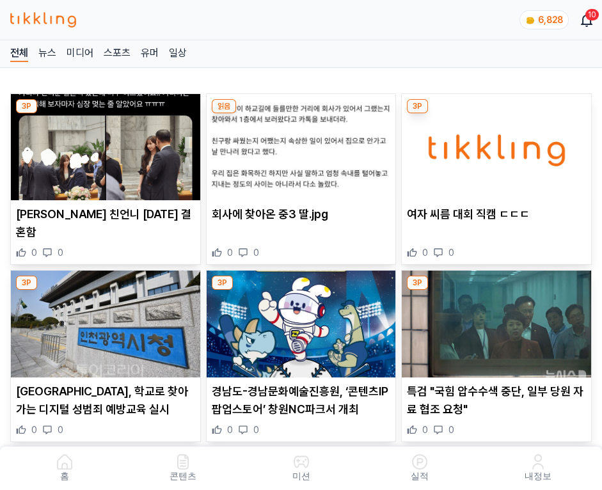
click at [494, 143] on img at bounding box center [496, 147] width 189 height 106
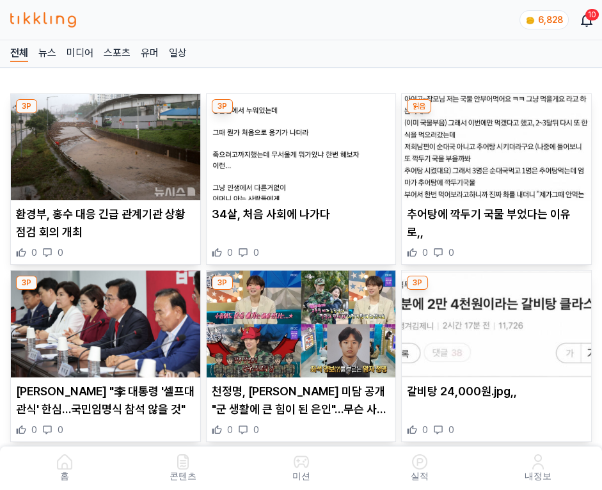
click at [494, 143] on img at bounding box center [496, 147] width 189 height 106
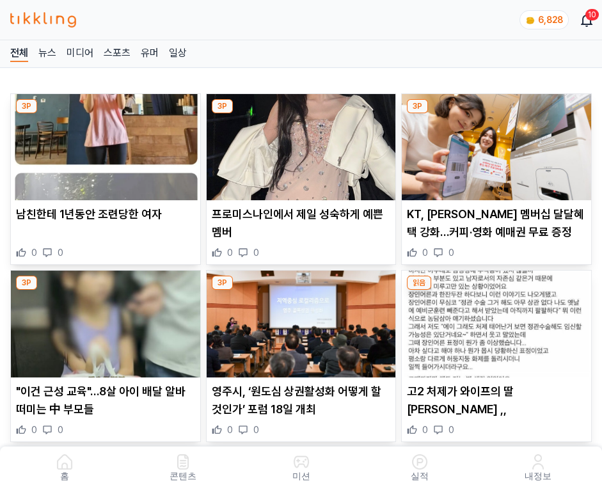
click at [494, 143] on img at bounding box center [496, 147] width 189 height 106
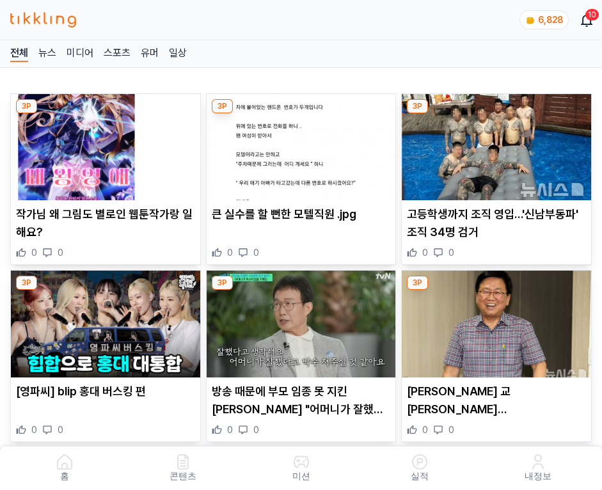
click at [494, 143] on img at bounding box center [496, 147] width 189 height 106
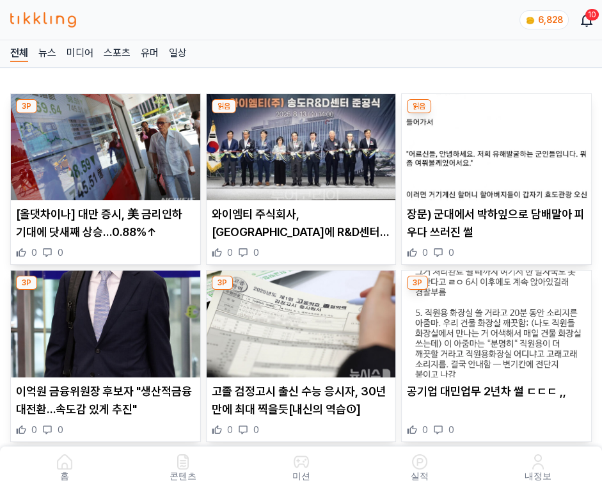
click at [494, 143] on img at bounding box center [496, 147] width 189 height 106
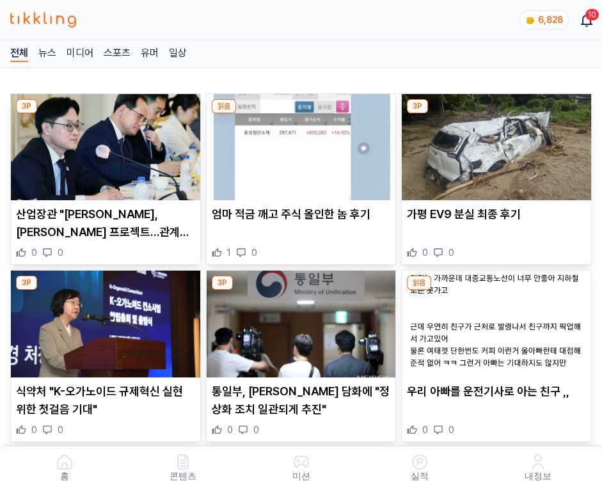
click at [494, 143] on img at bounding box center [496, 147] width 189 height 106
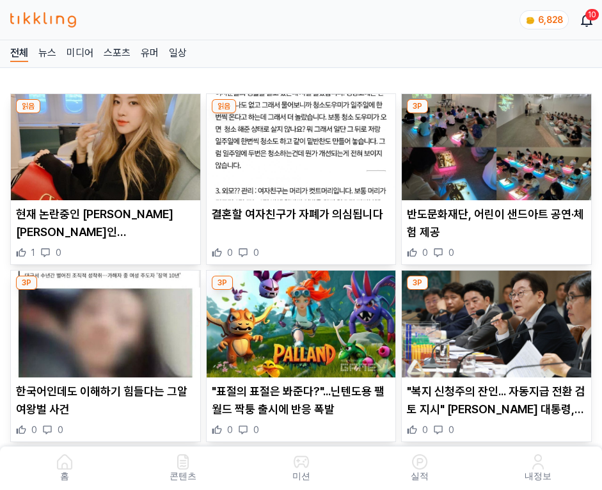
click at [494, 143] on img at bounding box center [496, 147] width 189 height 106
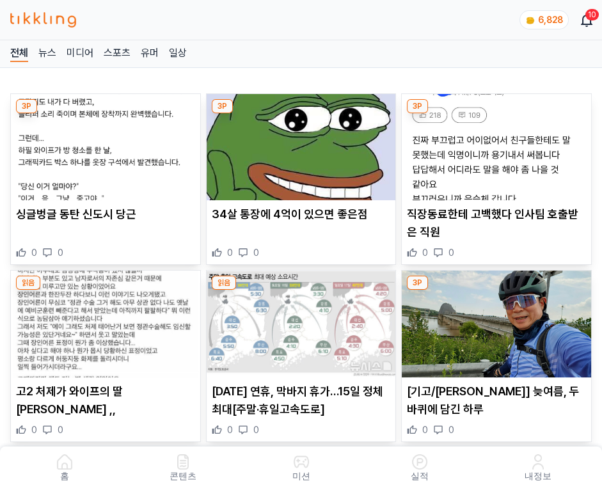
click at [494, 143] on img at bounding box center [496, 147] width 189 height 106
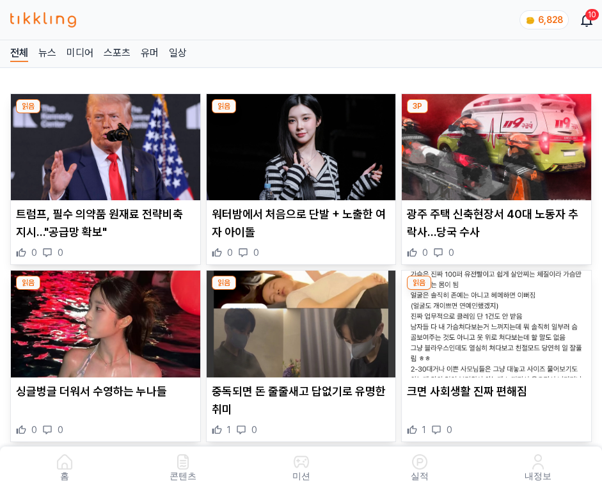
click at [494, 143] on img at bounding box center [496, 147] width 189 height 106
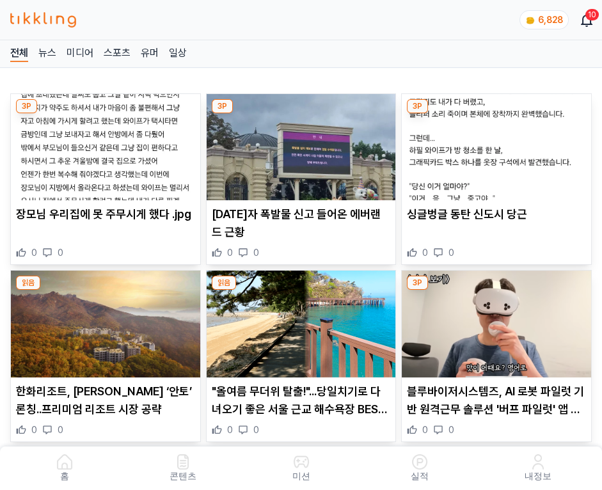
click at [494, 143] on img at bounding box center [496, 147] width 189 height 106
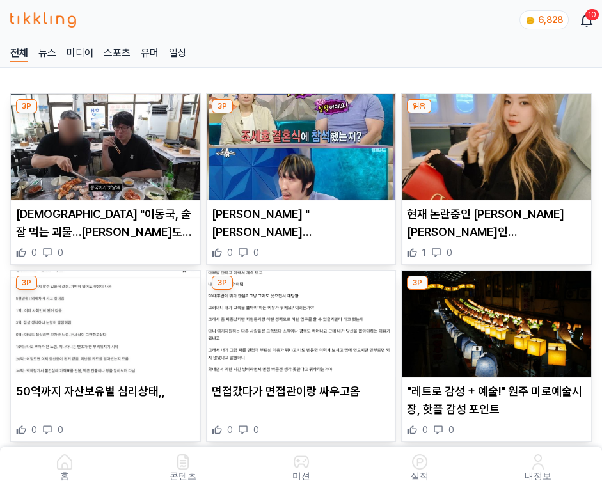
click at [494, 143] on img at bounding box center [496, 147] width 189 height 106
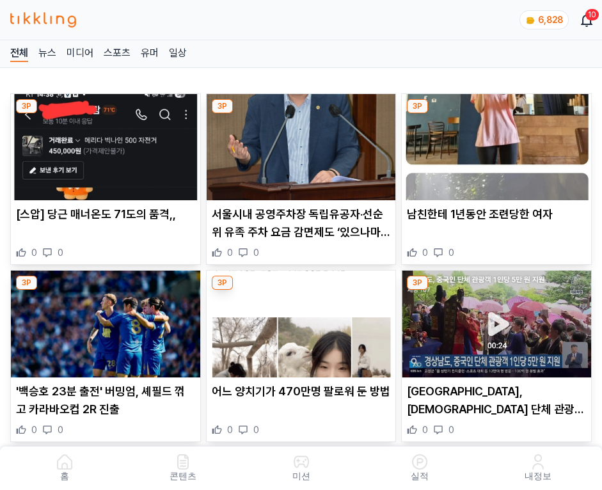
click at [494, 143] on img at bounding box center [496, 147] width 189 height 106
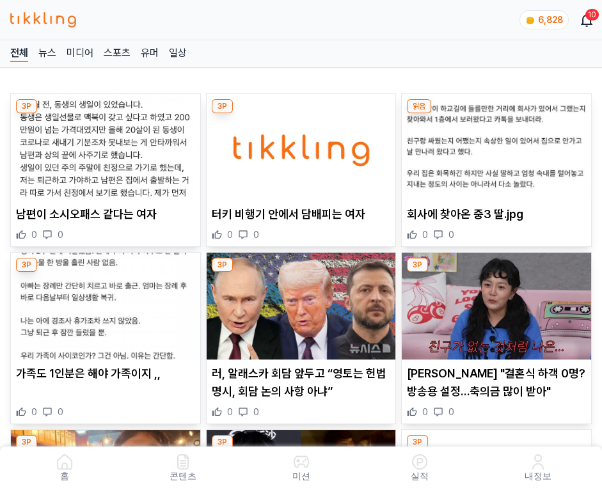
click at [494, 143] on img at bounding box center [496, 147] width 189 height 106
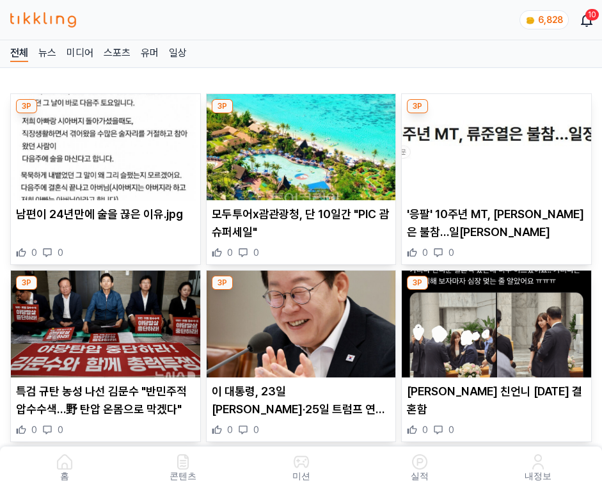
click at [494, 143] on img at bounding box center [496, 147] width 189 height 106
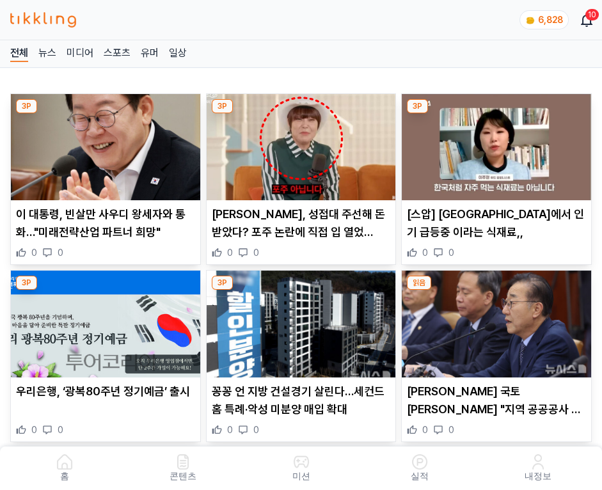
click at [494, 143] on img at bounding box center [496, 147] width 189 height 106
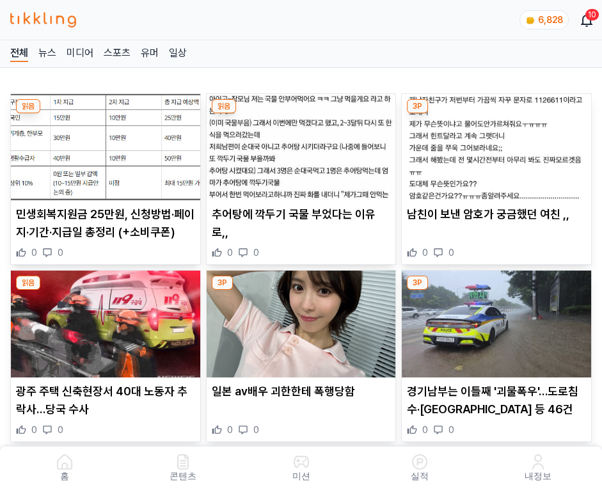
click at [494, 143] on img at bounding box center [496, 147] width 189 height 106
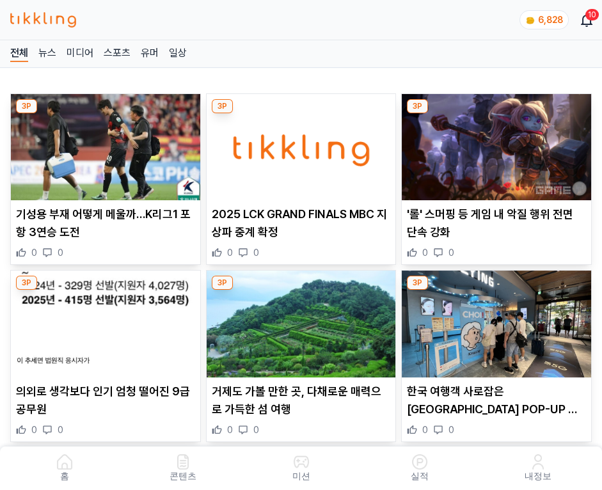
click at [494, 143] on img at bounding box center [496, 147] width 189 height 106
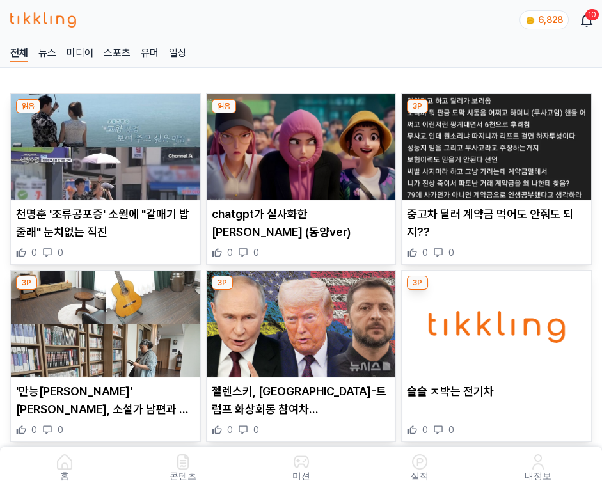
click at [494, 143] on img at bounding box center [496, 147] width 189 height 106
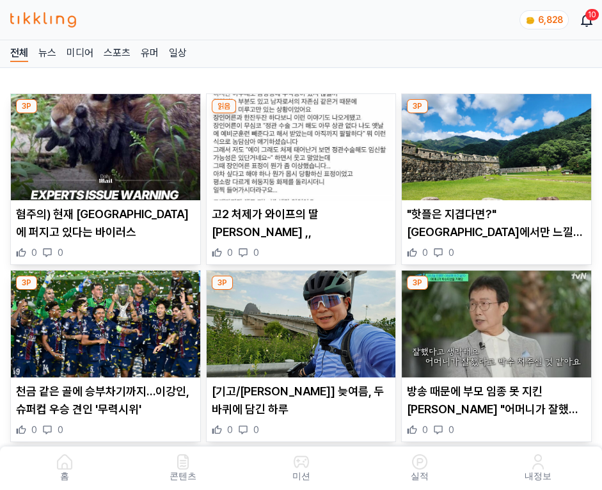
click at [494, 143] on img at bounding box center [496, 147] width 189 height 106
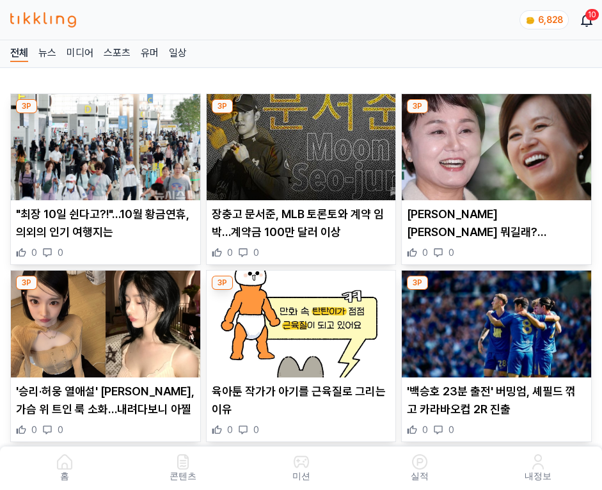
click at [494, 143] on img at bounding box center [496, 147] width 189 height 106
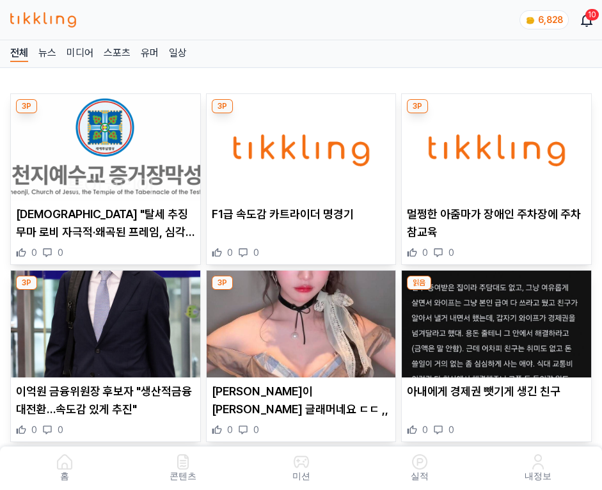
click at [494, 143] on img at bounding box center [496, 147] width 189 height 106
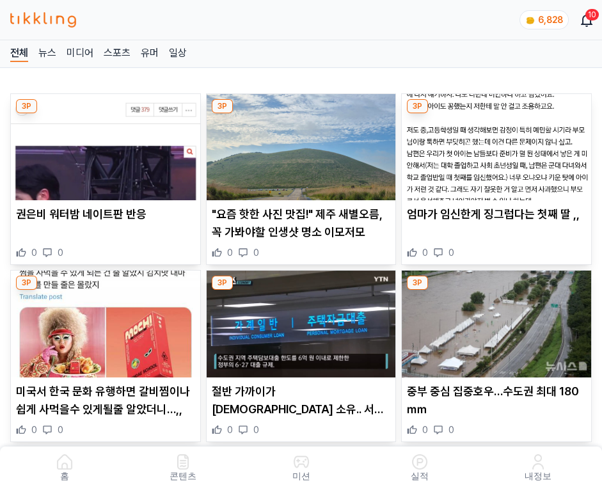
click at [494, 143] on img at bounding box center [496, 147] width 189 height 106
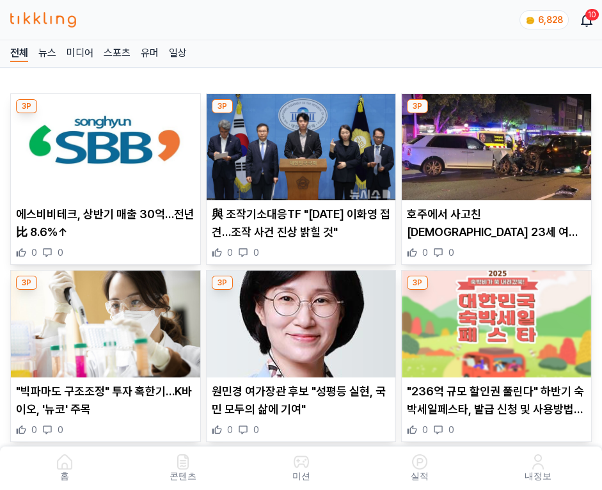
click at [494, 143] on img at bounding box center [496, 147] width 189 height 106
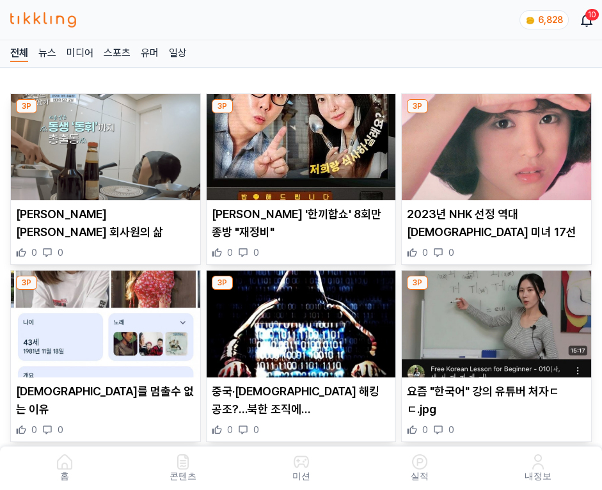
click at [494, 143] on img at bounding box center [496, 147] width 189 height 106
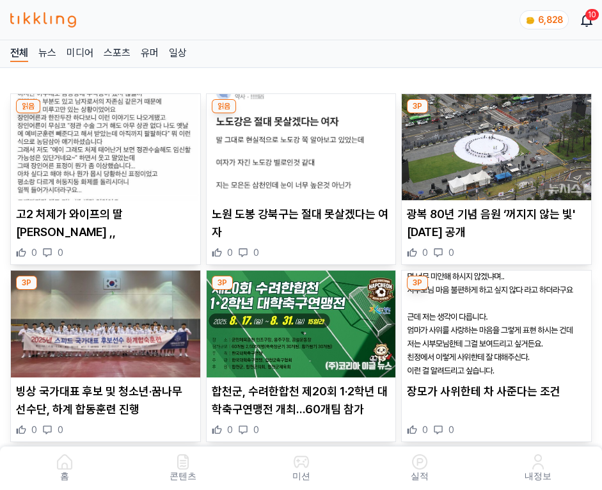
click at [494, 143] on img at bounding box center [496, 147] width 189 height 106
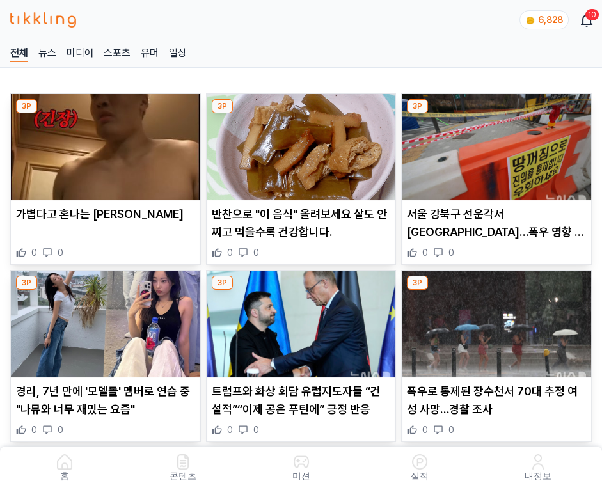
click at [494, 143] on img at bounding box center [496, 147] width 189 height 106
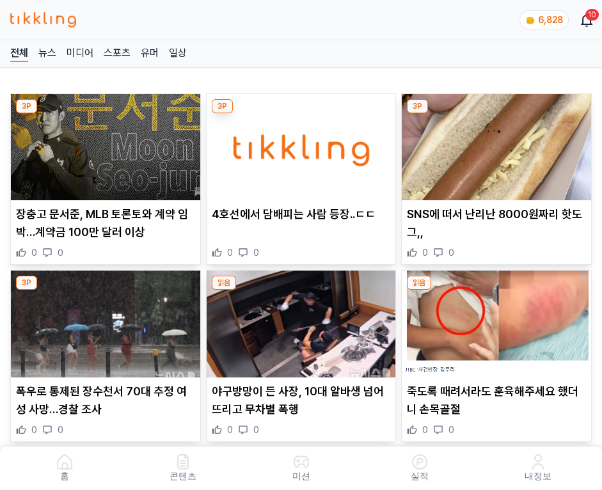
click at [494, 143] on img at bounding box center [496, 147] width 189 height 106
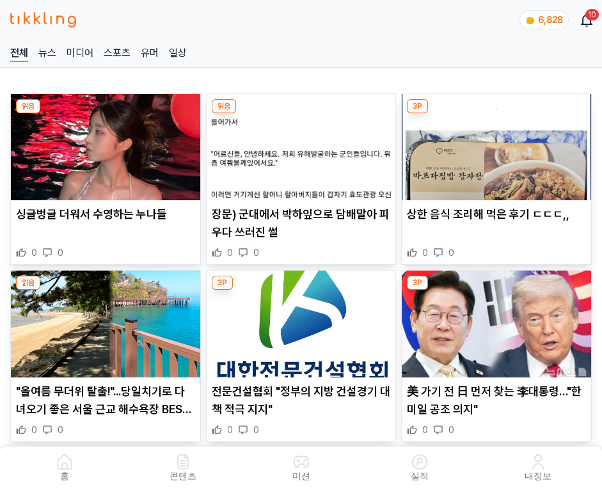
click at [494, 143] on img at bounding box center [496, 147] width 189 height 106
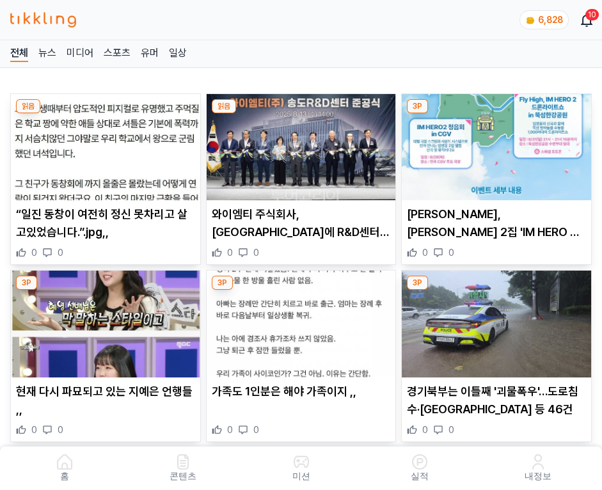
click at [494, 143] on img at bounding box center [496, 147] width 189 height 106
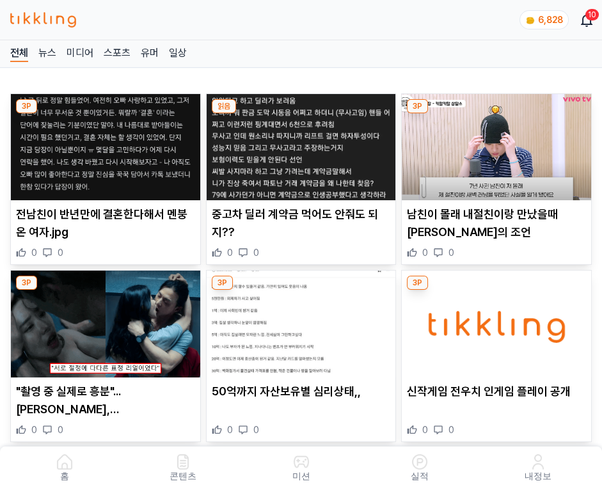
click at [494, 143] on img at bounding box center [496, 147] width 189 height 106
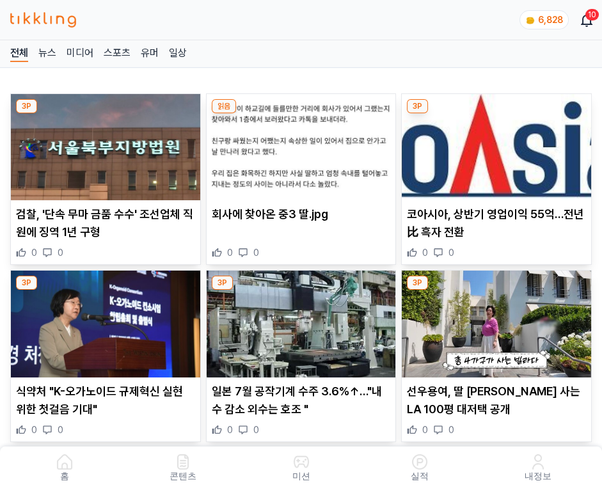
click at [494, 143] on img at bounding box center [496, 147] width 189 height 106
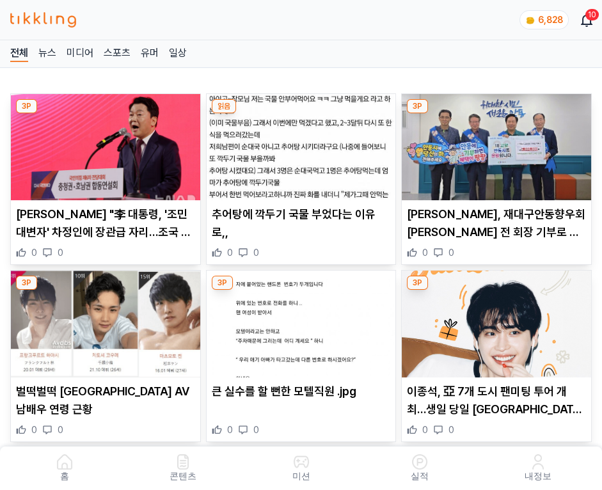
click at [494, 143] on img at bounding box center [496, 147] width 189 height 106
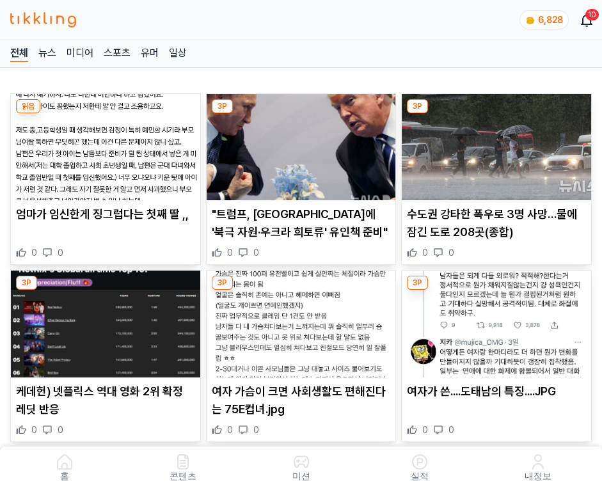
click at [494, 143] on img at bounding box center [496, 147] width 189 height 106
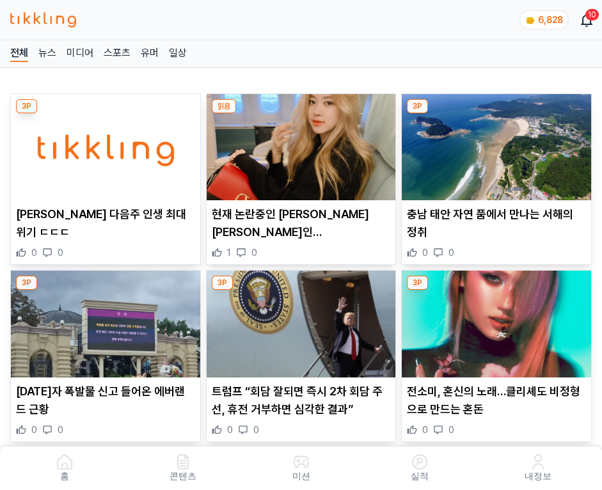
click at [494, 143] on img at bounding box center [496, 147] width 189 height 106
